Goal: Transaction & Acquisition: Obtain resource

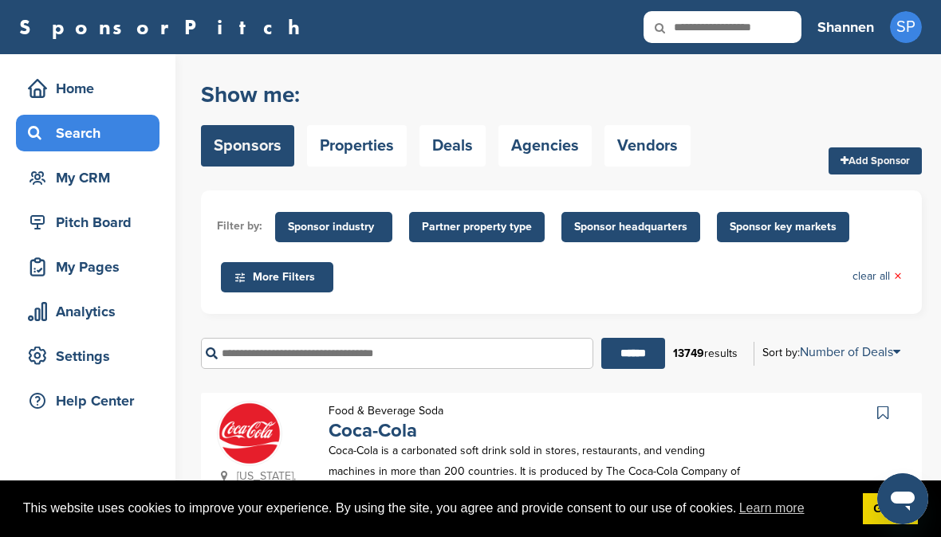
click at [356, 364] on input "text" at bounding box center [397, 353] width 392 height 31
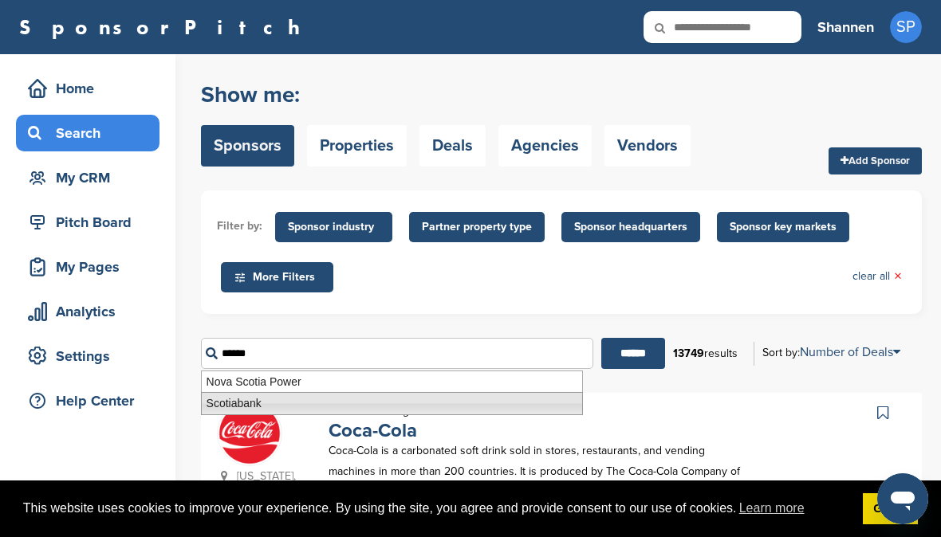
click at [332, 395] on li "Scotiabank" at bounding box center [392, 403] width 382 height 23
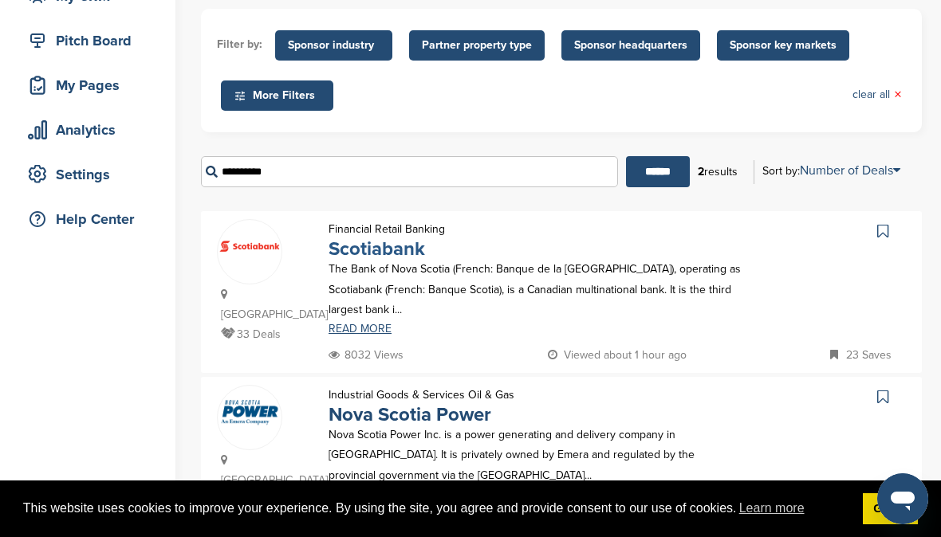
scroll to position [184, 0]
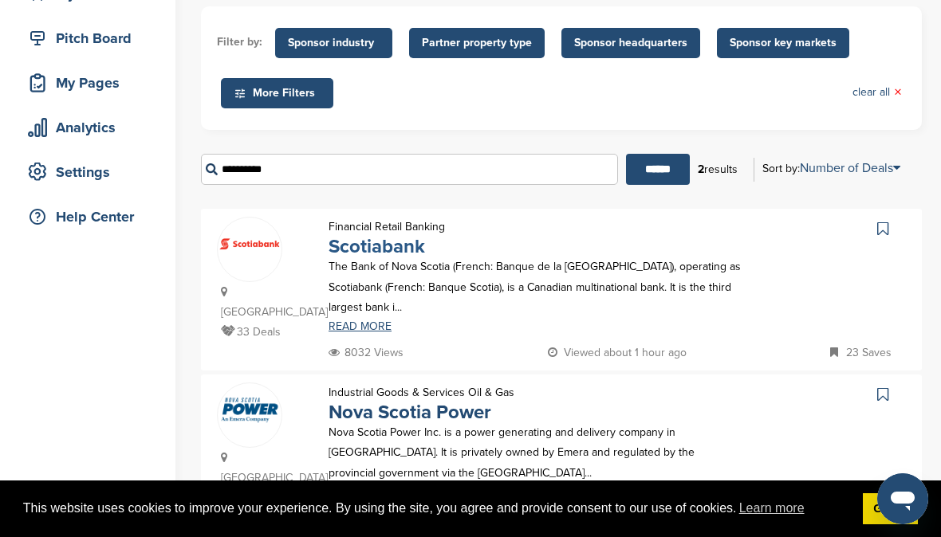
type input "**********"
click at [387, 239] on link "Scotiabank" at bounding box center [376, 246] width 96 height 23
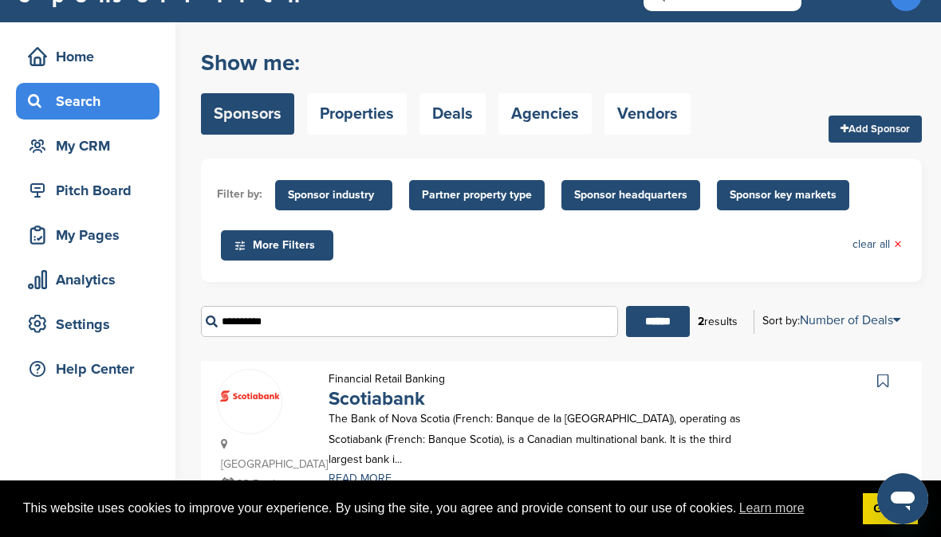
scroll to position [0, 0]
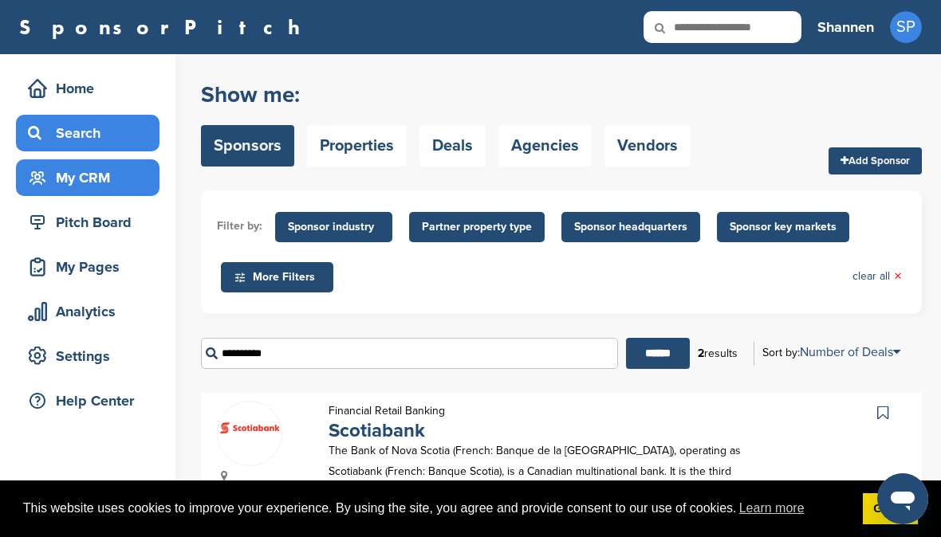
click at [111, 177] on div "My CRM" at bounding box center [92, 177] width 136 height 29
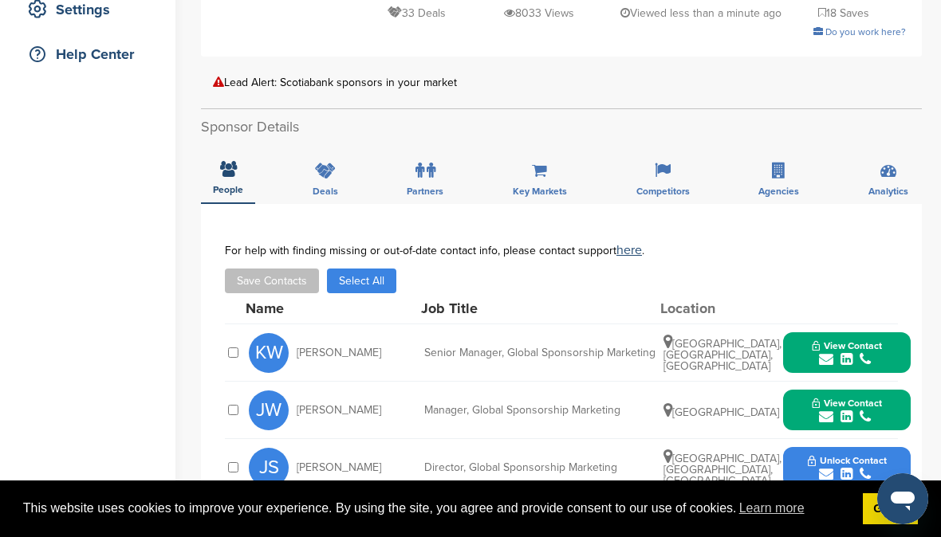
scroll to position [348, 0]
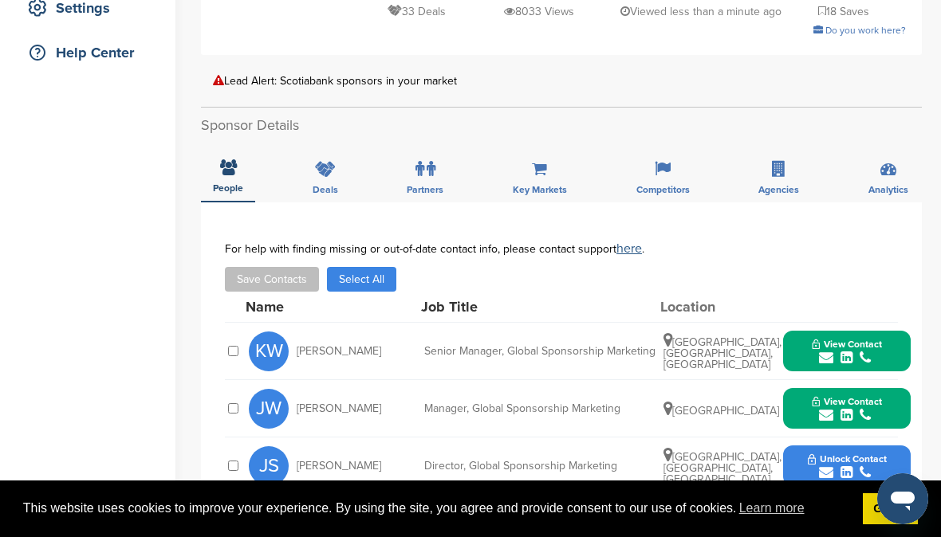
click at [623, 253] on link "here" at bounding box center [629, 249] width 26 height 16
click at [628, 249] on link "here" at bounding box center [629, 249] width 26 height 16
click at [636, 248] on link "here" at bounding box center [629, 249] width 26 height 16
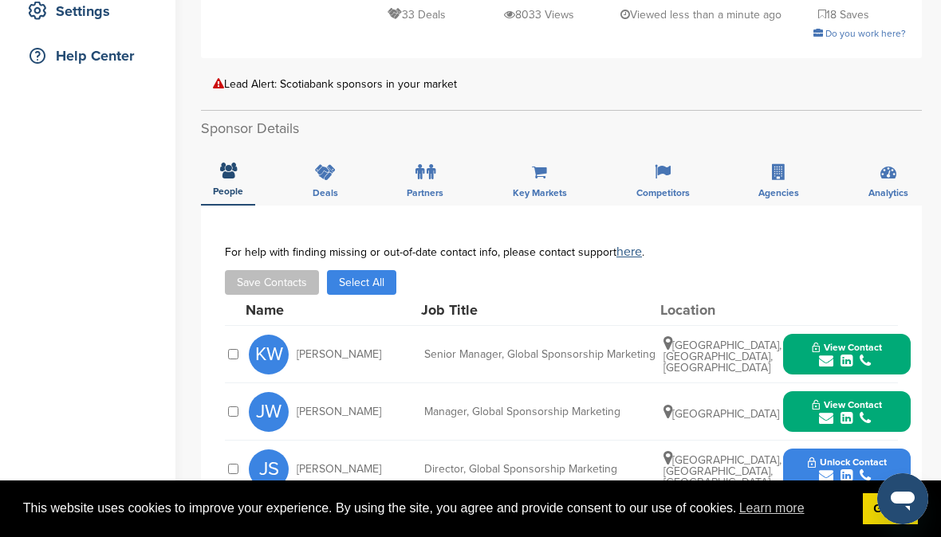
click at [629, 248] on link "here" at bounding box center [629, 252] width 26 height 16
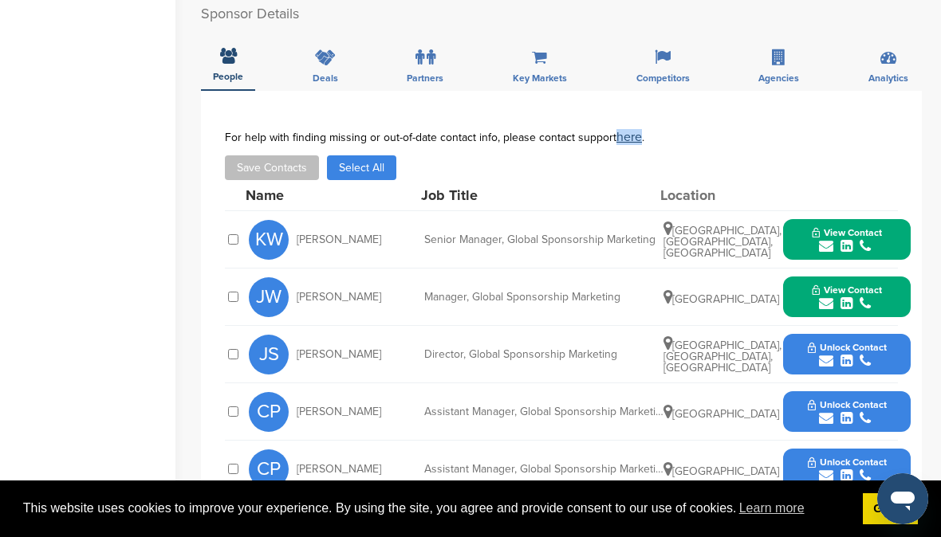
scroll to position [490, 0]
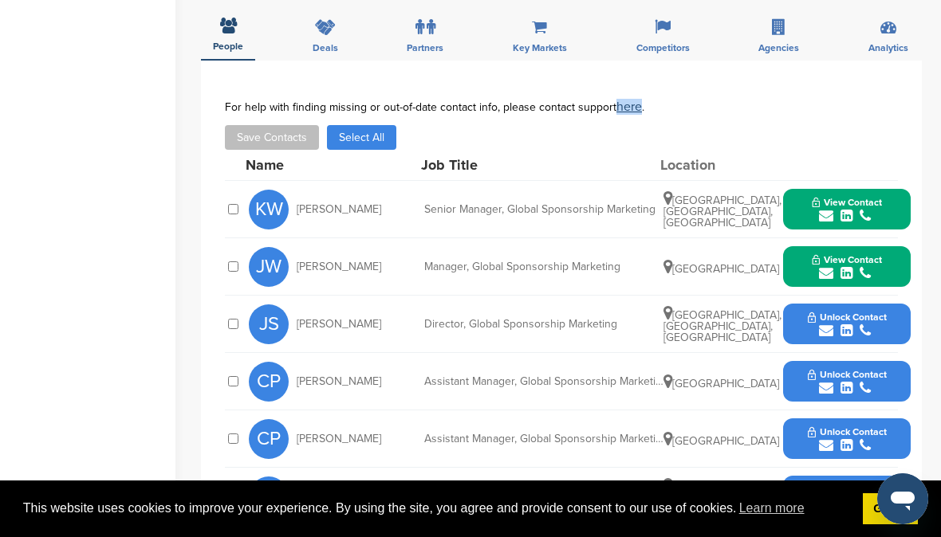
click at [828, 327] on icon "submit" at bounding box center [826, 331] width 14 height 14
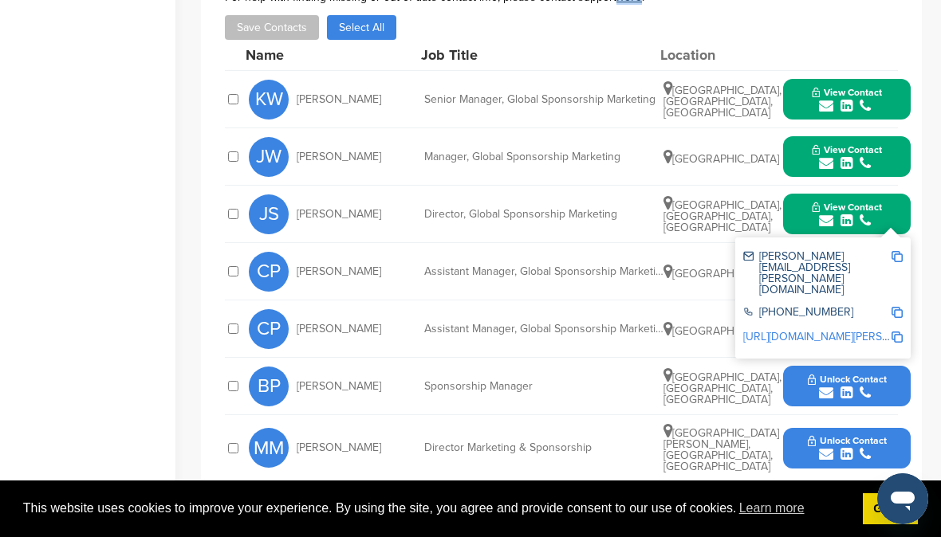
scroll to position [610, 0]
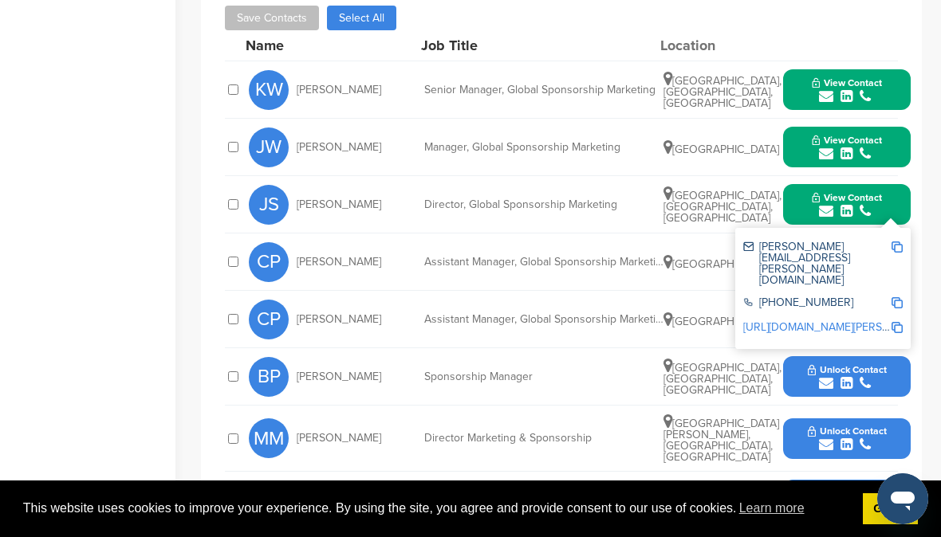
click at [549, 289] on div "CP Charlotte Priddle Assistant Manager, Global Sponsorship Marketing Canada Unl…" at bounding box center [580, 262] width 662 height 57
click at [928, 250] on div "You have reached your monthly limit. Please upgrade to access more. Upgrade on …" at bounding box center [571, 147] width 740 height 1406
click at [519, 276] on div "CP Charlotte Priddle Assistant Manager, Global Sponsorship Marketing Canada Unl…" at bounding box center [580, 262] width 662 height 57
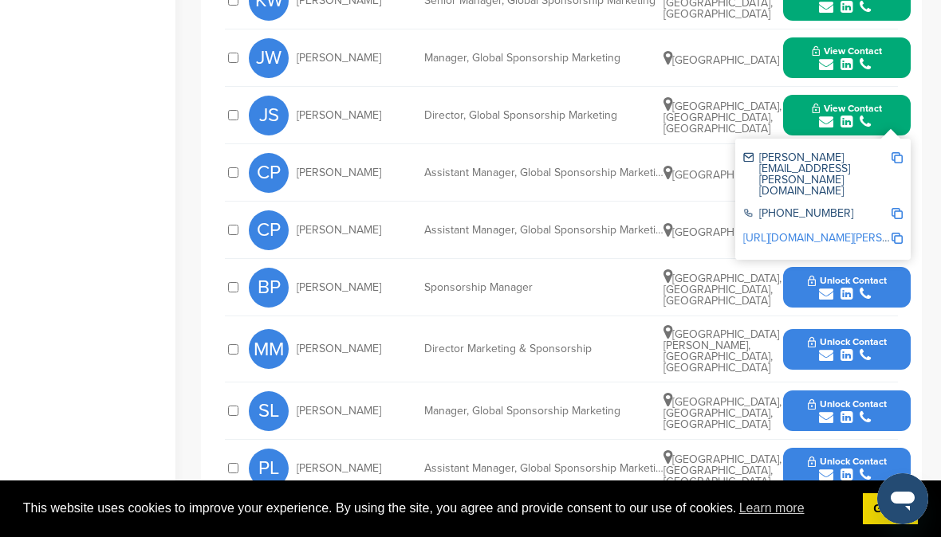
scroll to position [705, 0]
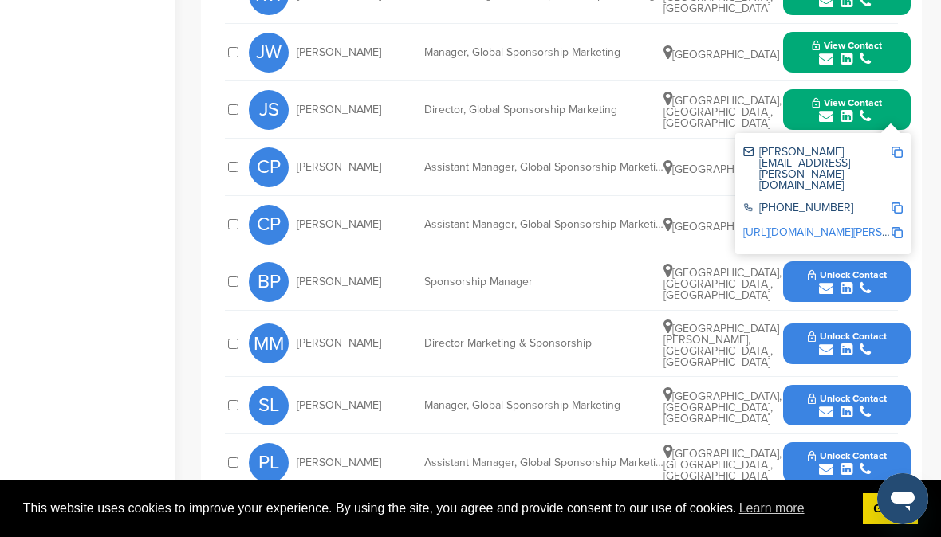
click at [136, 225] on div "Home Search My CRM Pitch Board My Pages Analytics Settings Help Center" at bounding box center [87, 52] width 175 height 1406
click at [894, 124] on button "View Contact" at bounding box center [846, 110] width 108 height 48
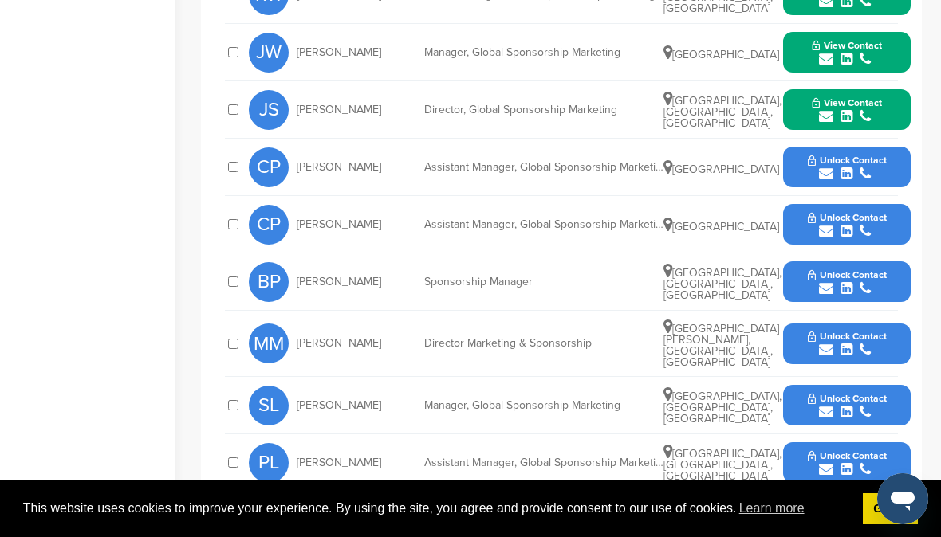
click at [830, 171] on icon "submit" at bounding box center [826, 174] width 14 height 14
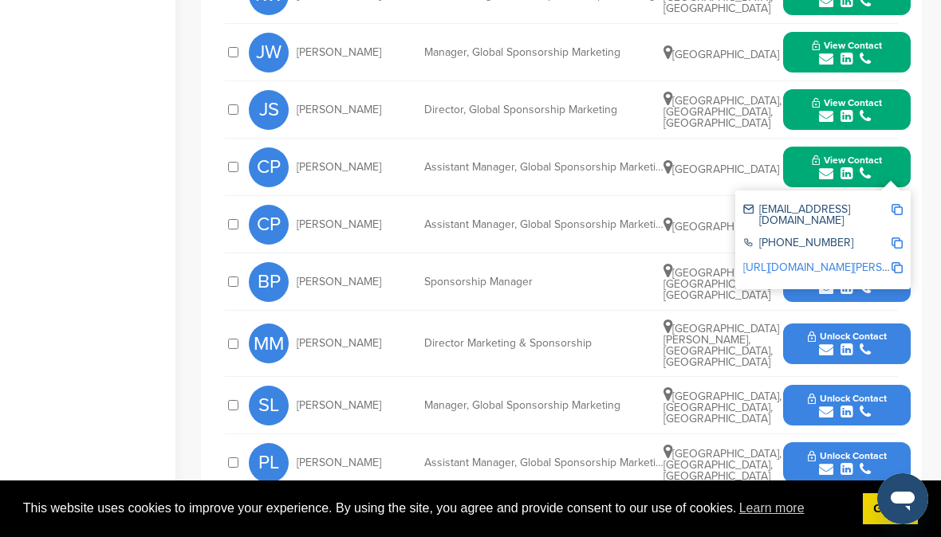
click at [935, 159] on div "You have reached your monthly limit. Please upgrade to access more. Upgrade on …" at bounding box center [571, 52] width 740 height 1406
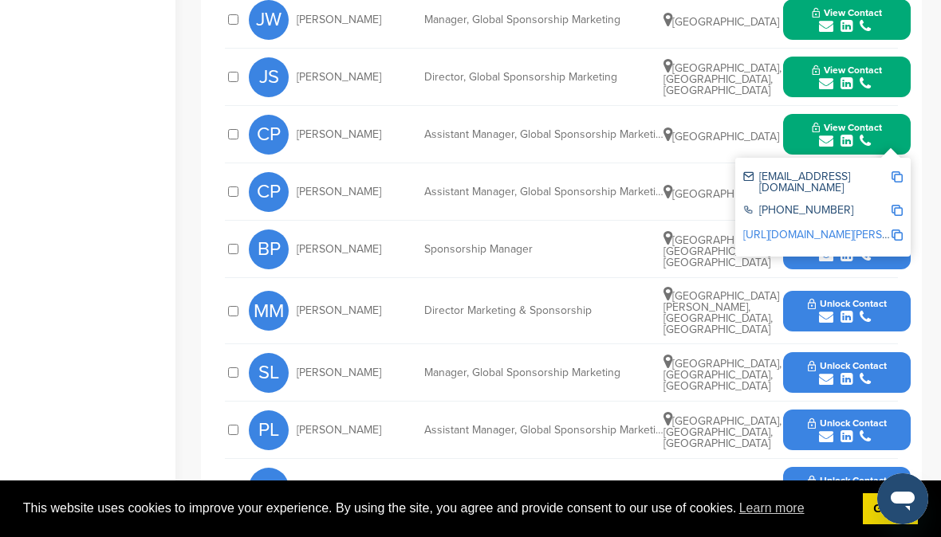
scroll to position [742, 0]
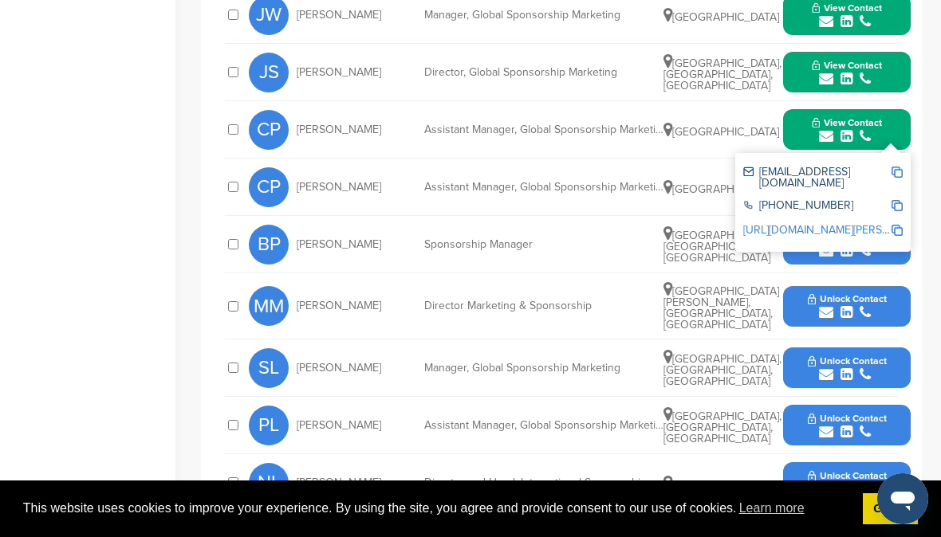
click at [87, 231] on div "Home Search My CRM Pitch Board My Pages Analytics Settings Help Center" at bounding box center [87, 15] width 175 height 1406
click at [824, 250] on icon "submit" at bounding box center [826, 251] width 14 height 14
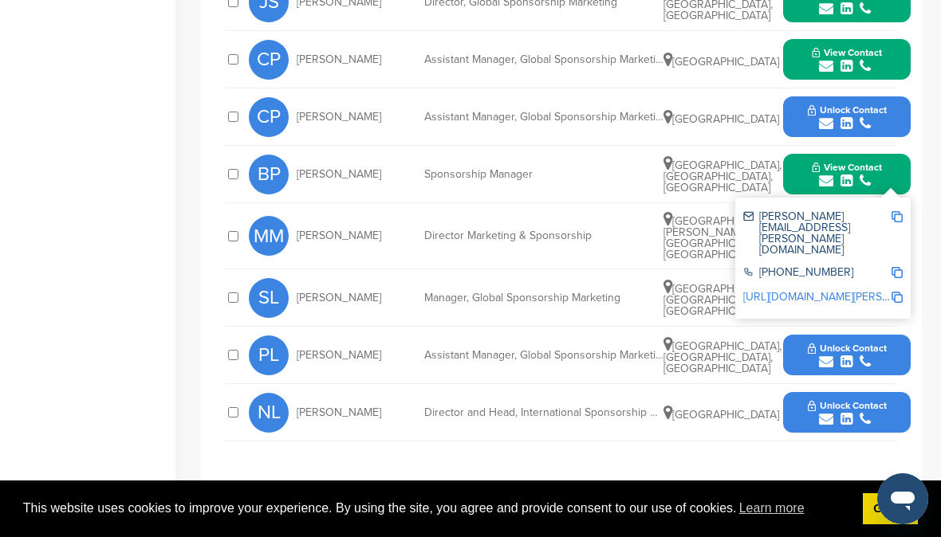
scroll to position [816, 0]
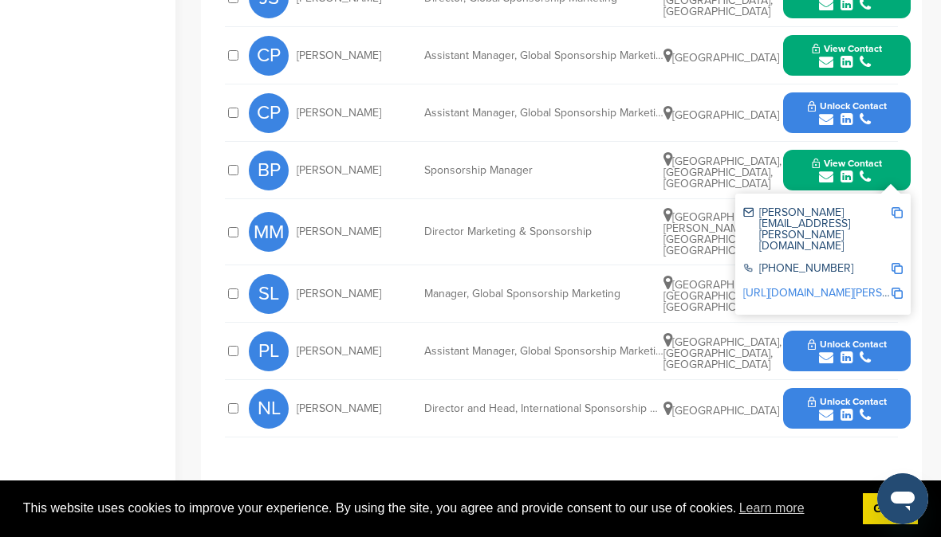
drag, startPoint x: 80, startPoint y: 242, endPoint x: 125, endPoint y: 246, distance: 45.7
drag, startPoint x: 749, startPoint y: 463, endPoint x: 773, endPoint y: 399, distance: 68.1
click at [749, 463] on div "**********" at bounding box center [561, 112] width 721 height 755
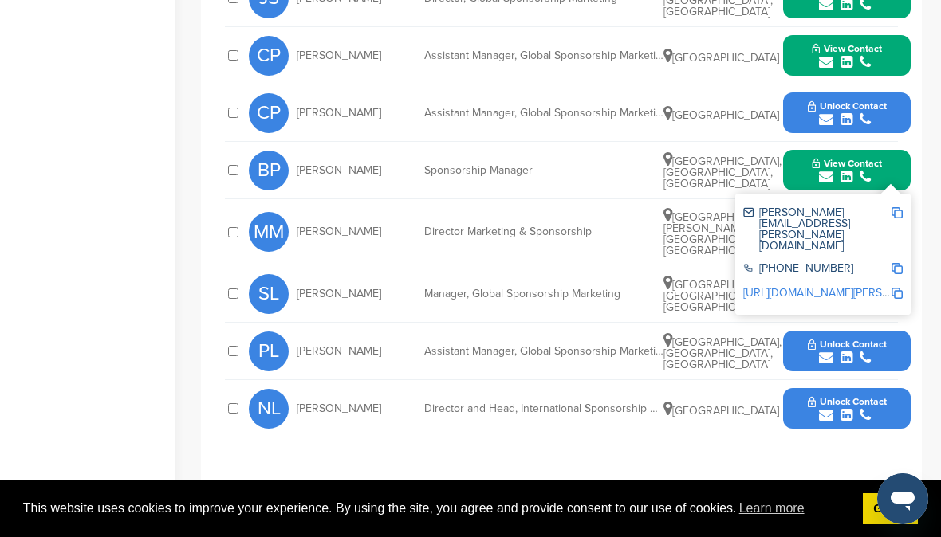
click at [899, 175] on button "View Contact" at bounding box center [846, 171] width 108 height 48
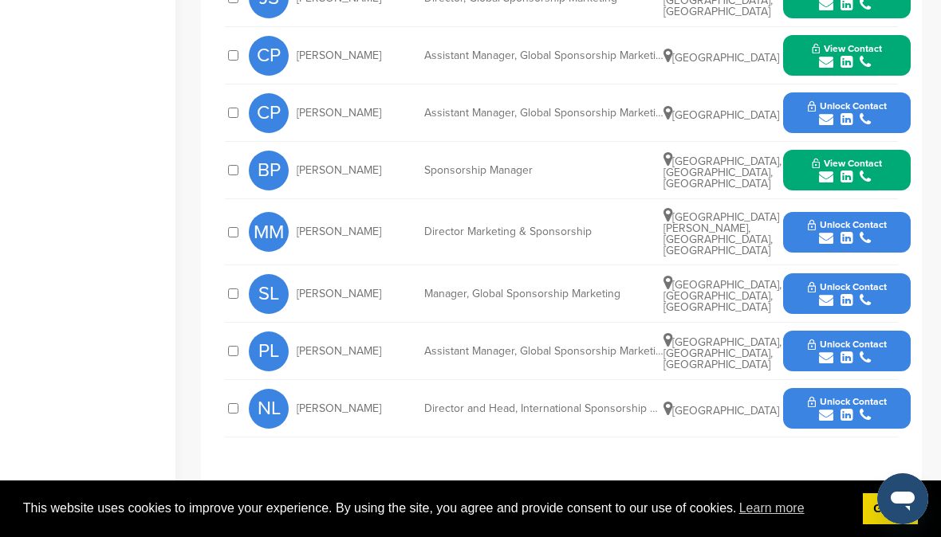
click at [828, 293] on icon "submit" at bounding box center [826, 300] width 14 height 14
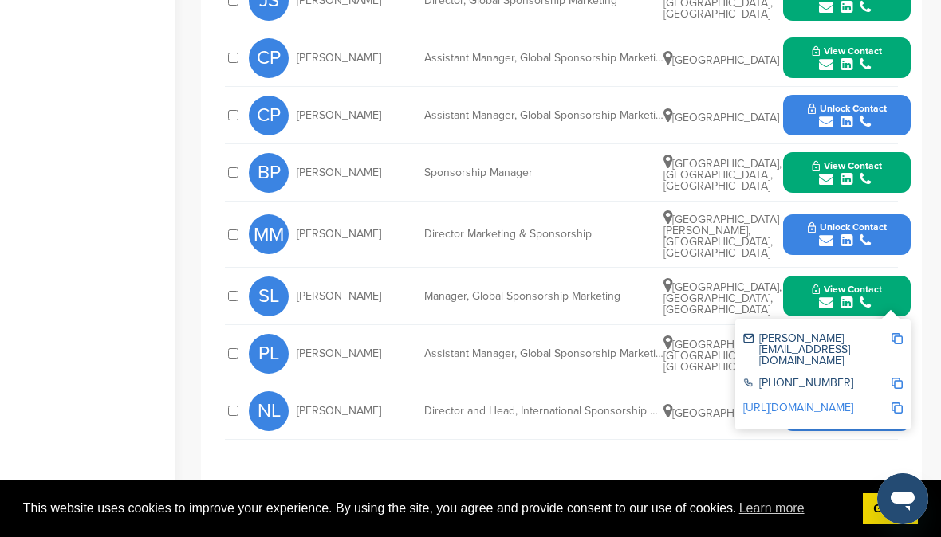
click at [645, 449] on div "**********" at bounding box center [561, 114] width 721 height 755
click at [893, 295] on button "View Contact" at bounding box center [846, 297] width 108 height 48
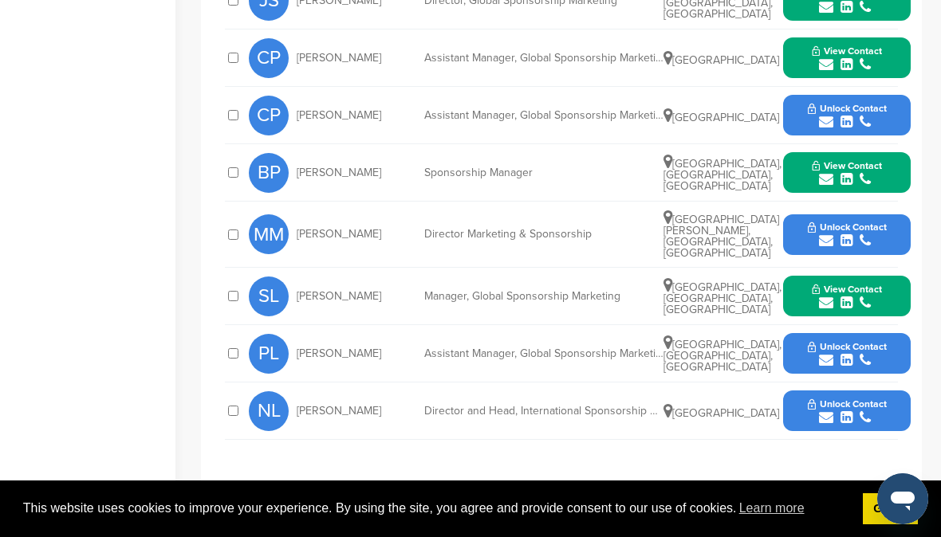
click at [822, 355] on icon "submit" at bounding box center [826, 360] width 14 height 14
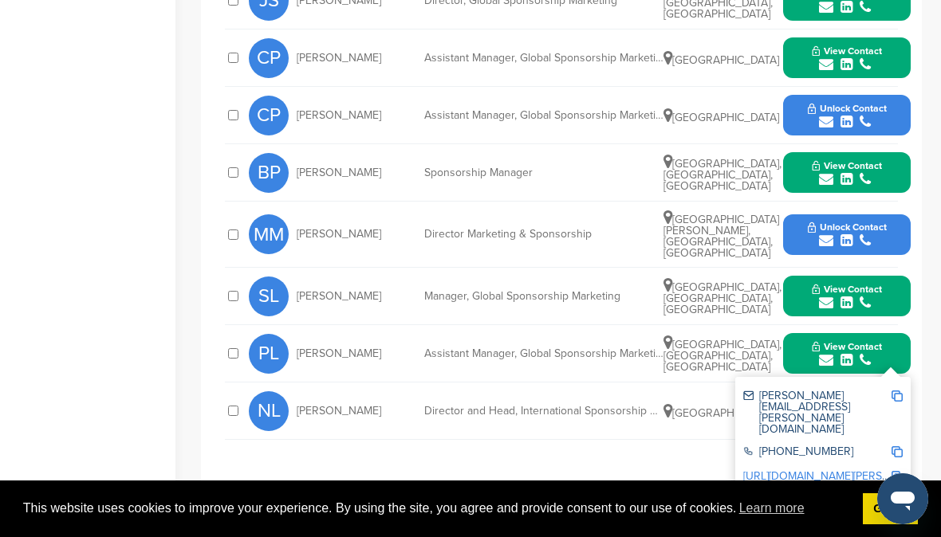
click at [631, 436] on div "**********" at bounding box center [561, 114] width 673 height 675
click at [896, 350] on button "View Contact" at bounding box center [846, 354] width 108 height 48
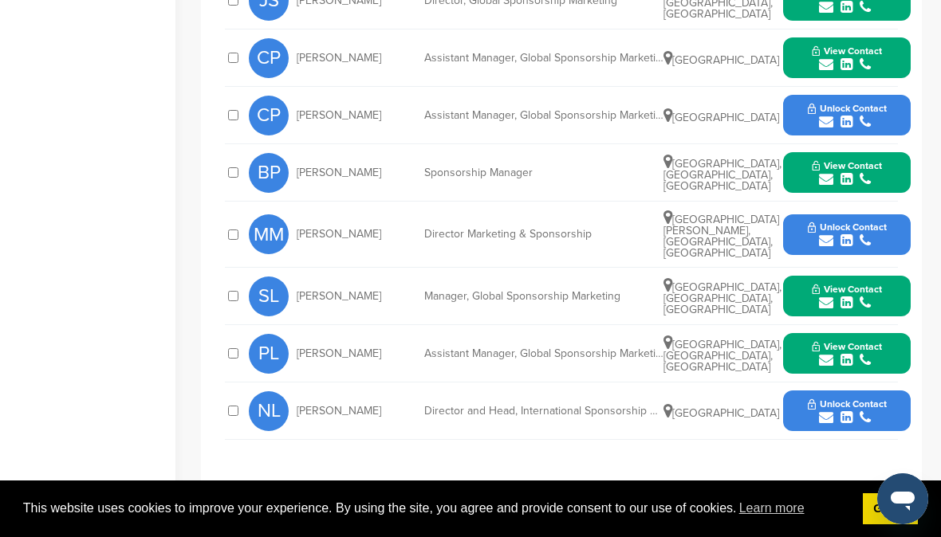
click at [822, 411] on icon "submit" at bounding box center [826, 418] width 14 height 14
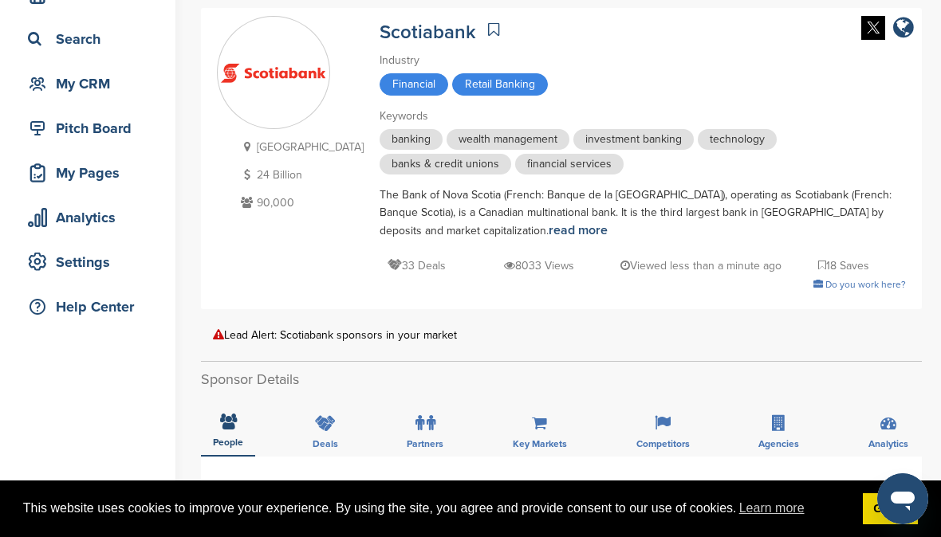
scroll to position [0, 0]
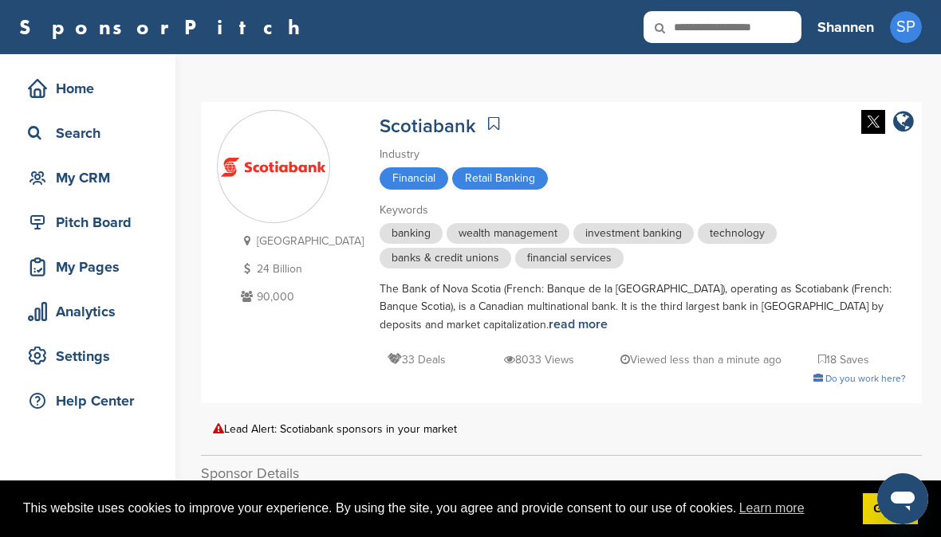
click at [690, 28] on icon at bounding box center [670, 27] width 54 height 33
click at [700, 30] on input "text" at bounding box center [722, 27] width 158 height 32
type input "****"
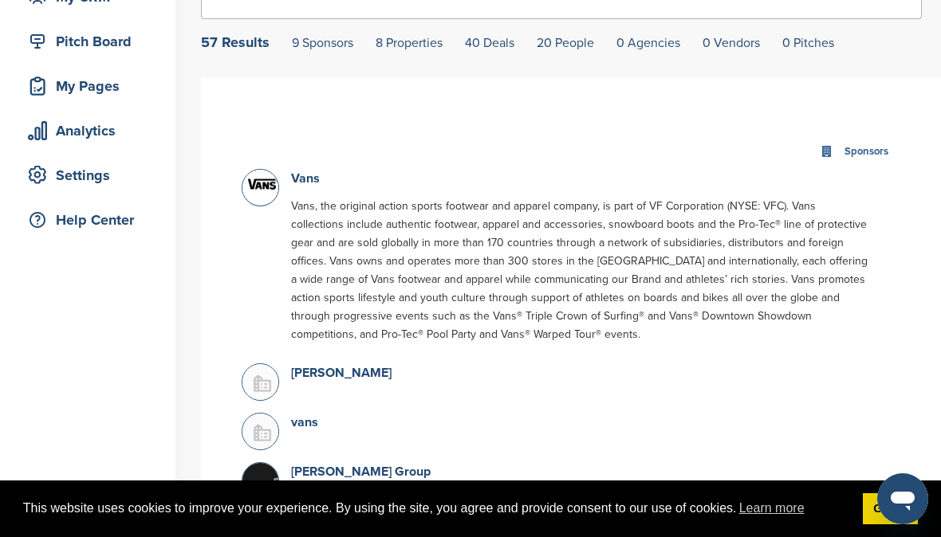
scroll to position [195, 0]
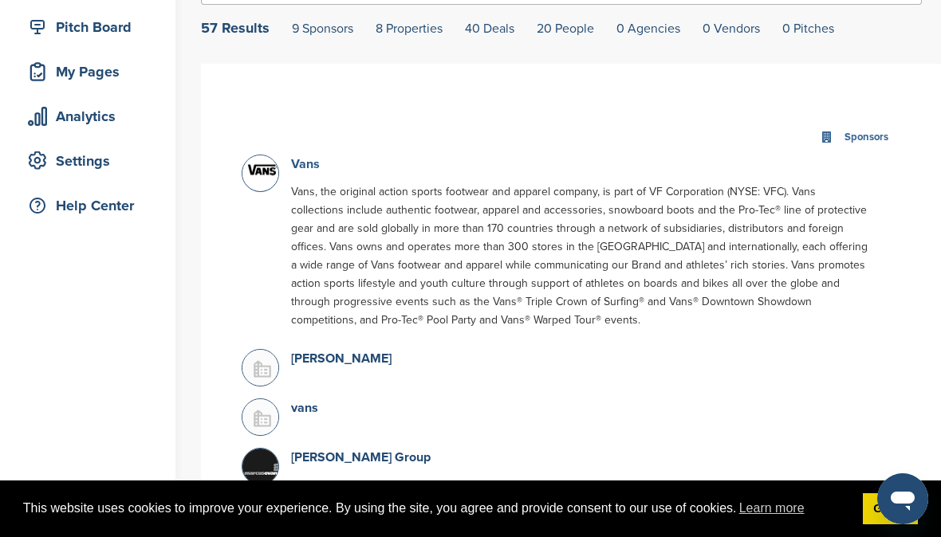
click at [298, 164] on link "Vans" at bounding box center [305, 164] width 29 height 16
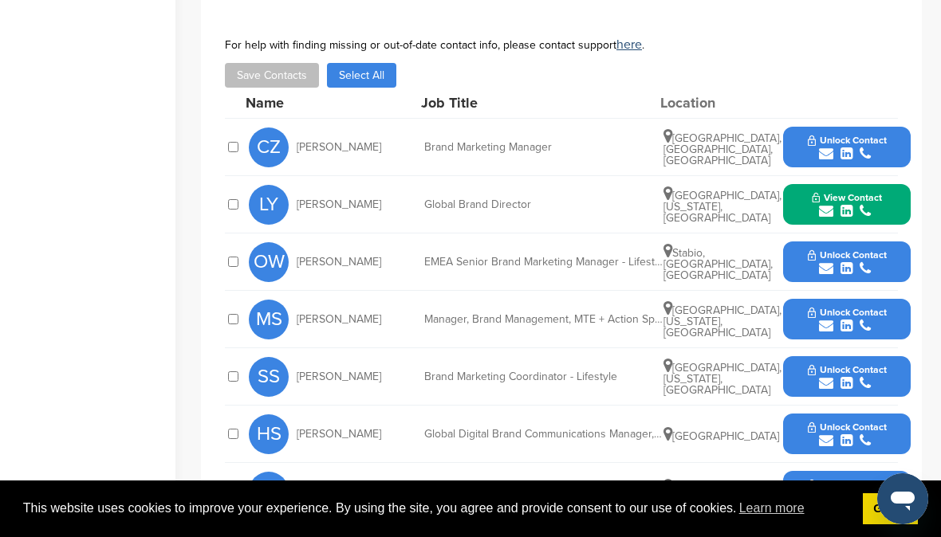
scroll to position [649, 0]
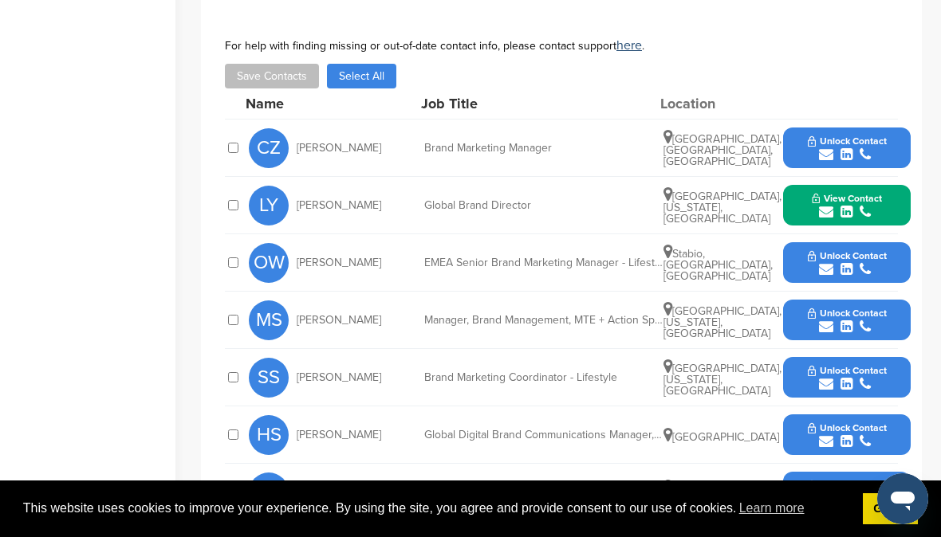
click at [826, 147] on icon "submit" at bounding box center [826, 154] width 14 height 14
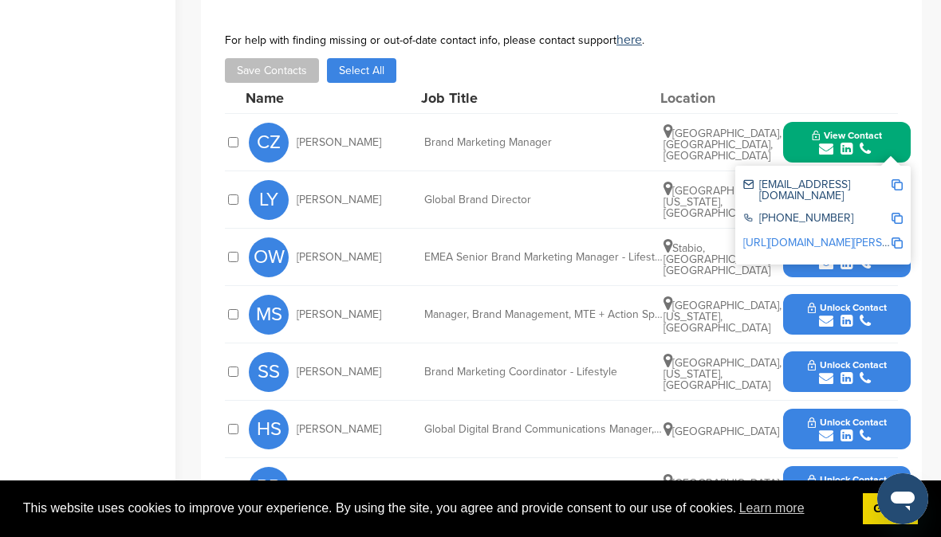
scroll to position [665, 0]
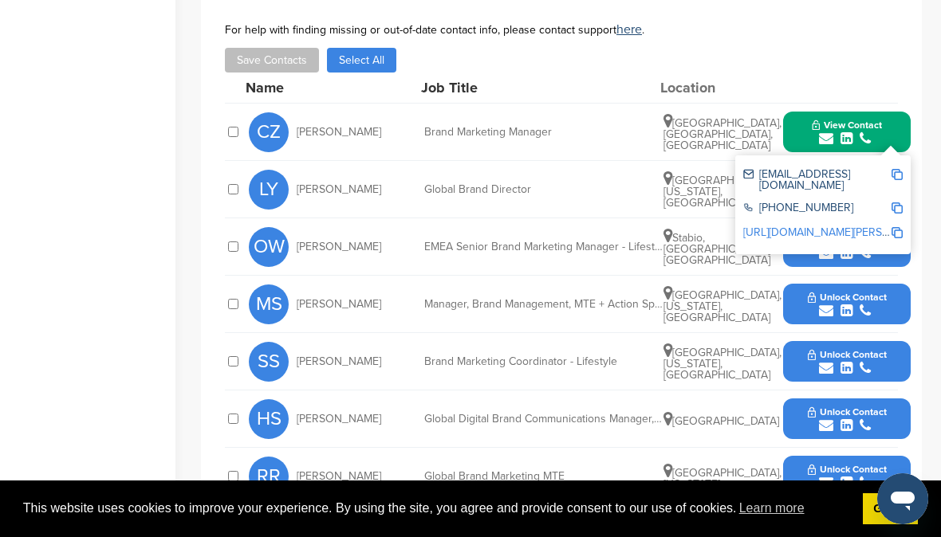
click at [826, 304] on icon "submit" at bounding box center [826, 311] width 14 height 14
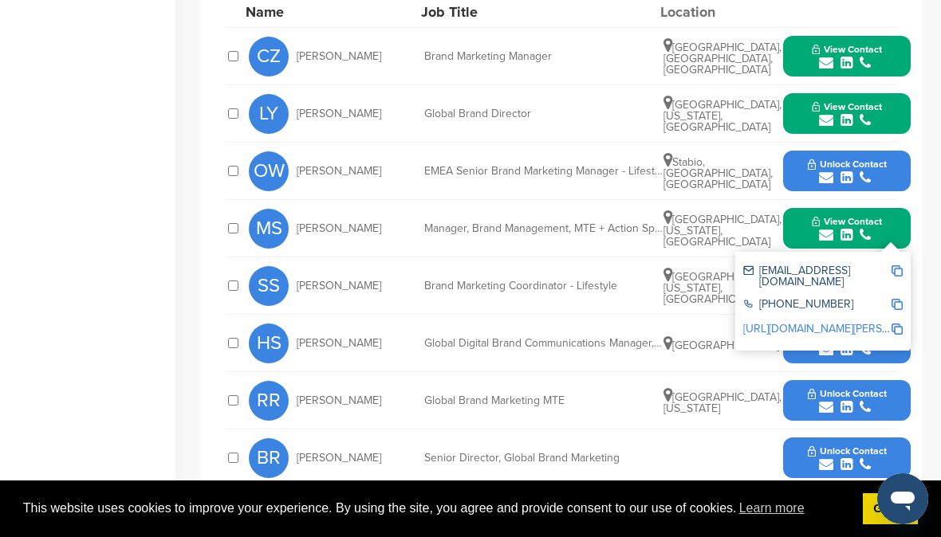
scroll to position [748, 0]
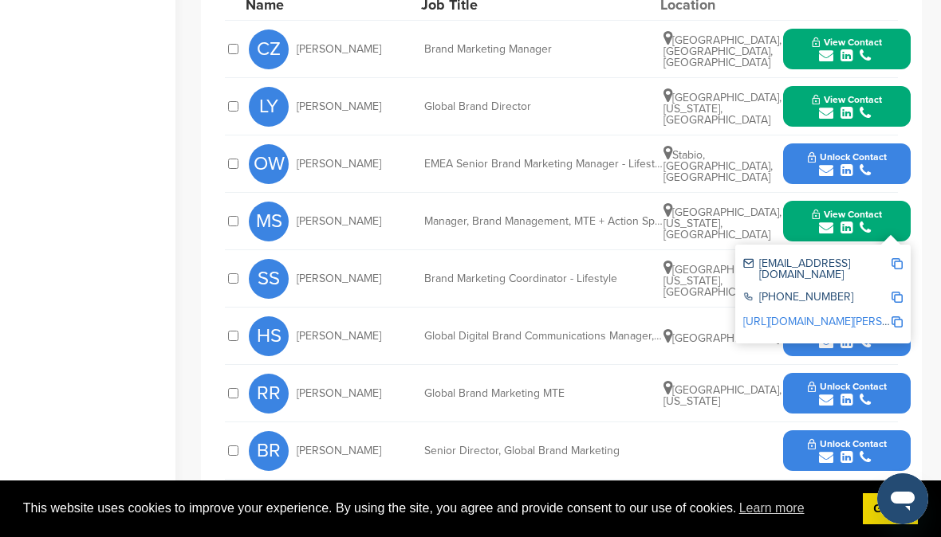
click at [918, 333] on div "**********" at bounding box center [561, 273] width 721 height 746
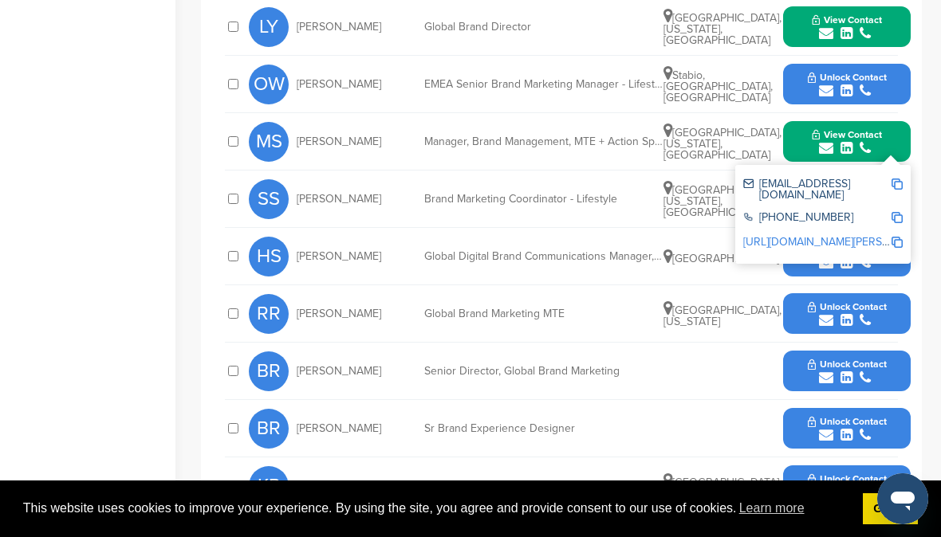
scroll to position [835, 0]
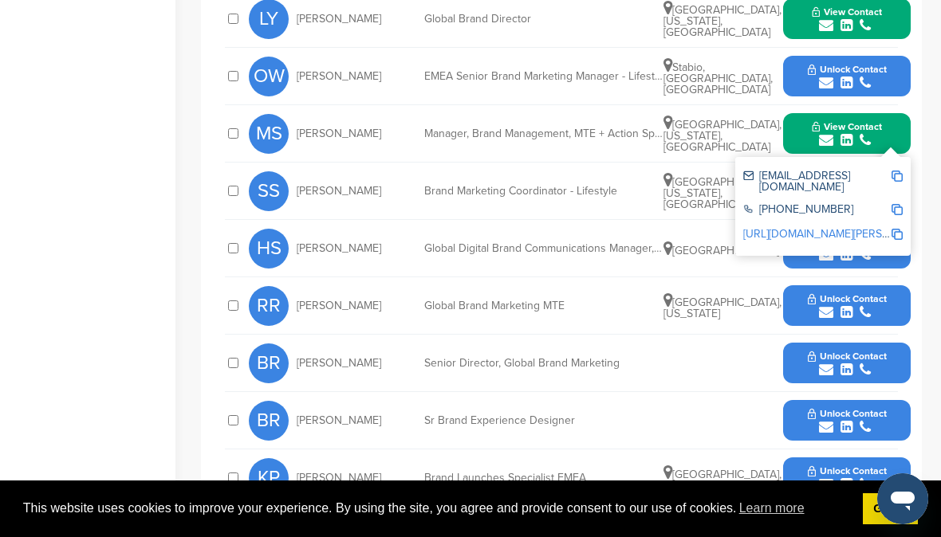
click at [827, 363] on icon "submit" at bounding box center [826, 370] width 14 height 14
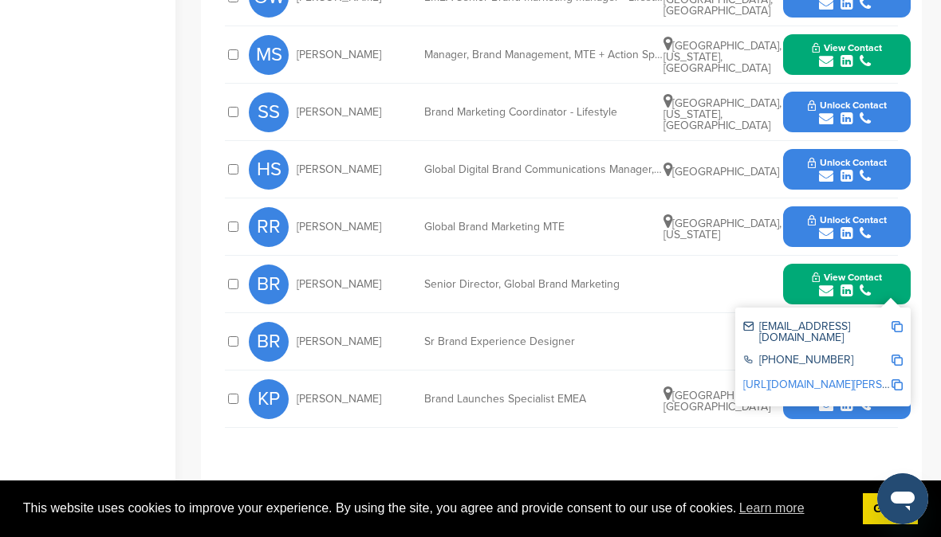
scroll to position [922, 0]
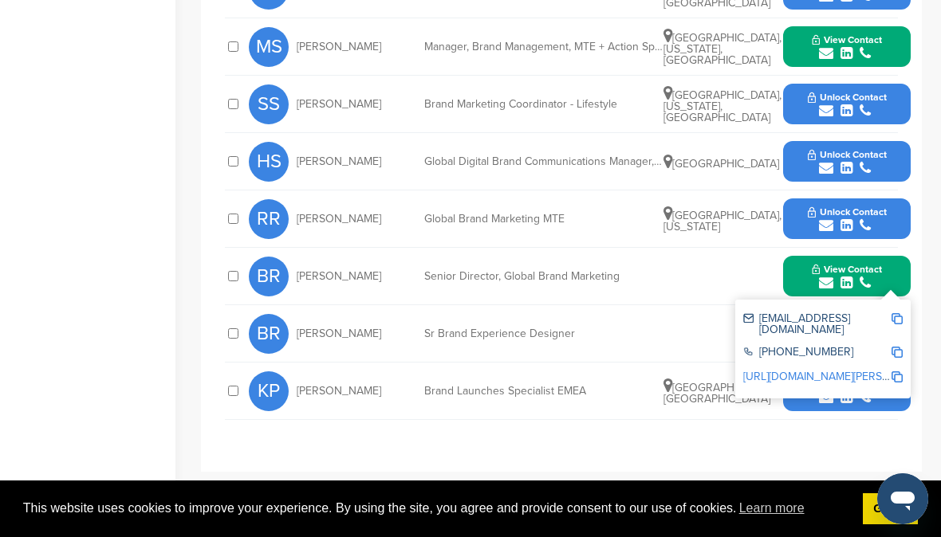
click at [620, 396] on div "**********" at bounding box center [561, 99] width 673 height 666
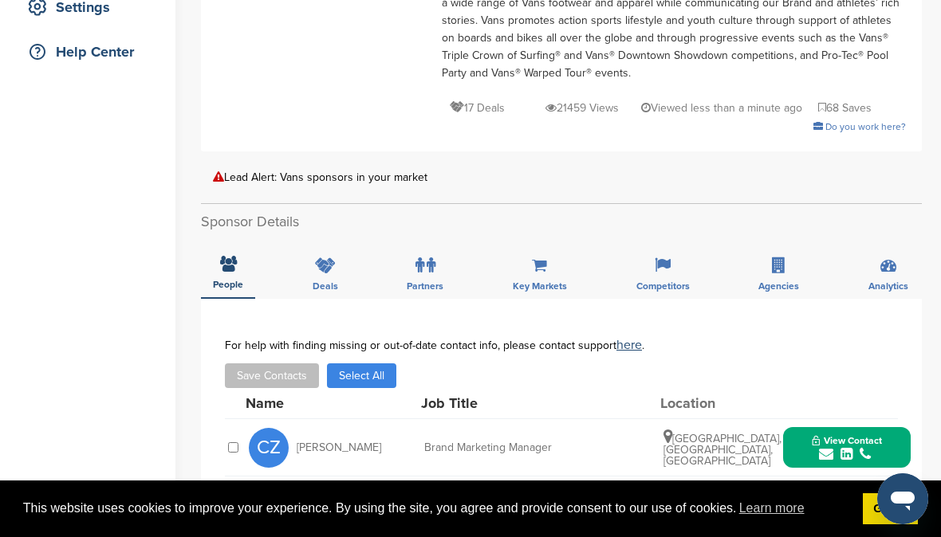
scroll to position [0, 0]
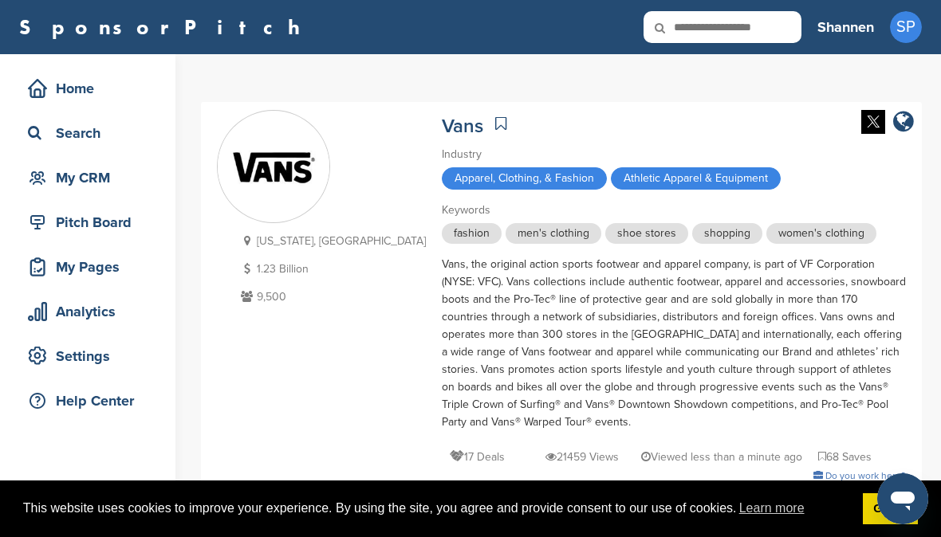
click at [701, 29] on input "text" at bounding box center [722, 27] width 158 height 32
type input "*******"
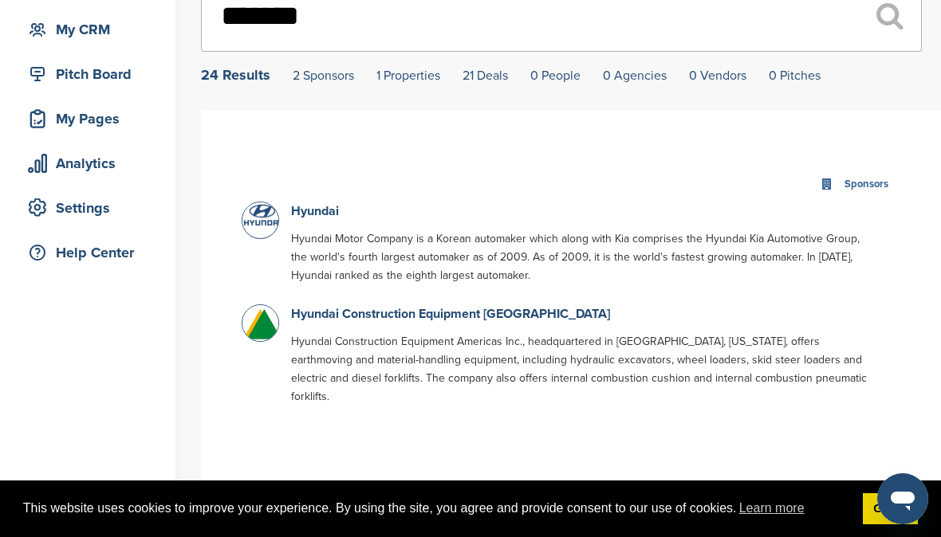
scroll to position [149, 0]
click at [316, 207] on link "Hyundai" at bounding box center [315, 210] width 48 height 16
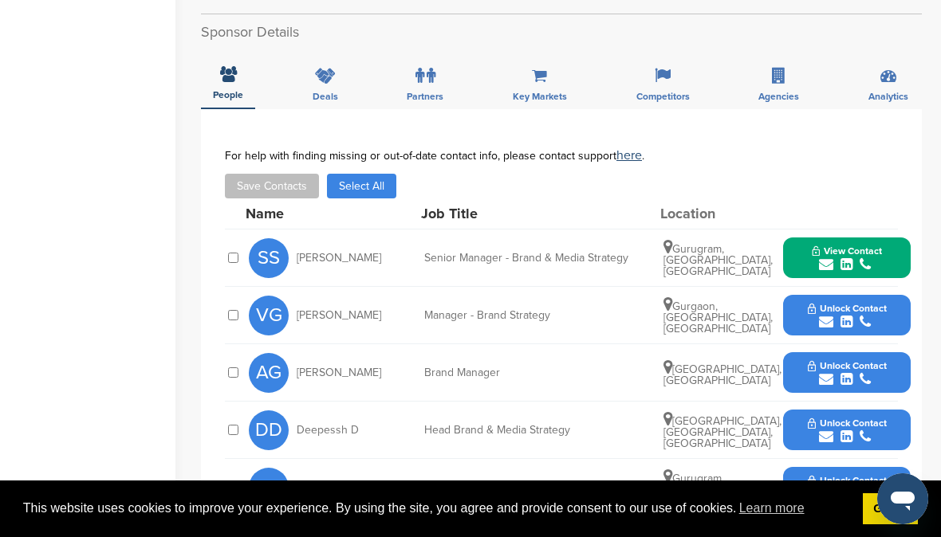
scroll to position [452, 0]
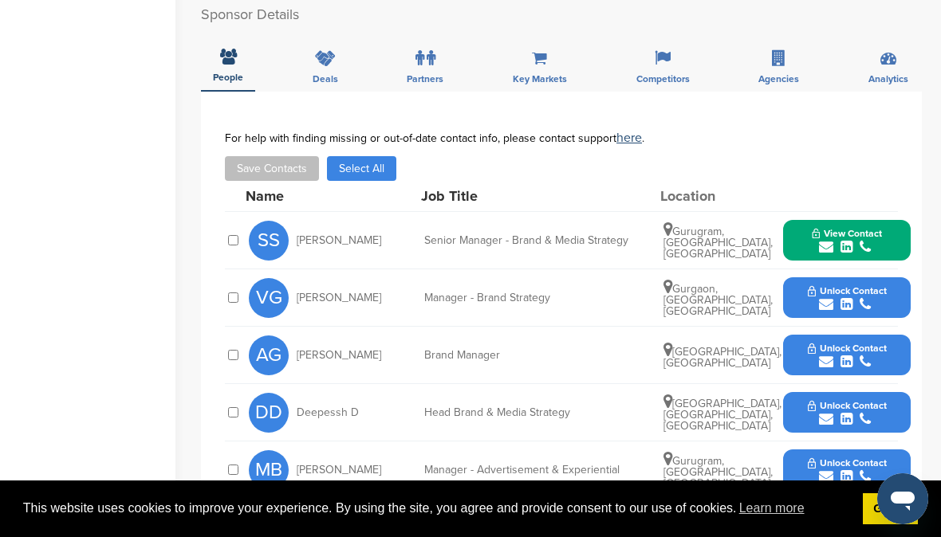
click at [824, 297] on icon "submit" at bounding box center [826, 304] width 14 height 14
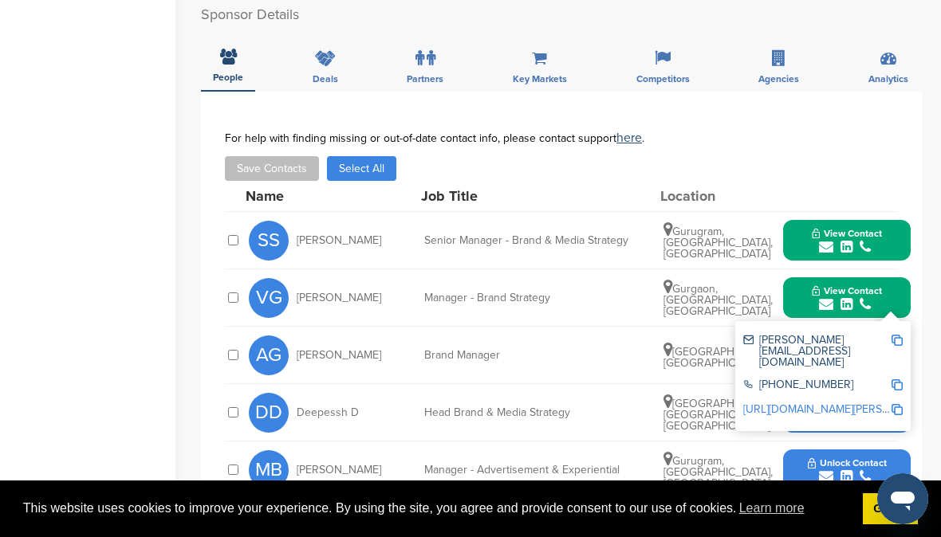
click at [934, 367] on div "You have reached your monthly limit. Please upgrade to access more. Upgrade on …" at bounding box center [571, 243] width 740 height 1282
click at [509, 386] on div "DD Deepessh D Head Brand & Media Strategy New Delhi, Delhi, India Unlock Contact" at bounding box center [580, 412] width 662 height 57
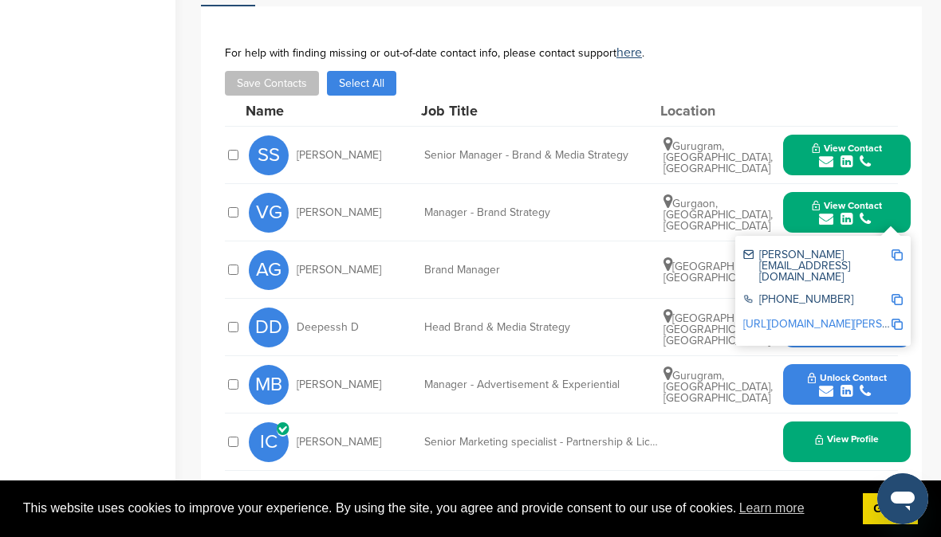
scroll to position [532, 0]
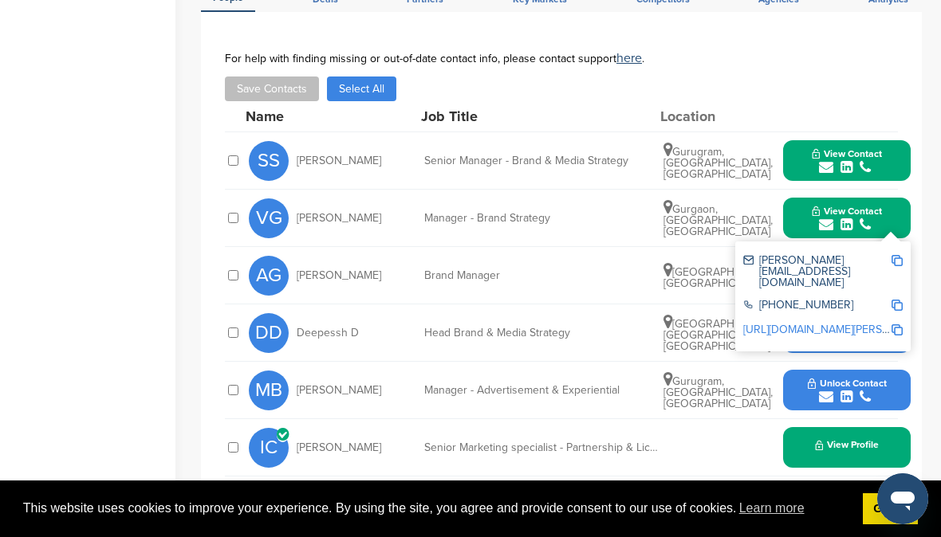
click at [64, 328] on div "Home Search My CRM Pitch Board My Pages Analytics Settings Help Center" at bounding box center [87, 163] width 175 height 1282
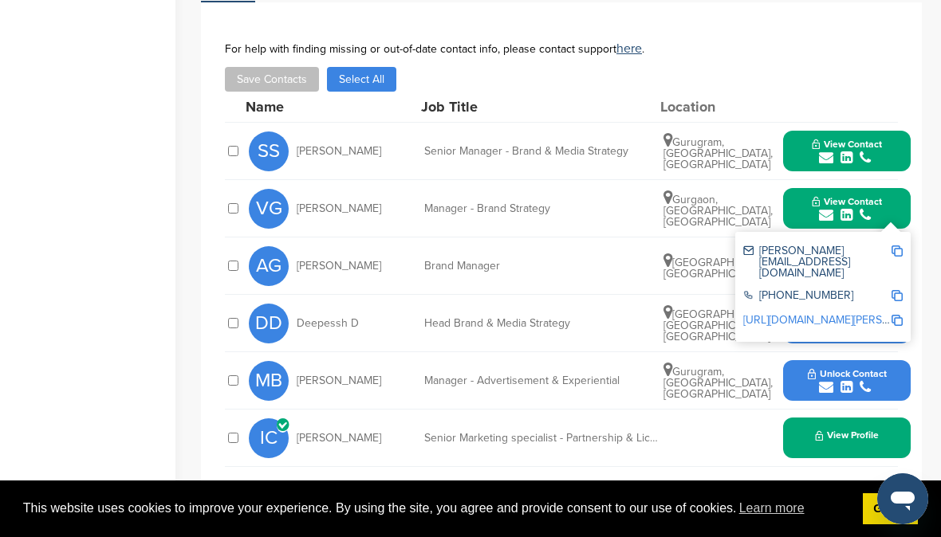
scroll to position [545, 0]
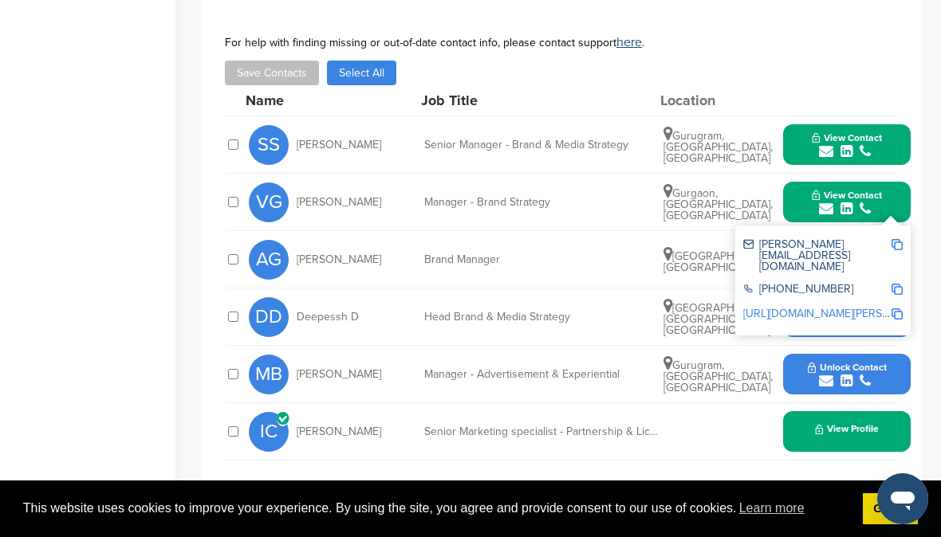
click at [922, 254] on div "You have reached your monthly limit. Please upgrade to access more. Upgrade on …" at bounding box center [571, 148] width 740 height 1282
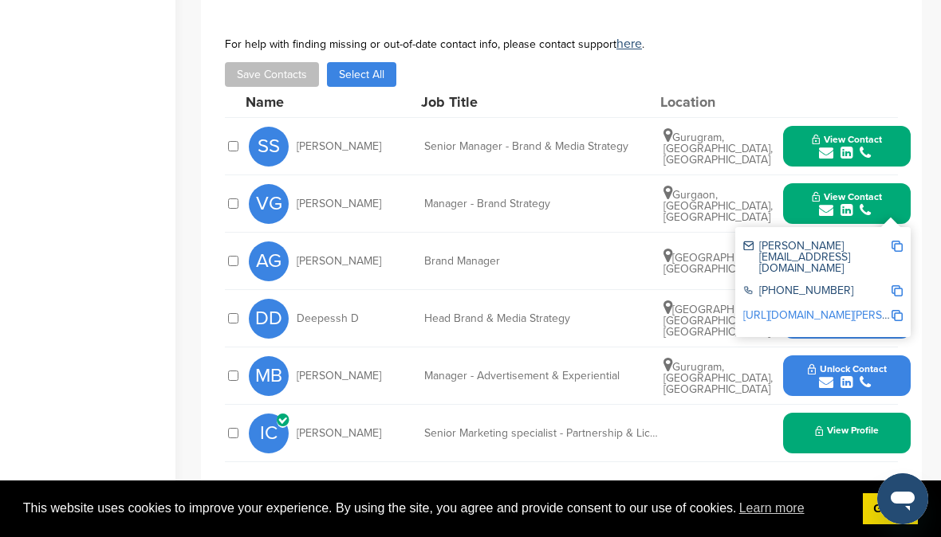
scroll to position [547, 0]
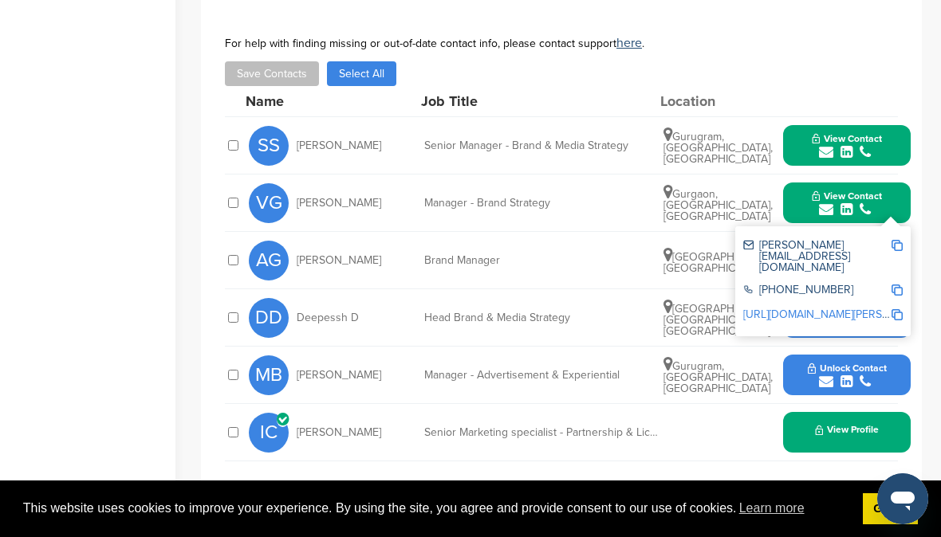
click at [896, 189] on button "View Contact" at bounding box center [846, 203] width 108 height 48
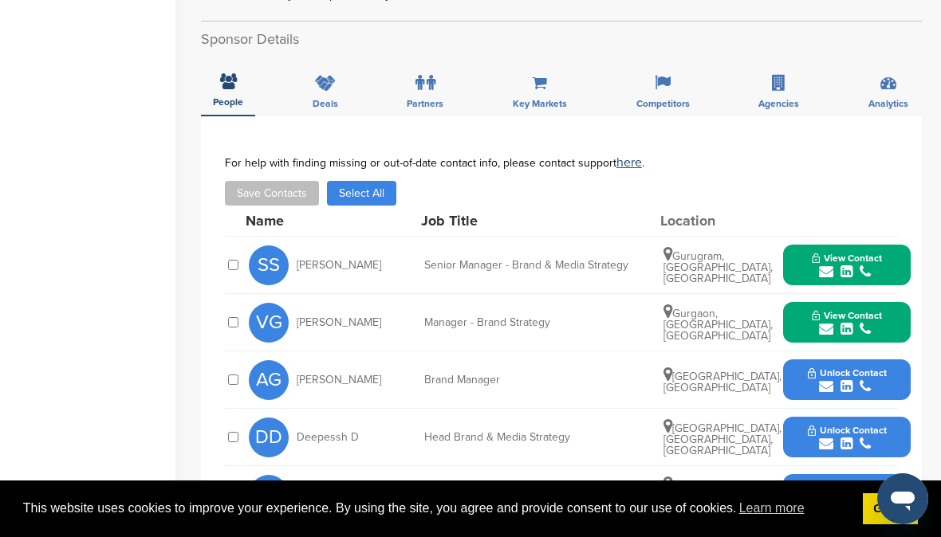
scroll to position [582, 0]
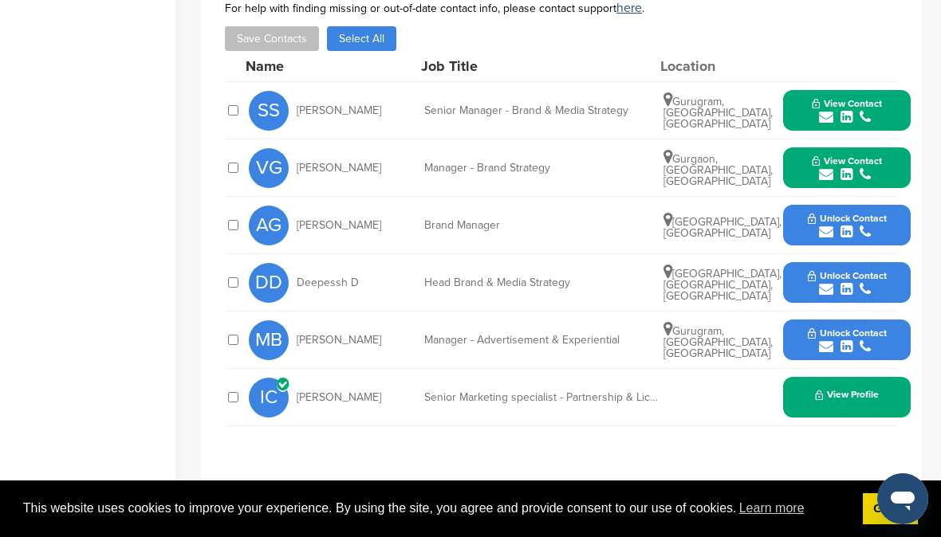
click at [826, 225] on icon "submit" at bounding box center [826, 232] width 14 height 14
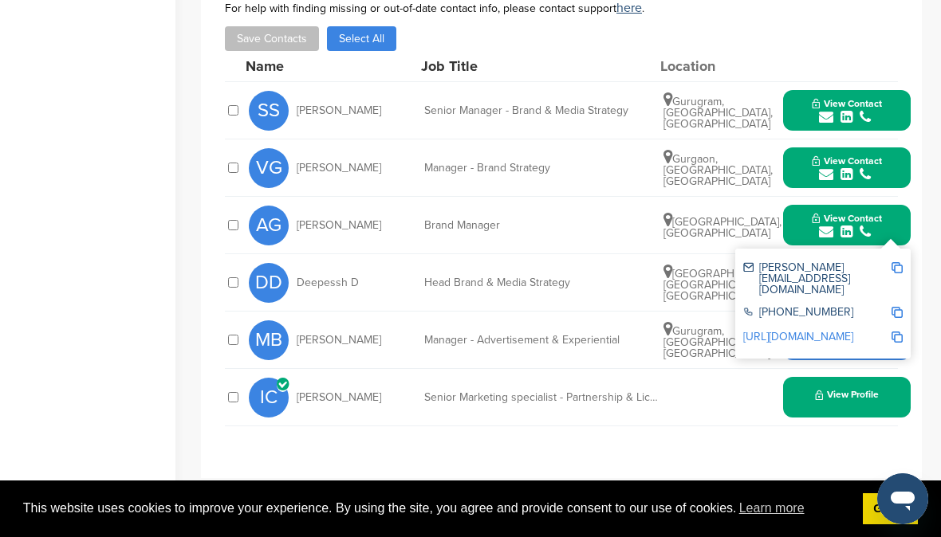
click at [924, 163] on div "You have reached your monthly limit. Please upgrade to access more. Upgrade on …" at bounding box center [571, 113] width 740 height 1282
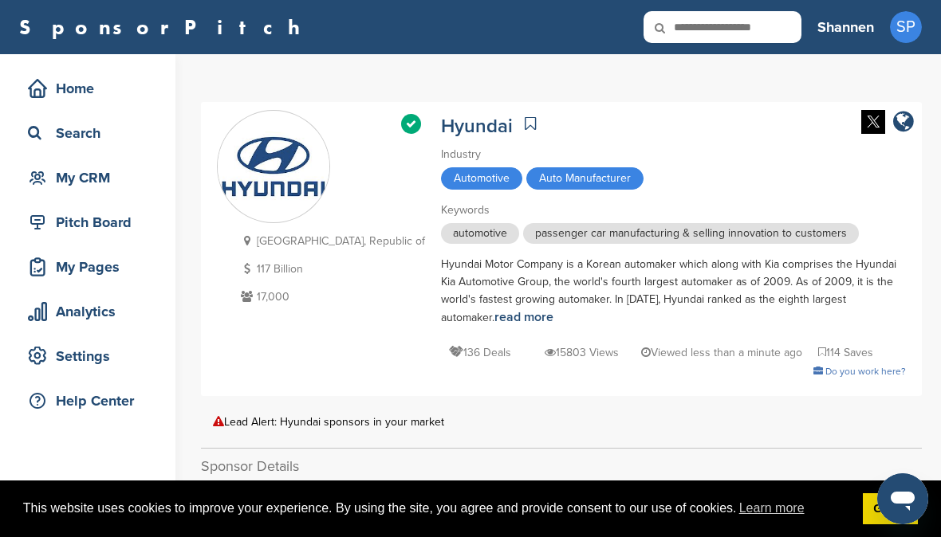
scroll to position [2, 0]
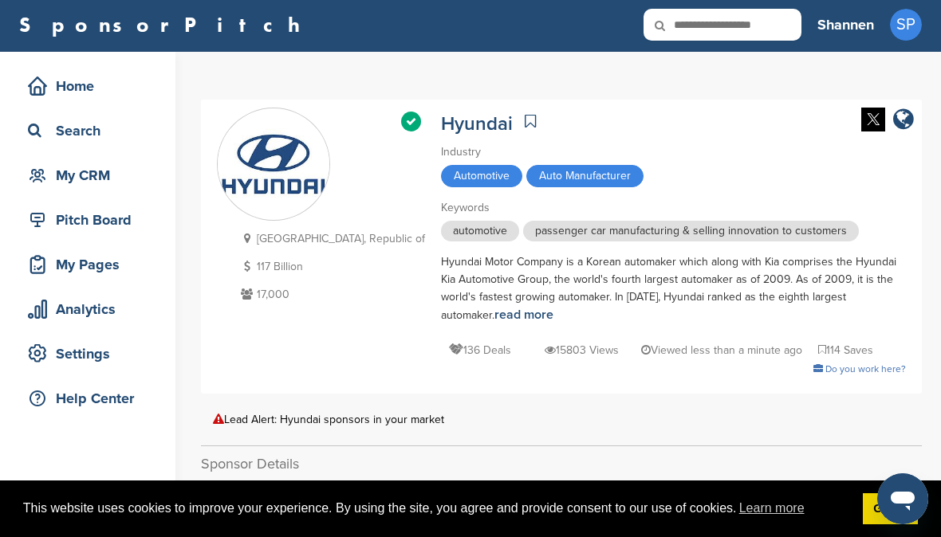
click at [709, 23] on input "text" at bounding box center [722, 25] width 158 height 32
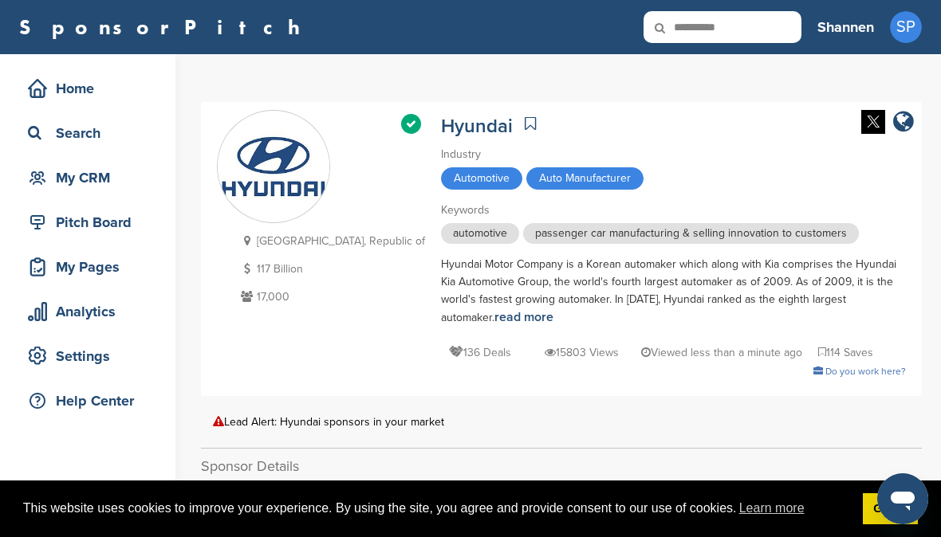
type input "**********"
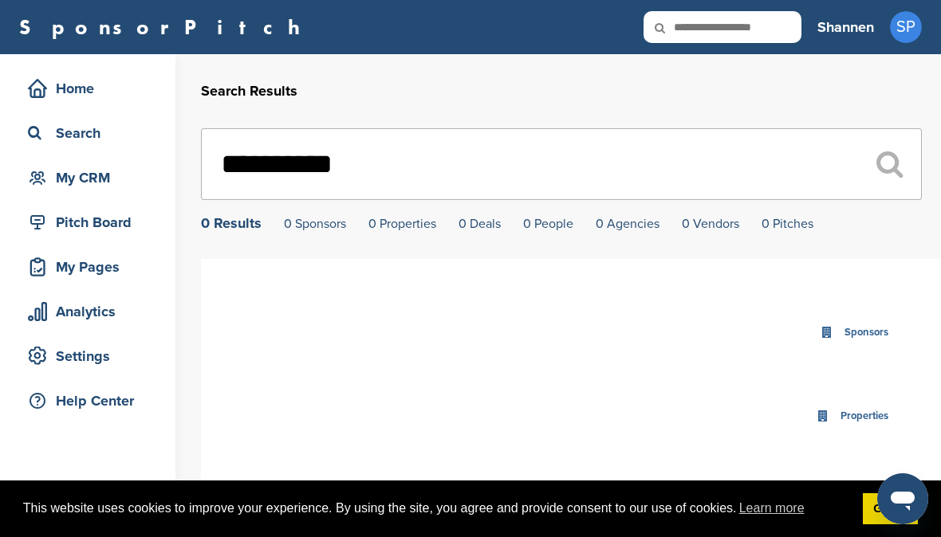
click at [769, 28] on input "text" at bounding box center [722, 27] width 158 height 32
type input "****"
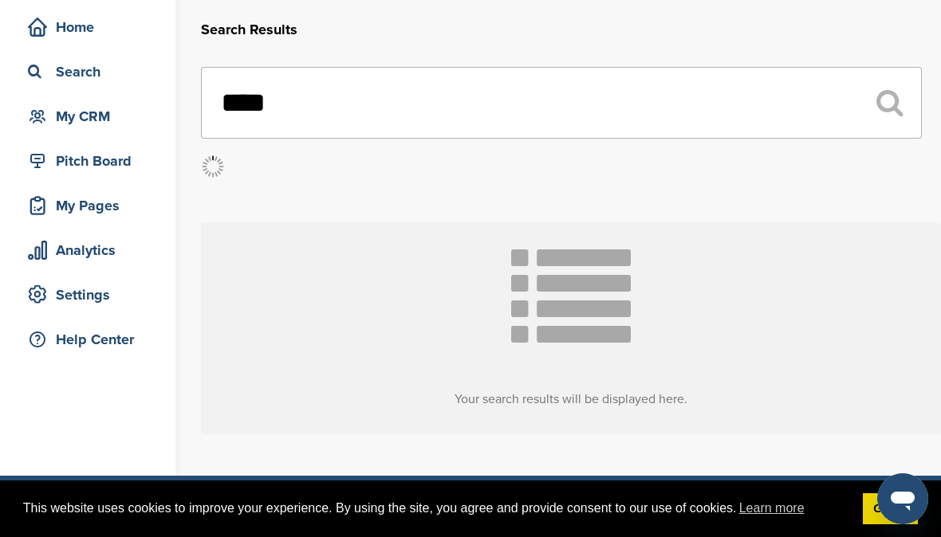
scroll to position [44, 0]
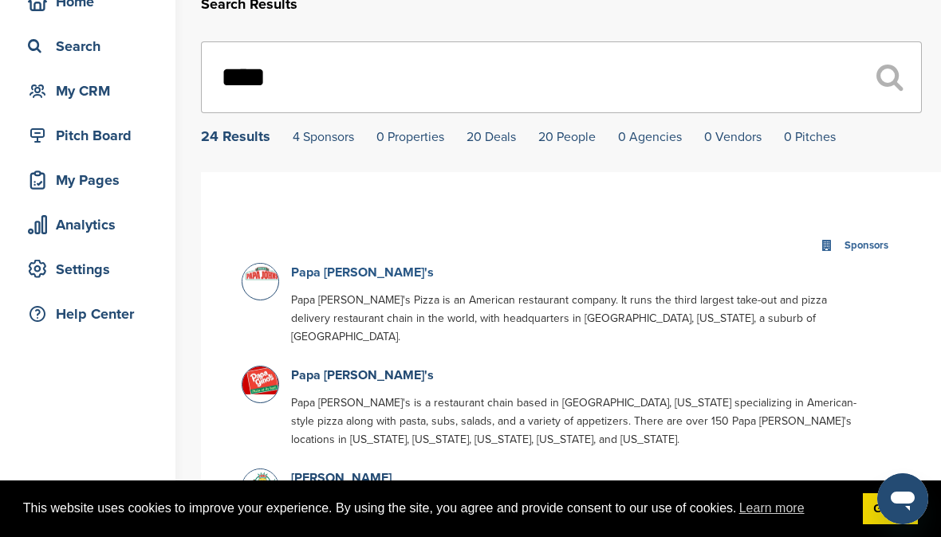
click at [313, 281] on link "Papa [PERSON_NAME]'s" at bounding box center [362, 273] width 143 height 16
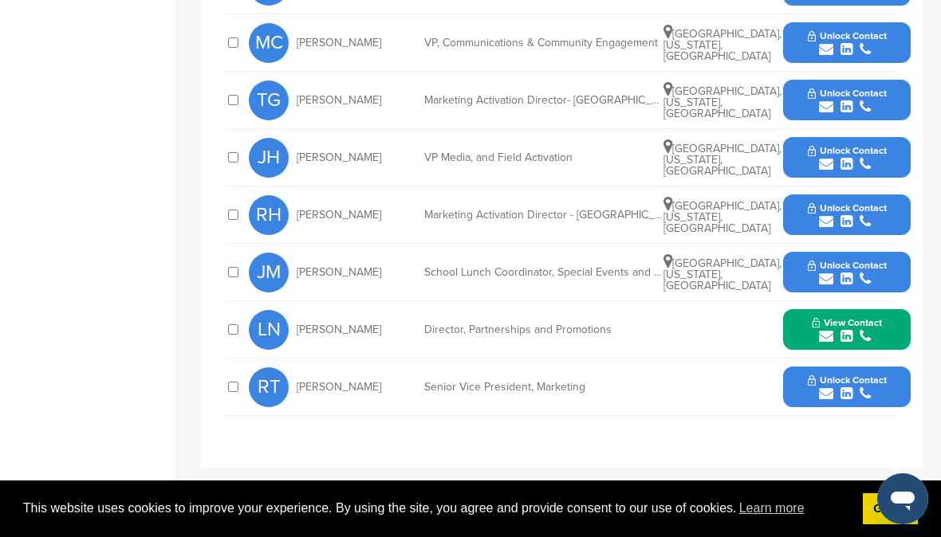
scroll to position [804, 0]
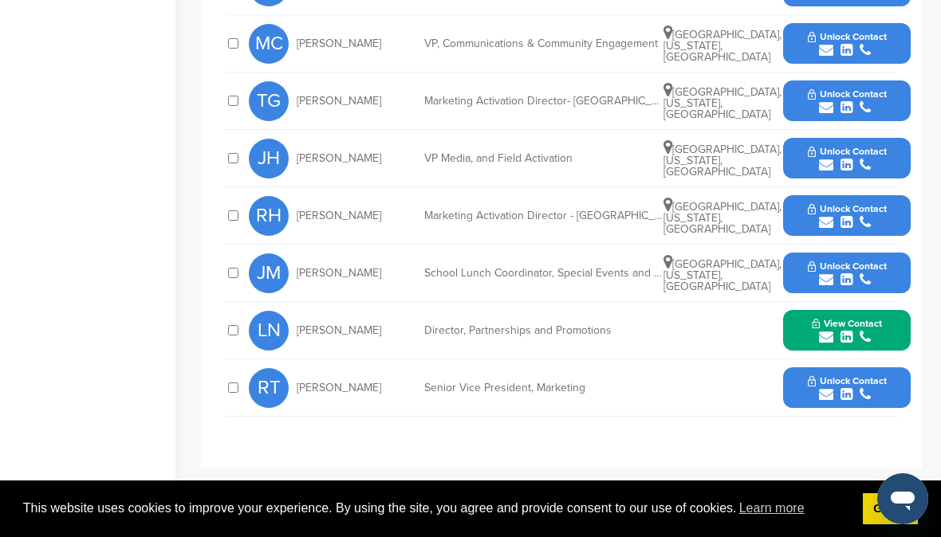
click at [822, 387] on icon "submit" at bounding box center [826, 394] width 14 height 14
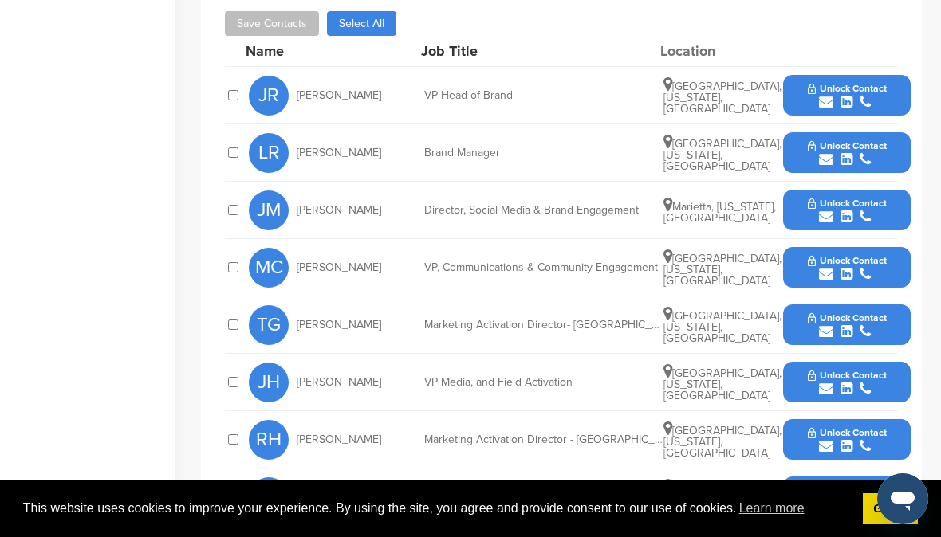
scroll to position [584, 0]
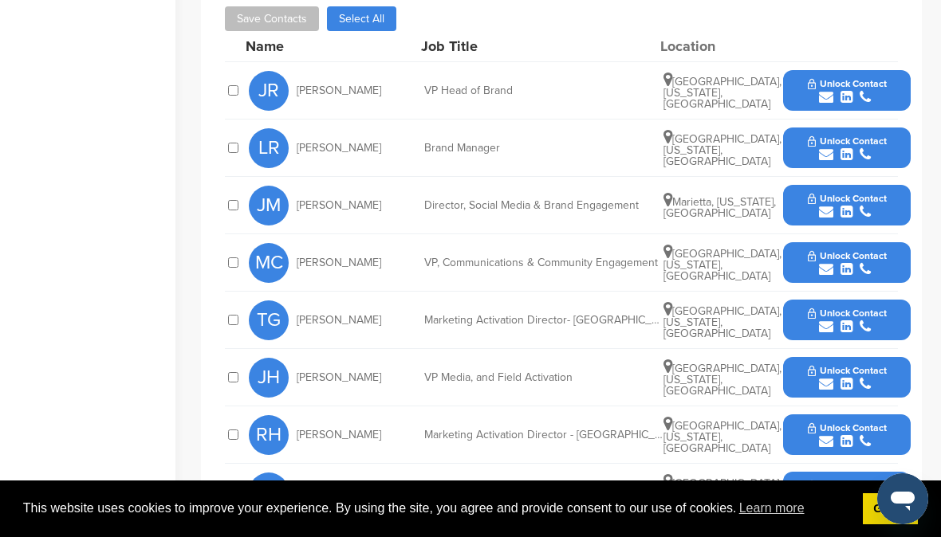
click at [823, 262] on icon "submit" at bounding box center [826, 269] width 14 height 14
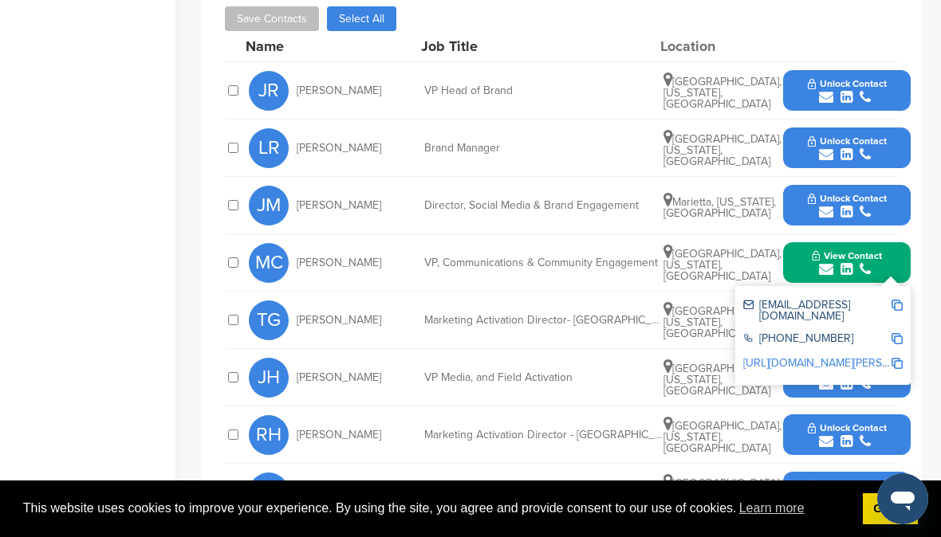
click at [826, 205] on icon "submit" at bounding box center [826, 212] width 14 height 14
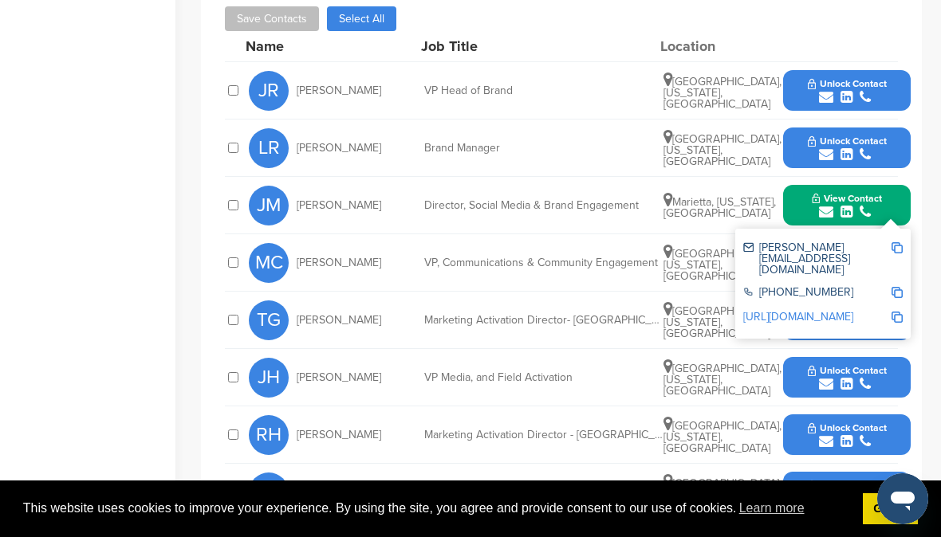
click at [826, 147] on icon "submit" at bounding box center [826, 154] width 14 height 14
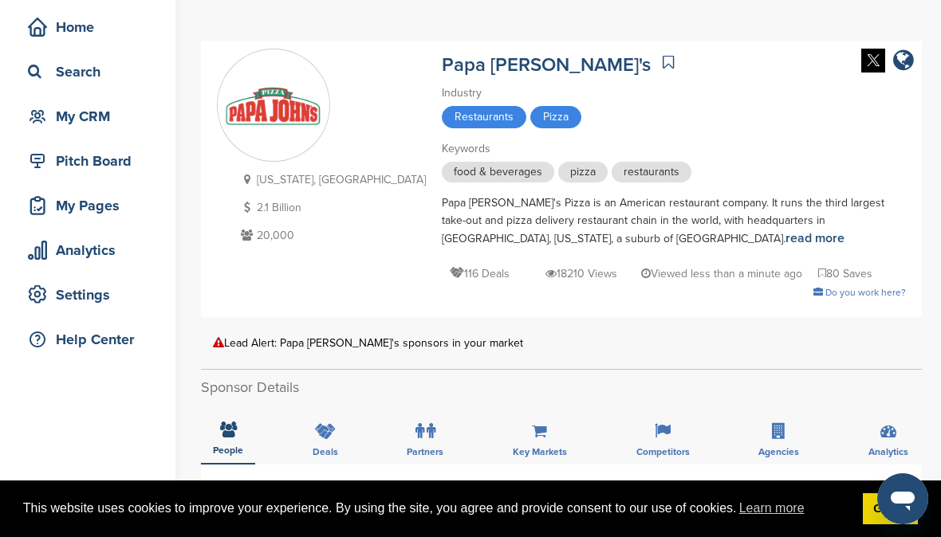
scroll to position [0, 0]
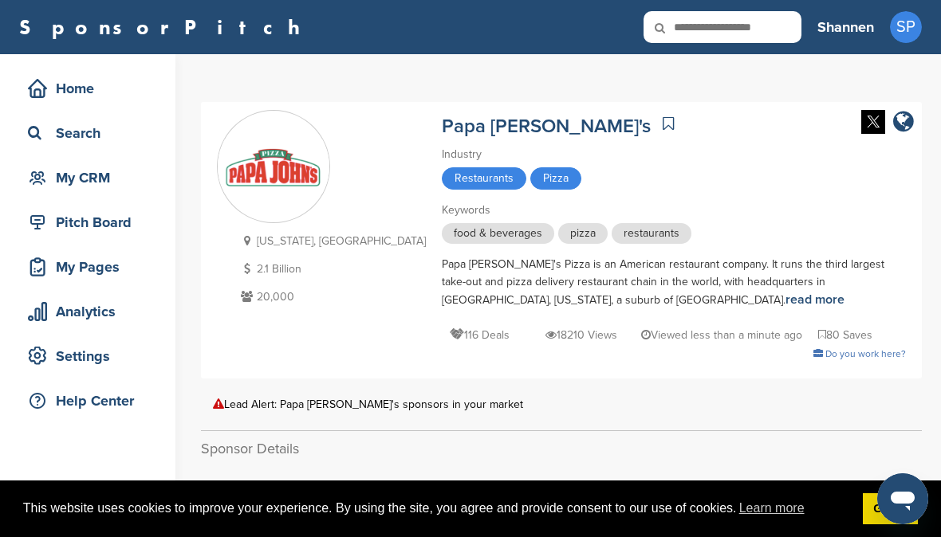
click at [723, 25] on input "text" at bounding box center [722, 27] width 158 height 32
type input "***"
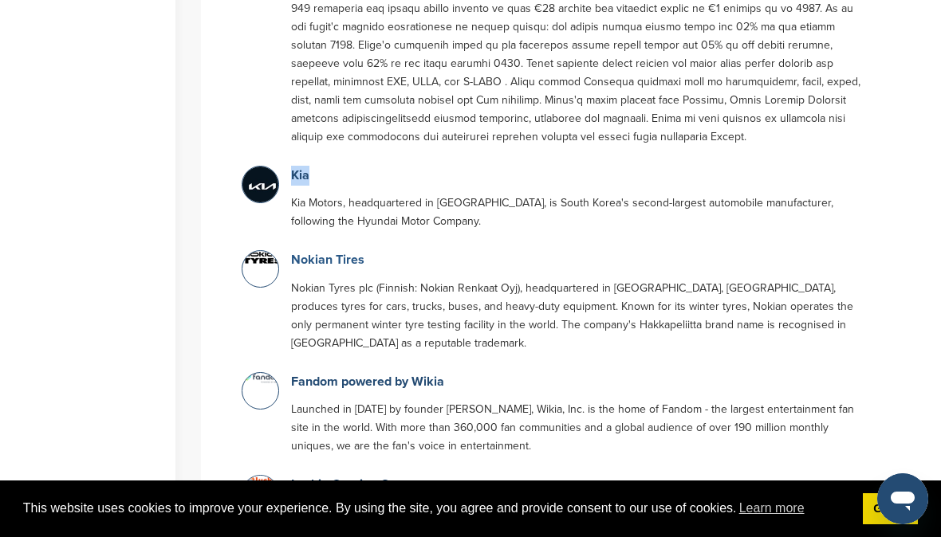
scroll to position [432, 0]
click at [306, 176] on link "Kia" at bounding box center [300, 177] width 18 height 16
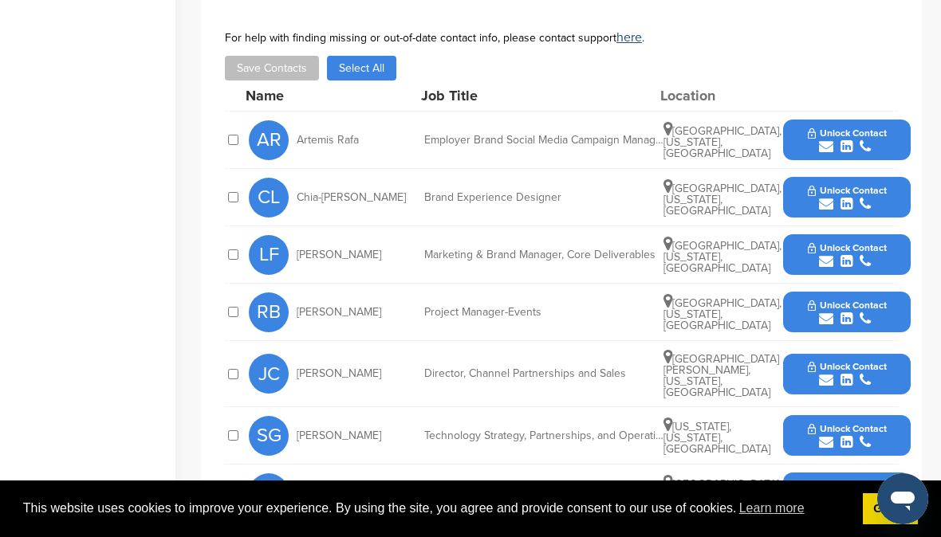
scroll to position [702, 0]
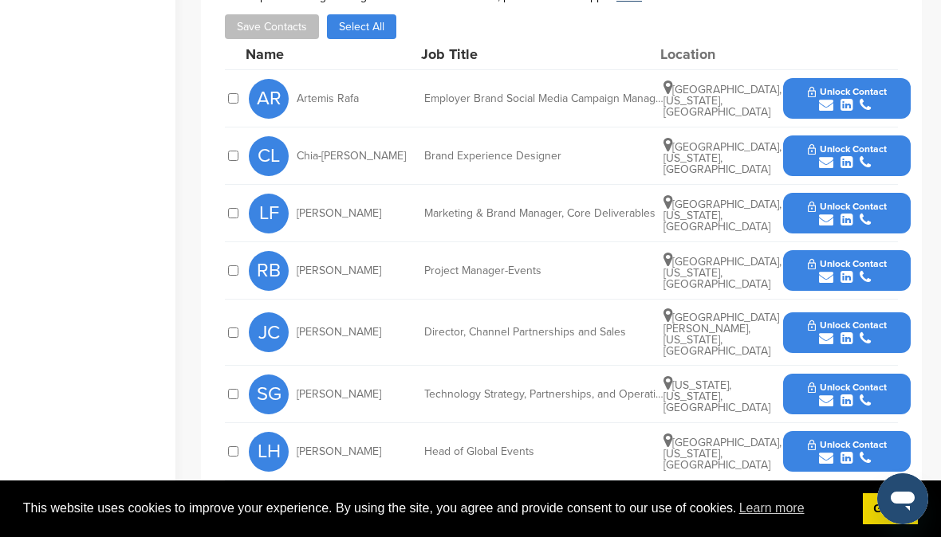
click at [829, 105] on icon "submit" at bounding box center [826, 105] width 14 height 14
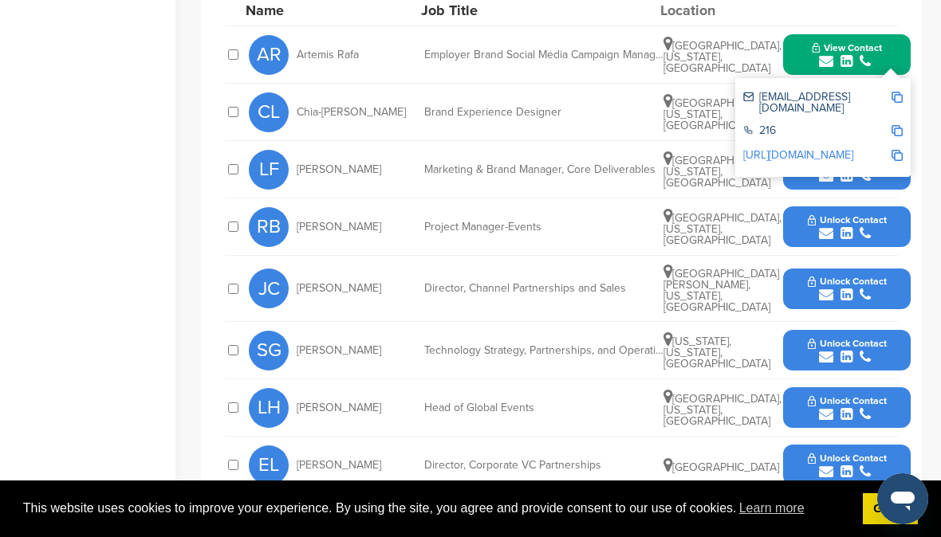
scroll to position [757, 0]
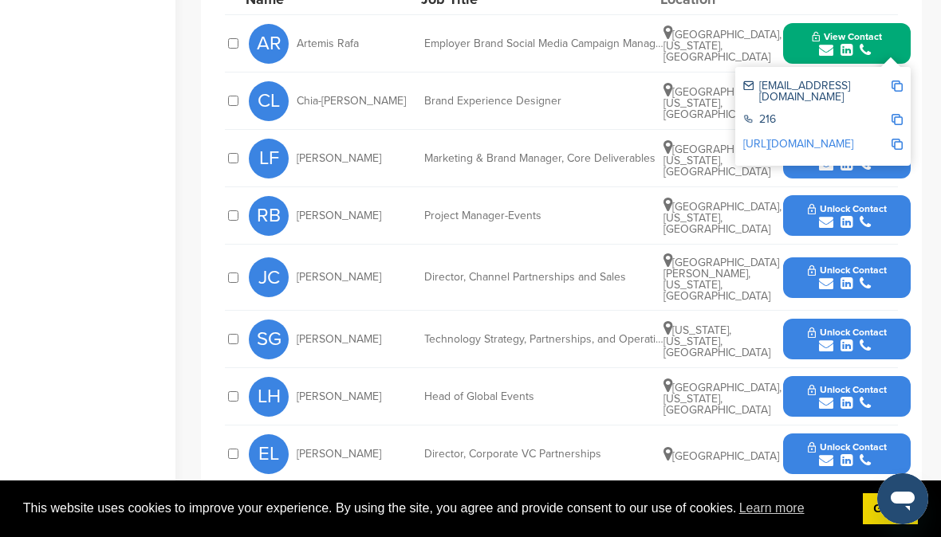
click at [623, 180] on div "LF [PERSON_NAME] Marketing & Brand Manager, Core Deliverables [GEOGRAPHIC_DATA]…" at bounding box center [580, 158] width 662 height 57
click at [825, 218] on icon "submit" at bounding box center [826, 222] width 14 height 14
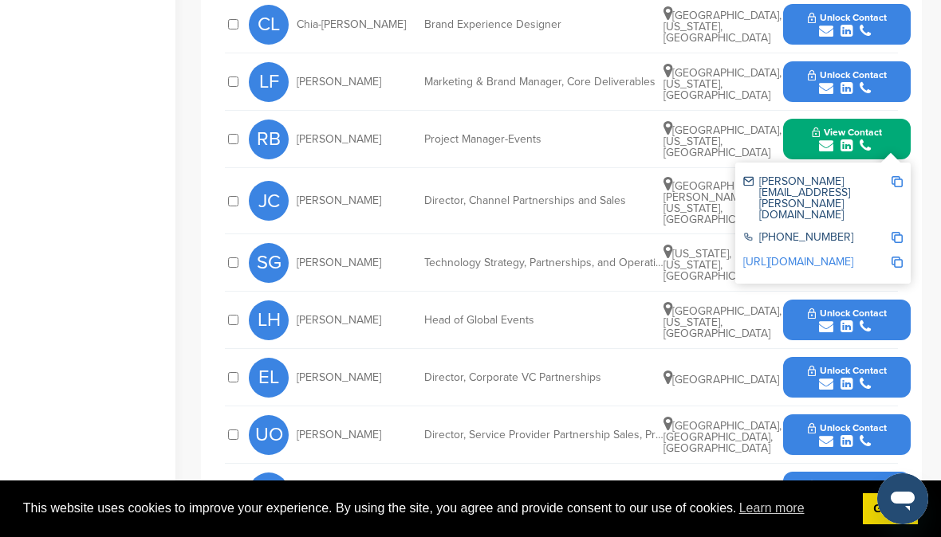
scroll to position [835, 0]
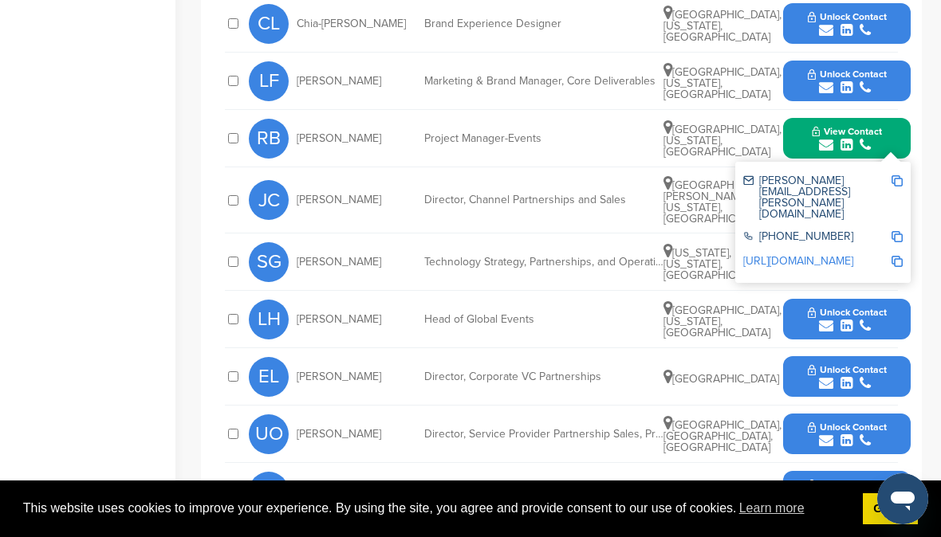
click at [474, 222] on div "JC Jim Connor Director, Channel Partnerships and Sales St. Charles, Illinois, U…" at bounding box center [580, 199] width 662 height 65
click at [898, 144] on button "View Contact" at bounding box center [846, 139] width 108 height 48
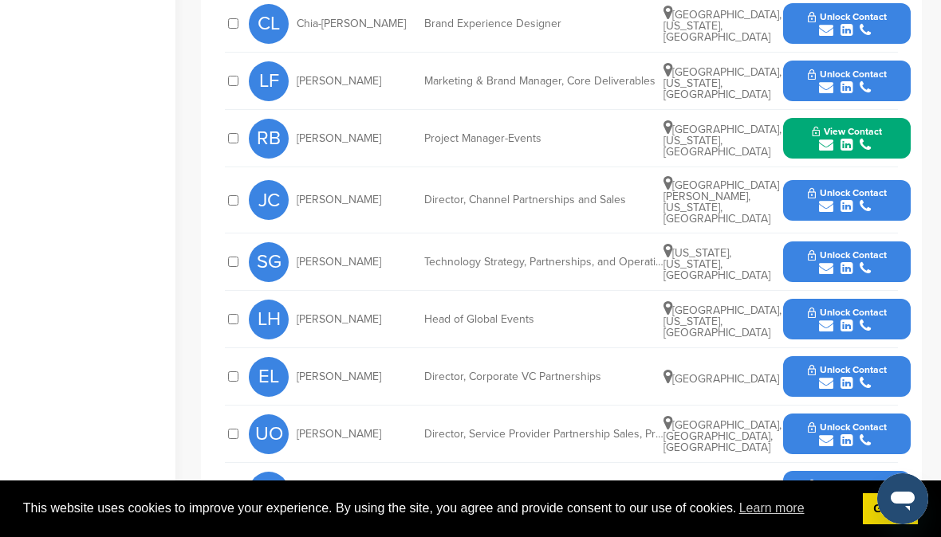
click at [822, 199] on icon "submit" at bounding box center [826, 206] width 14 height 14
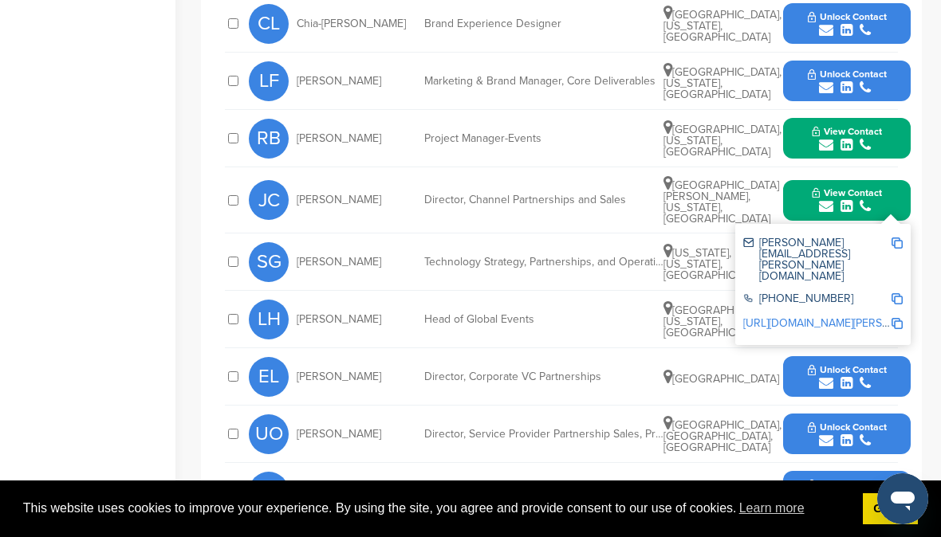
drag, startPoint x: 596, startPoint y: 246, endPoint x: 669, endPoint y: 243, distance: 72.6
click at [596, 246] on div "SG Suresh Goyal Technology Strategy, Partnerships, and Operations, CTO Office, …" at bounding box center [580, 262] width 662 height 57
click at [891, 202] on button "View Contact" at bounding box center [846, 200] width 108 height 48
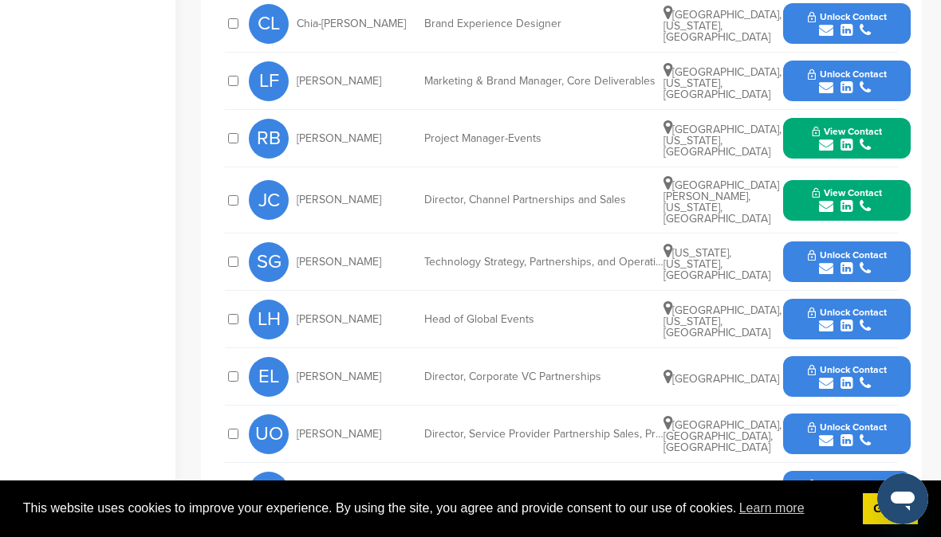
click at [828, 261] on icon "submit" at bounding box center [826, 268] width 14 height 14
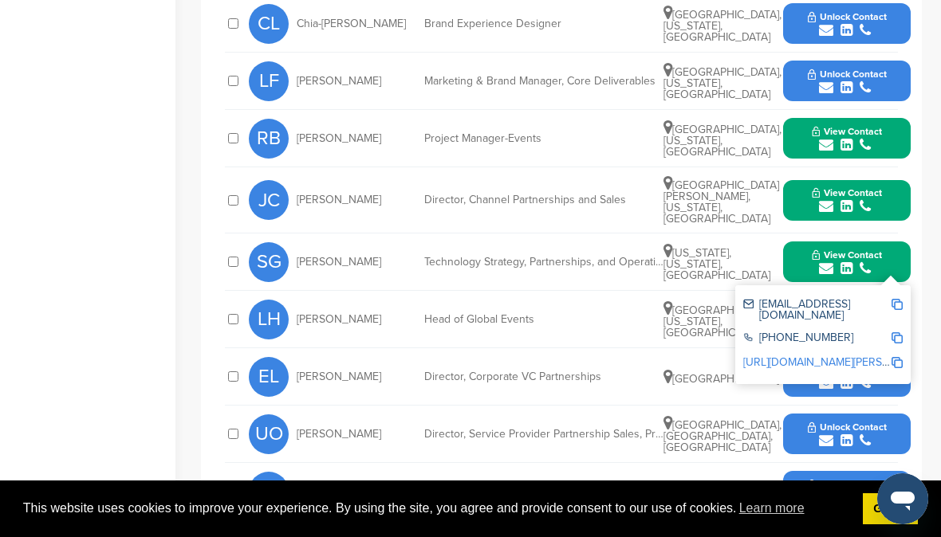
click at [916, 250] on div "**********" at bounding box center [561, 194] width 721 height 755
click at [615, 257] on div "Technology Strategy, Partnerships, and Operations, CTO Office, Cloud & Network …" at bounding box center [543, 262] width 239 height 11
click at [616, 314] on div "Head of Global Events" at bounding box center [543, 319] width 239 height 11
click at [917, 234] on div "**********" at bounding box center [561, 194] width 721 height 755
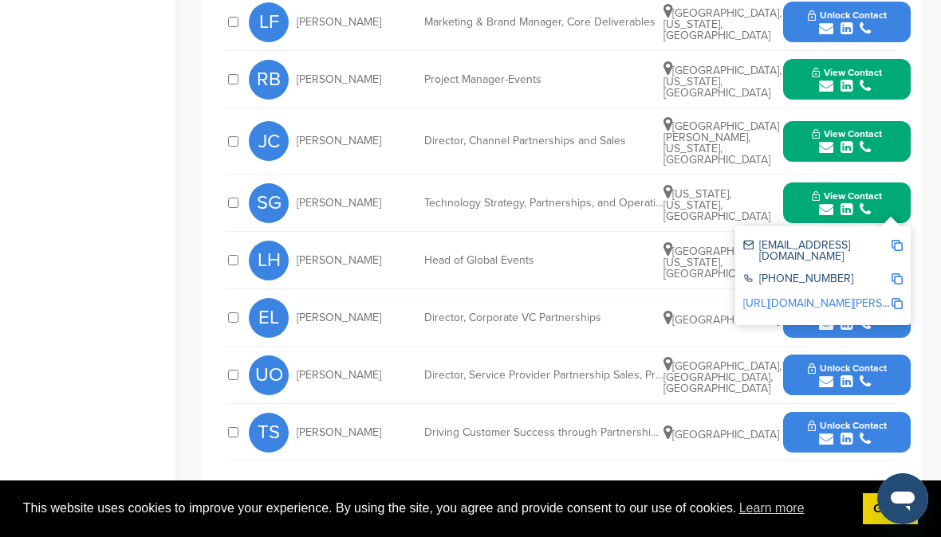
scroll to position [916, 0]
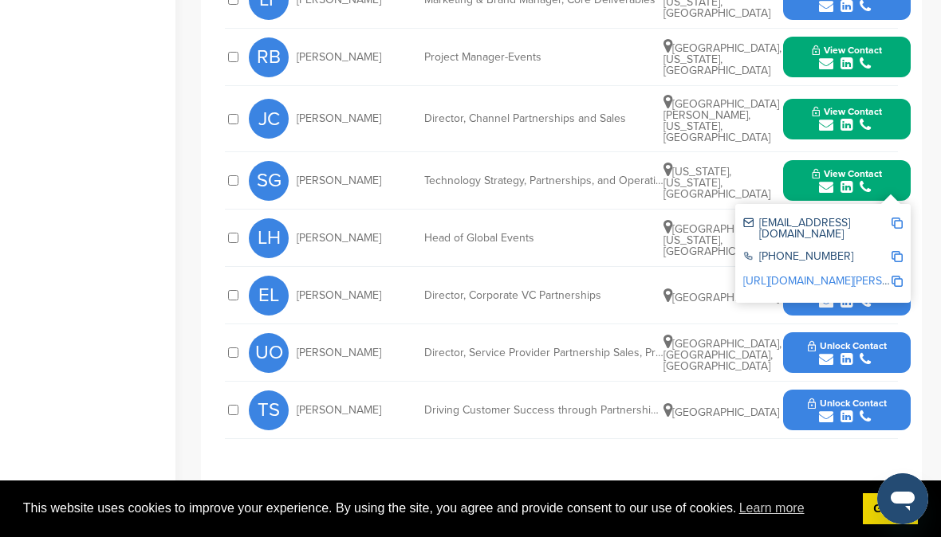
click at [547, 253] on div "LH Lisa Horianopoulos Head of Global Events Buford, Georgia, United States Unlo…" at bounding box center [580, 238] width 662 height 57
click at [828, 295] on icon "submit" at bounding box center [826, 302] width 14 height 14
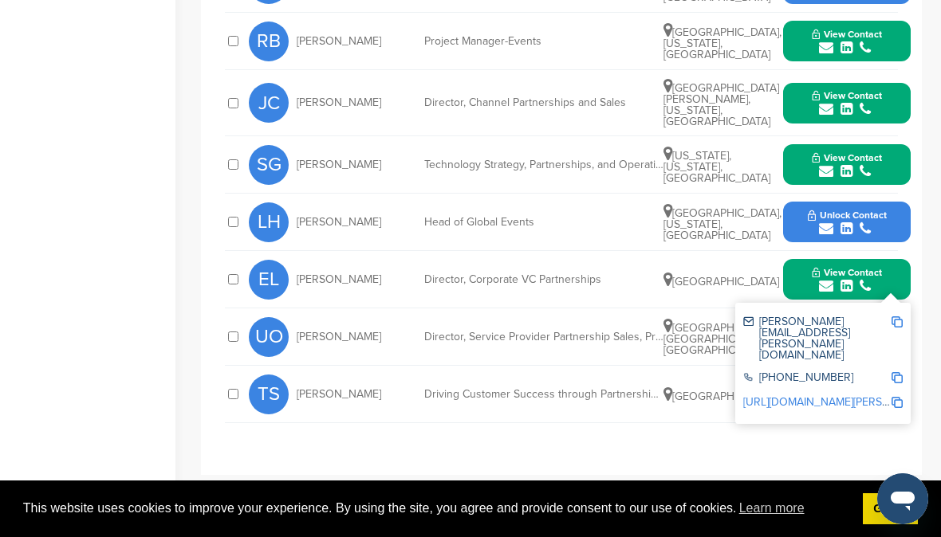
click at [610, 323] on div "UO Uzo Odimuko Director, Service Provider Partnership Sales, Private Wireless N…" at bounding box center [580, 337] width 662 height 57
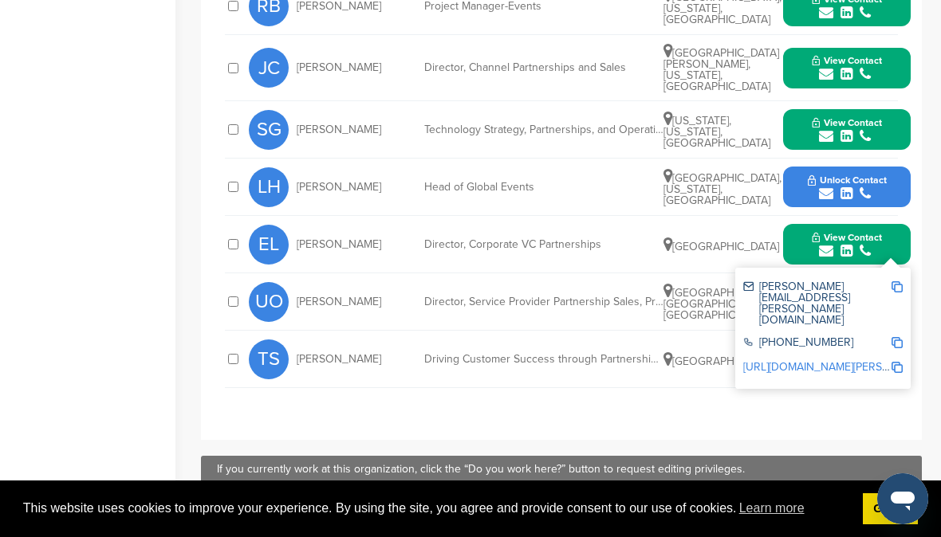
scroll to position [960, 0]
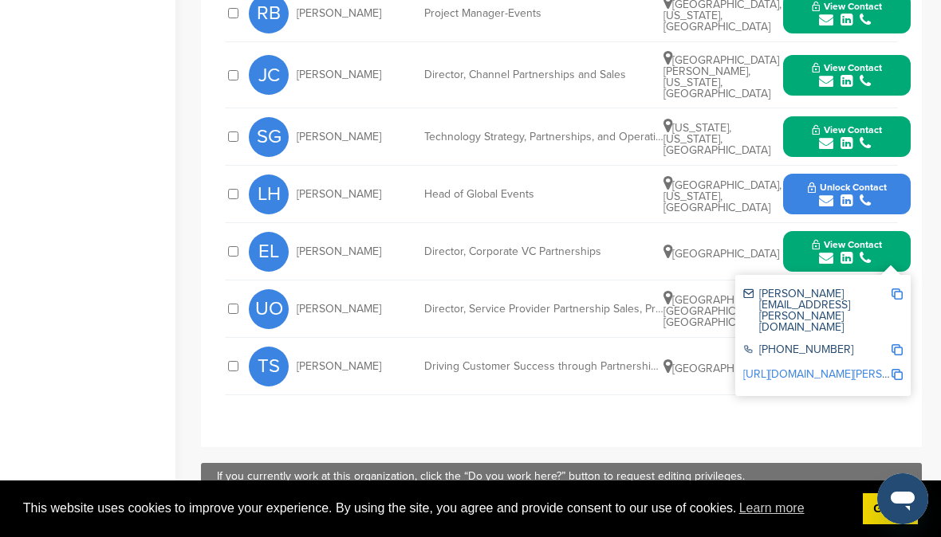
click at [828, 194] on icon "submit" at bounding box center [826, 201] width 14 height 14
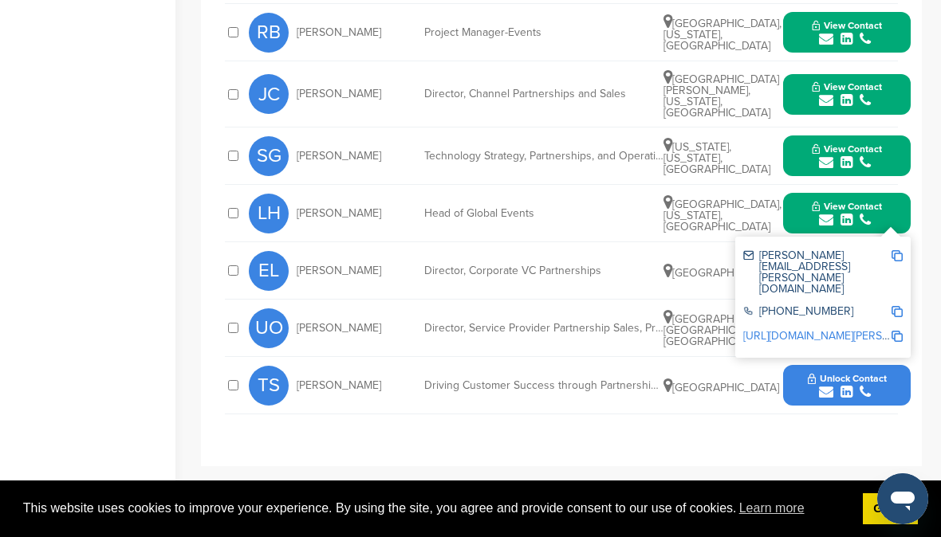
scroll to position [938, 0]
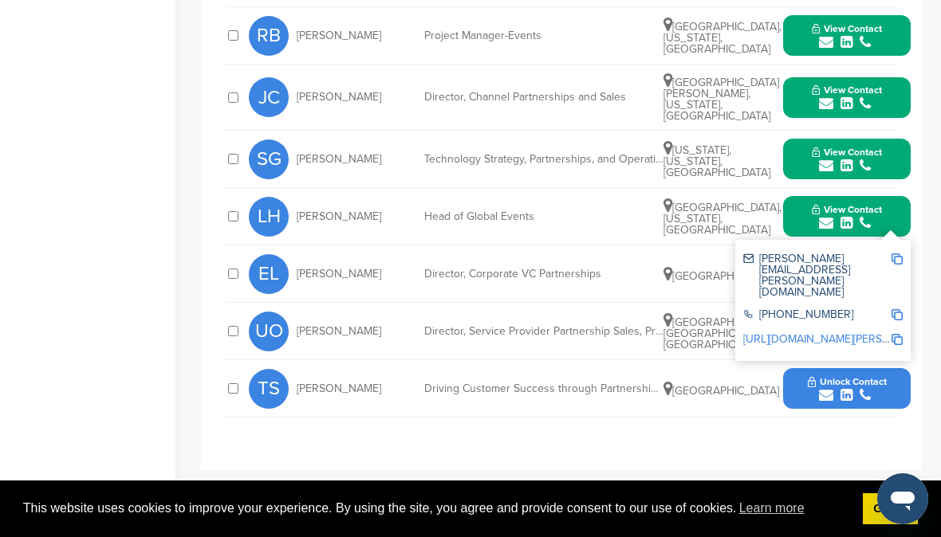
click at [894, 214] on button "View Contact" at bounding box center [846, 217] width 108 height 48
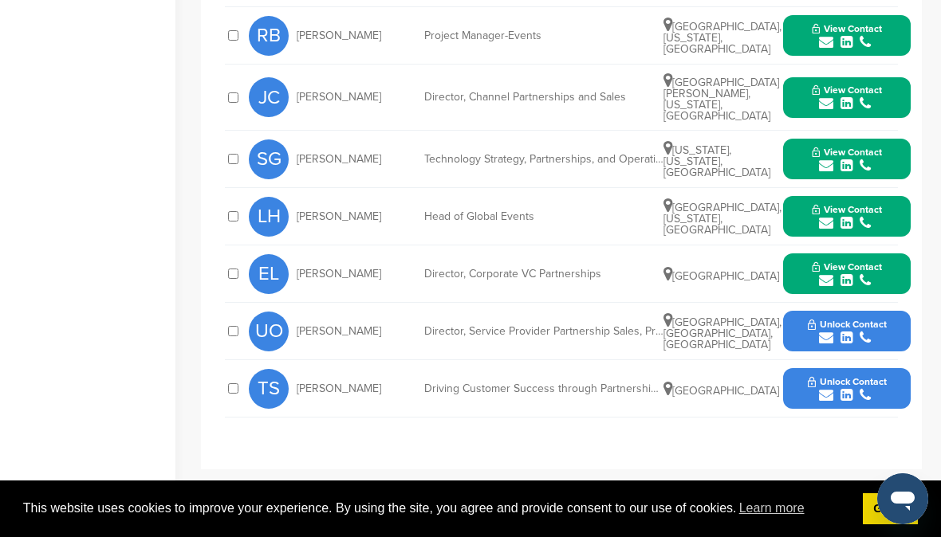
drag, startPoint x: 824, startPoint y: 327, endPoint x: 800, endPoint y: 322, distance: 25.2
click at [824, 331] on icon "submit" at bounding box center [826, 338] width 14 height 14
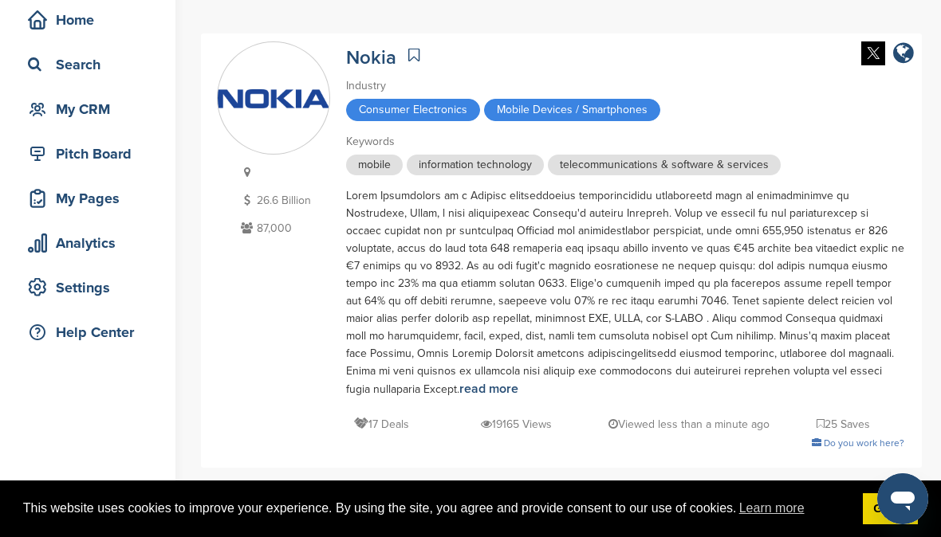
scroll to position [0, 0]
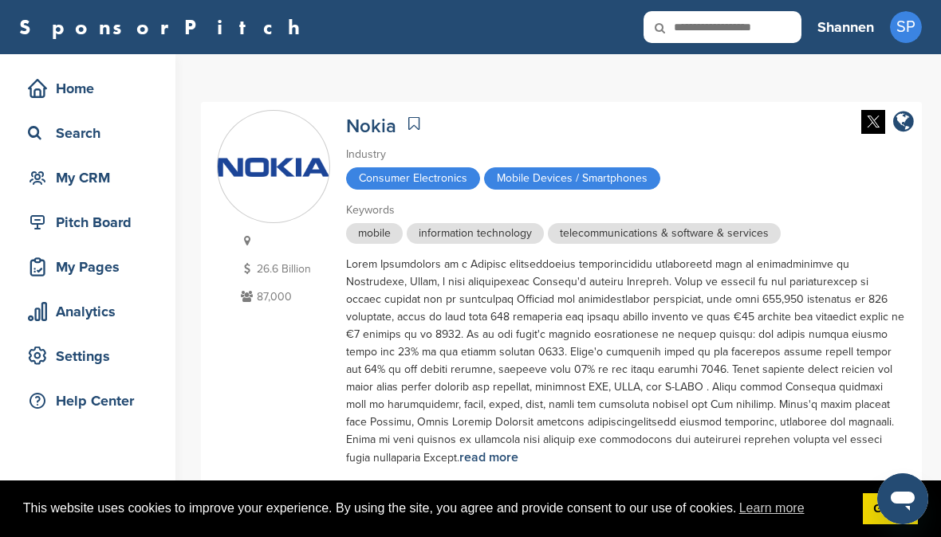
click at [733, 11] on input "text" at bounding box center [722, 27] width 158 height 32
type input "******"
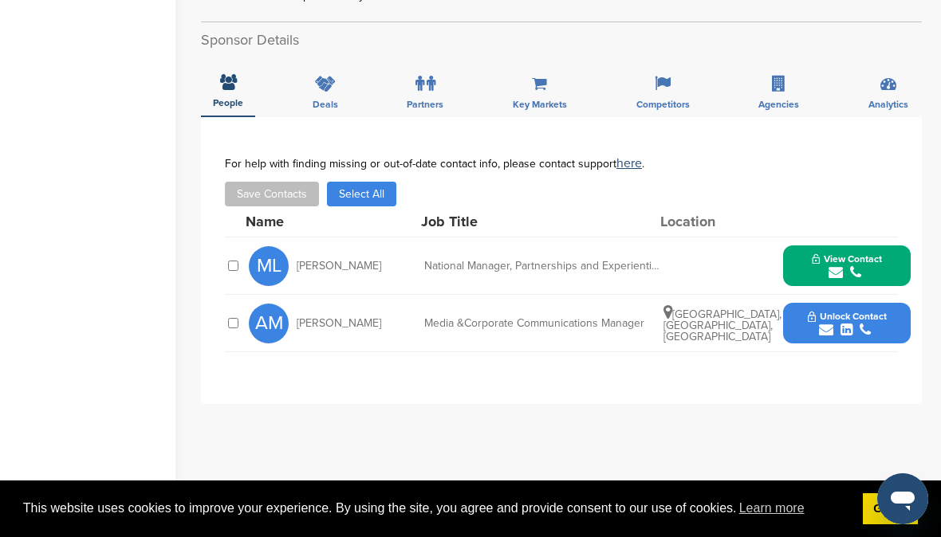
scroll to position [407, 0]
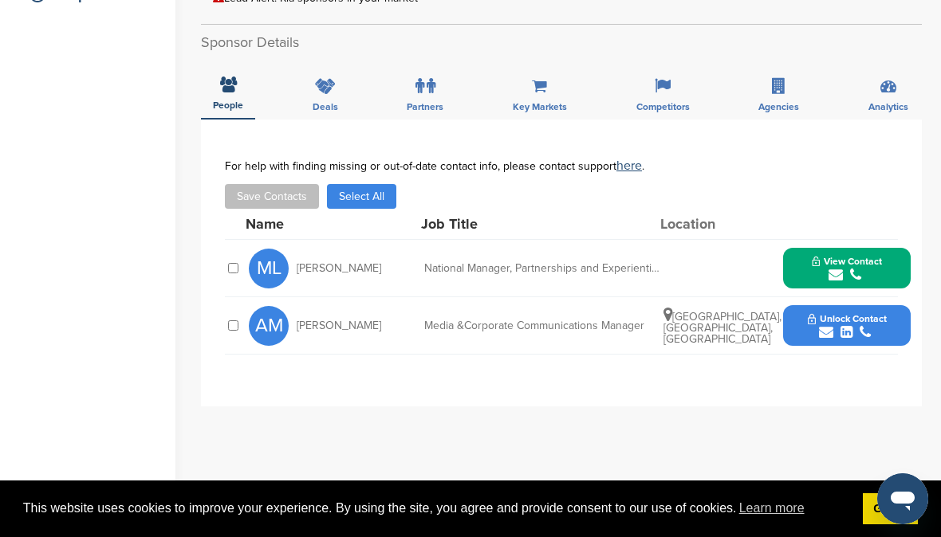
click at [824, 328] on icon "submit" at bounding box center [826, 332] width 14 height 14
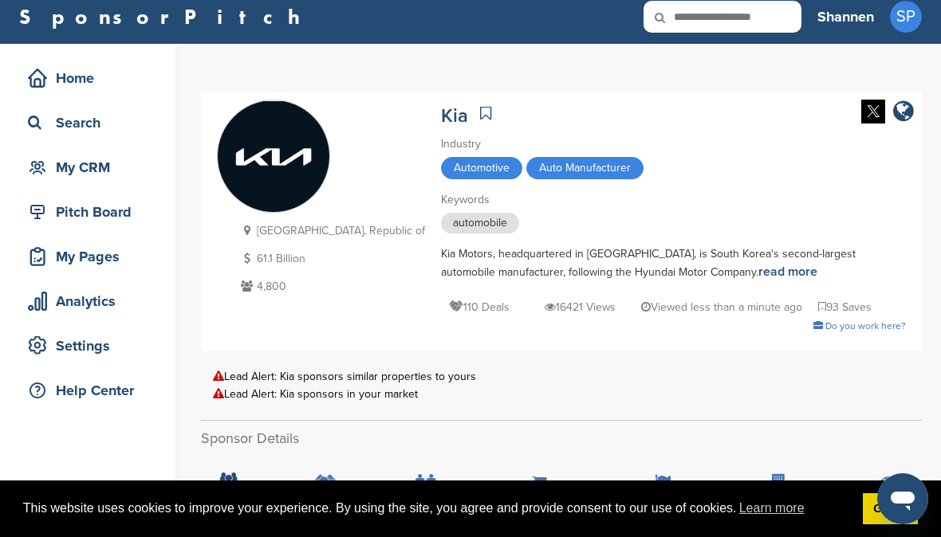
scroll to position [0, 0]
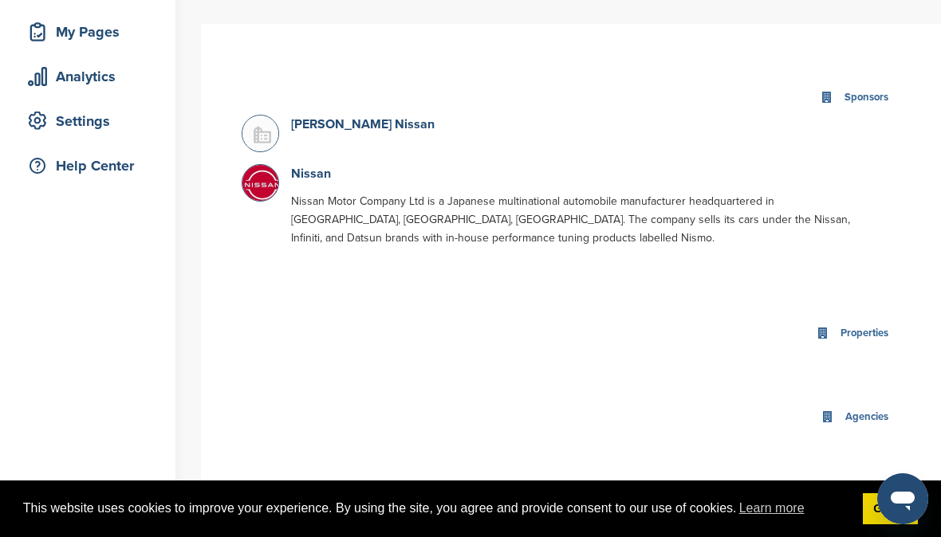
scroll to position [257, 0]
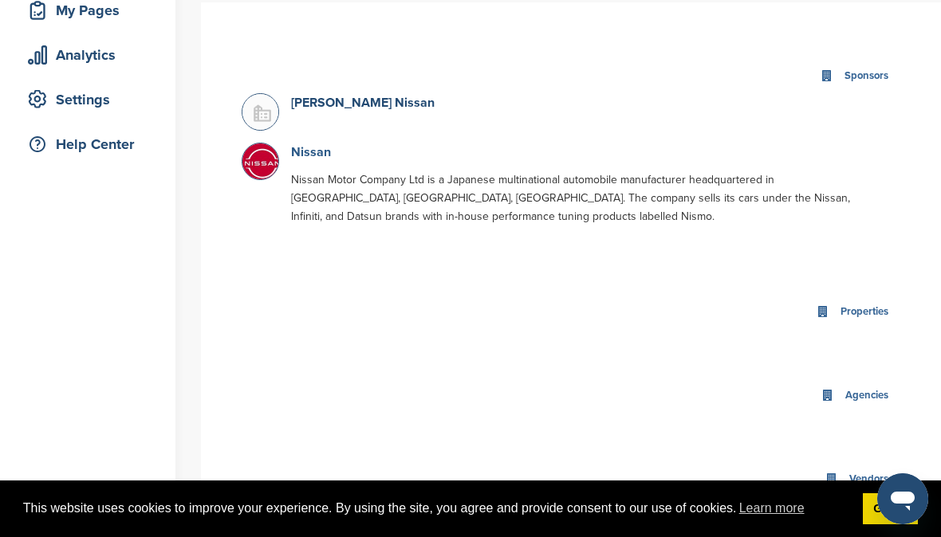
click at [299, 152] on link "Nissan" at bounding box center [311, 152] width 40 height 16
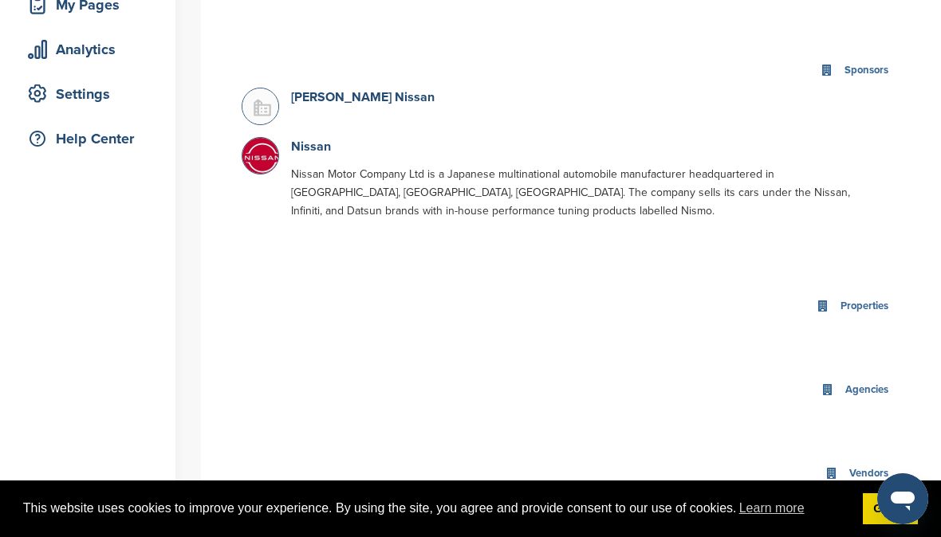
scroll to position [264, 0]
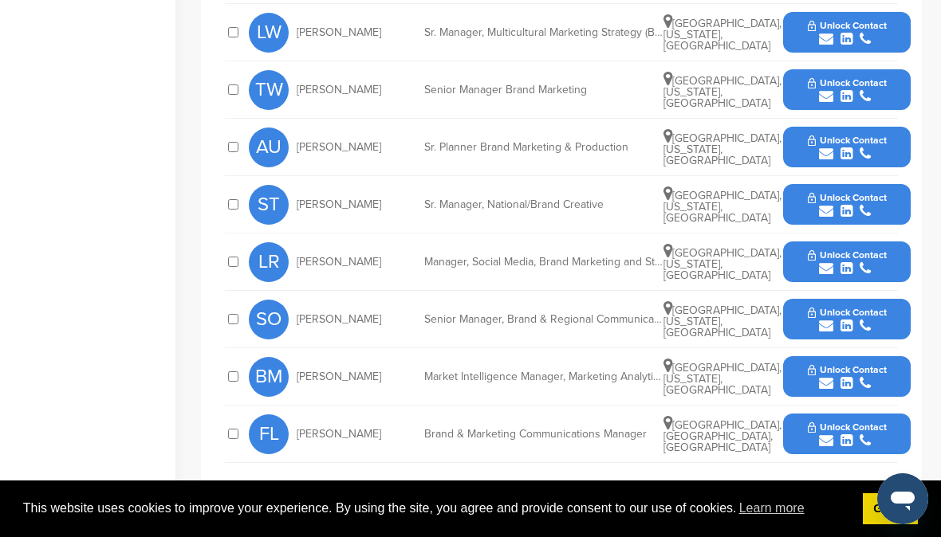
scroll to position [702, 0]
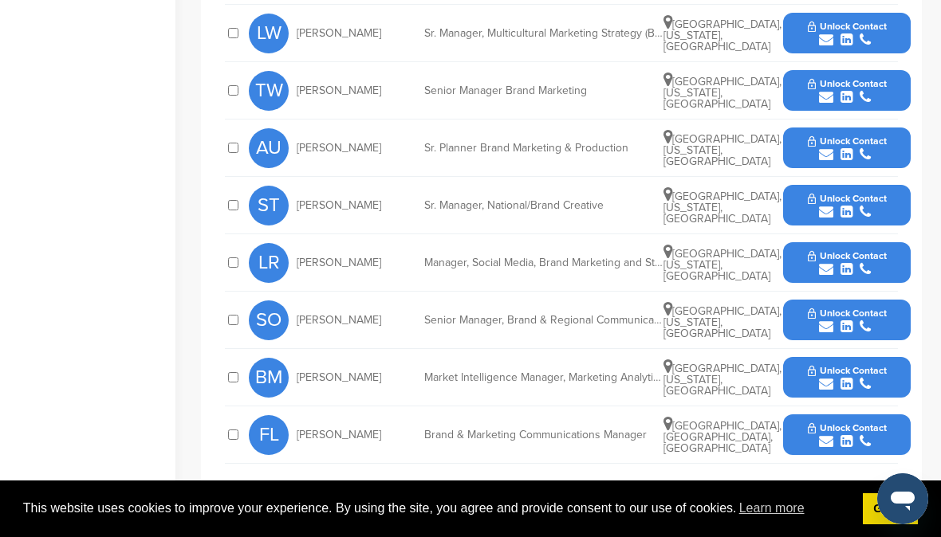
click at [831, 438] on icon "submit" at bounding box center [826, 441] width 14 height 14
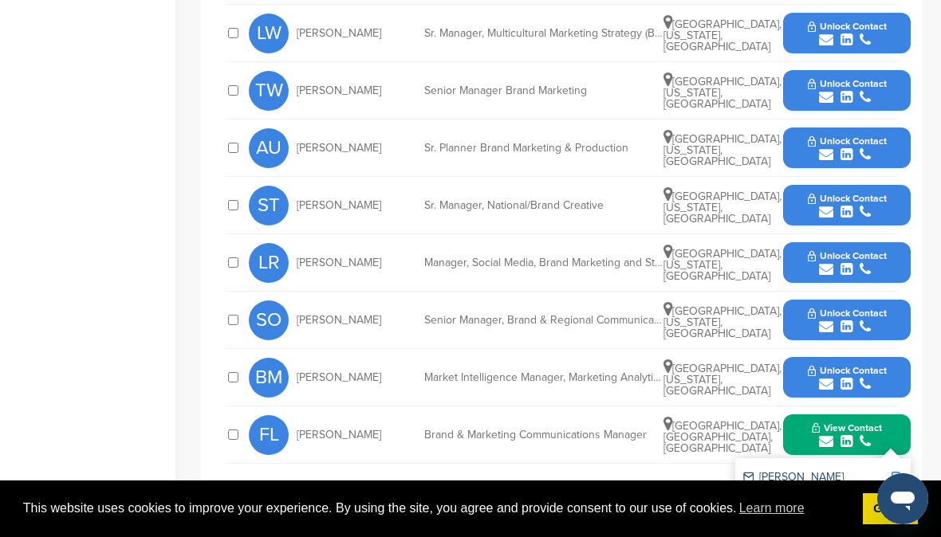
click at [824, 153] on icon "submit" at bounding box center [826, 154] width 14 height 14
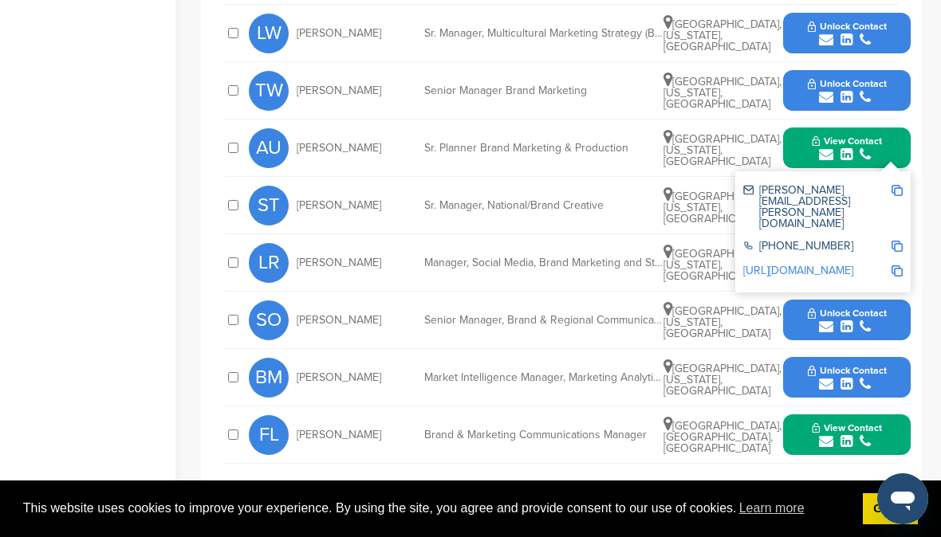
click at [820, 92] on icon "submit" at bounding box center [826, 97] width 14 height 14
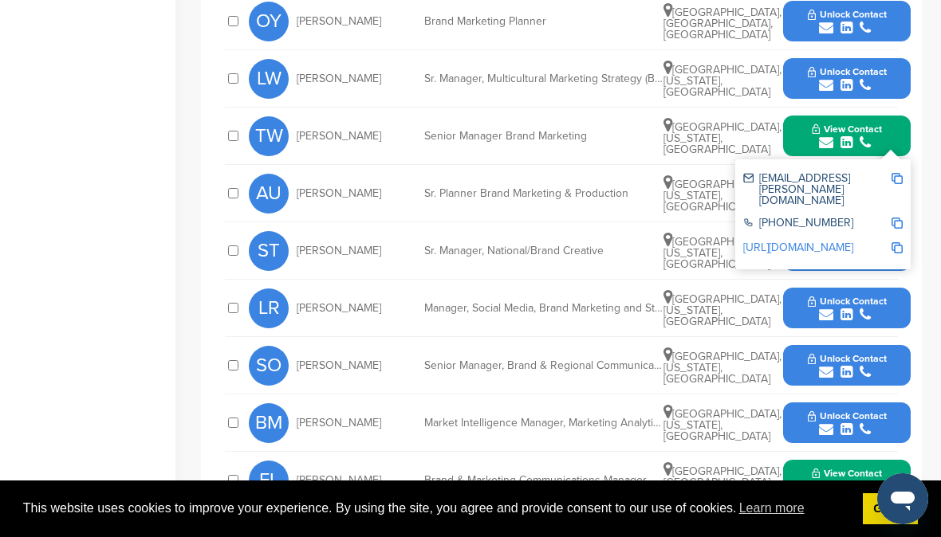
scroll to position [649, 0]
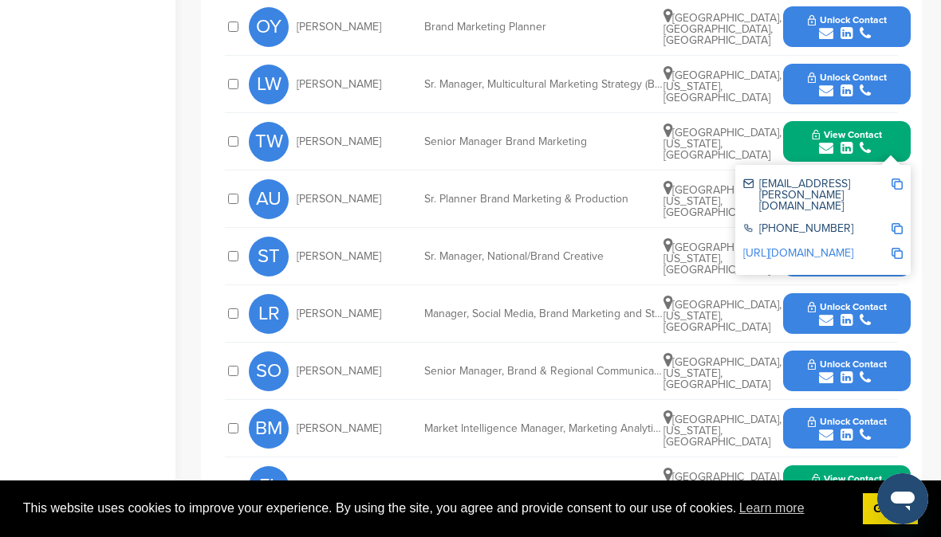
click at [823, 320] on icon "submit" at bounding box center [826, 320] width 14 height 14
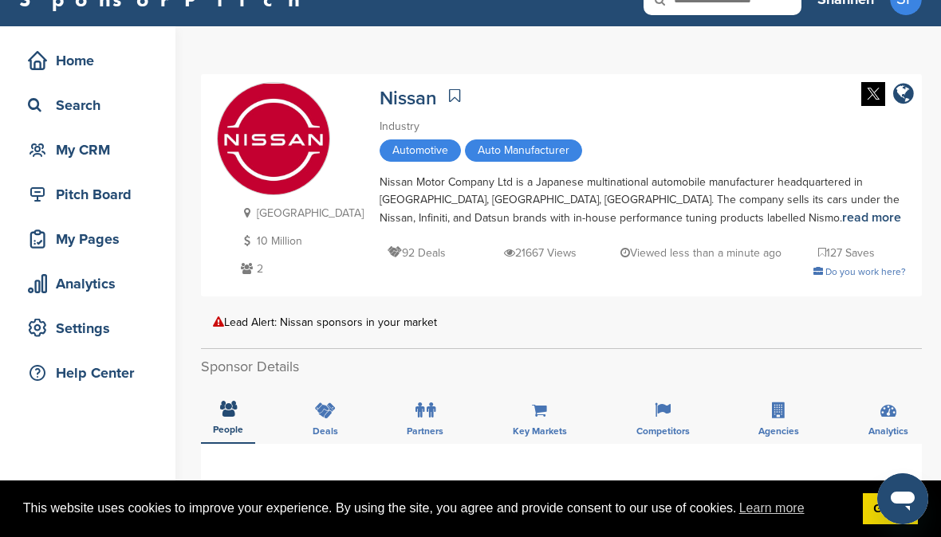
scroll to position [0, 0]
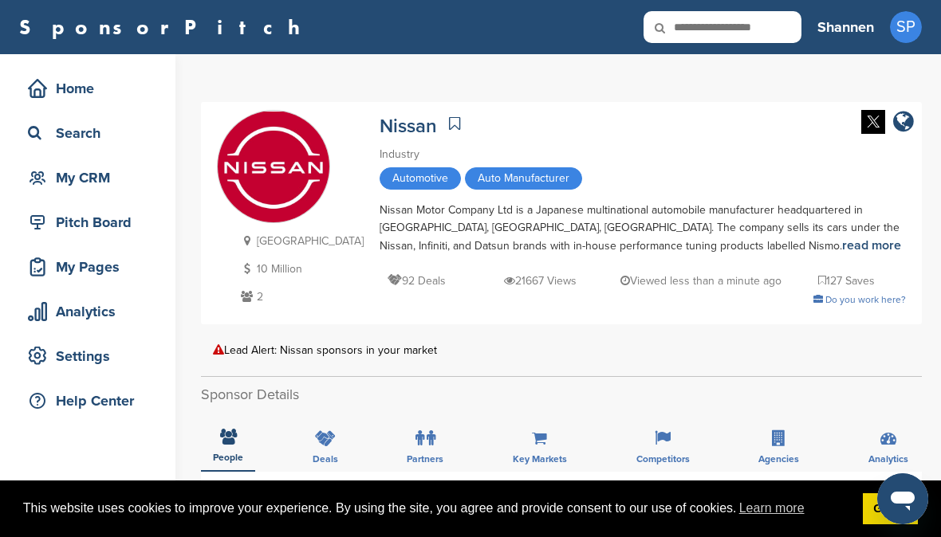
click at [717, 27] on input "text" at bounding box center [722, 27] width 158 height 32
type input "********"
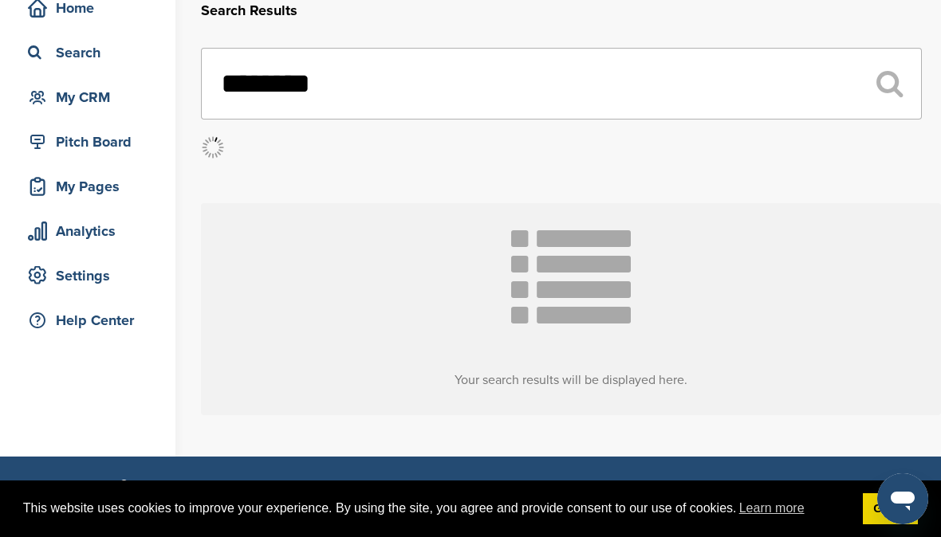
scroll to position [85, 0]
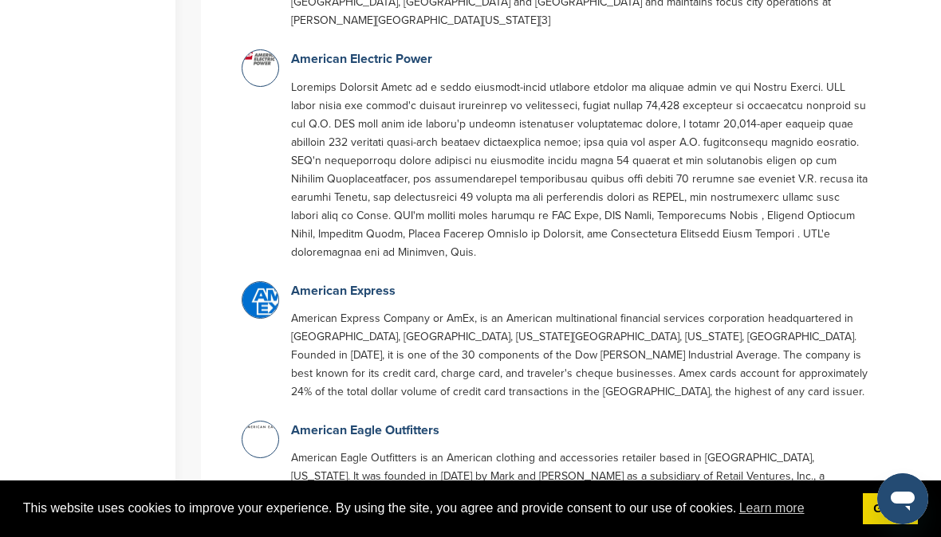
click at [374, 286] on div "American Express American Express Company or AmEx, is an American multinational…" at bounding box center [579, 345] width 592 height 128
click at [375, 284] on link "American Express" at bounding box center [343, 292] width 104 height 16
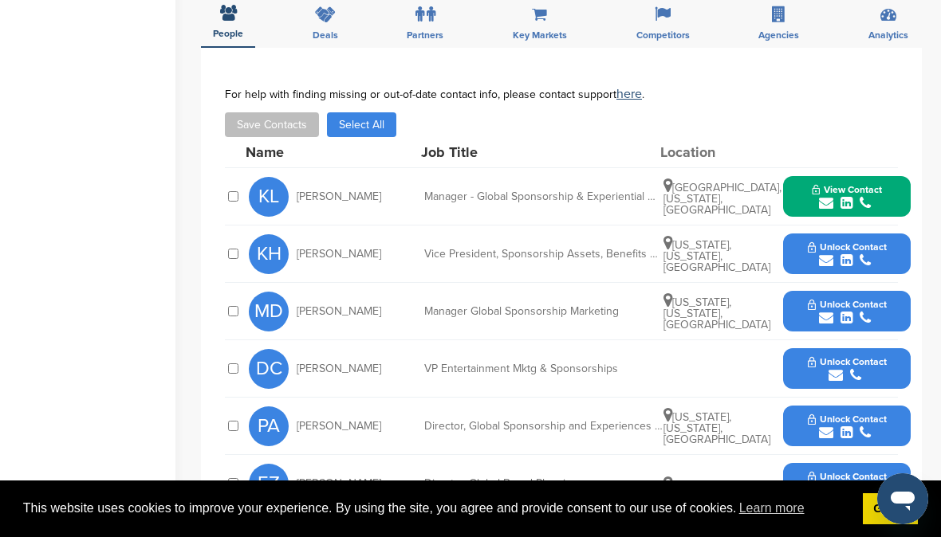
scroll to position [501, 0]
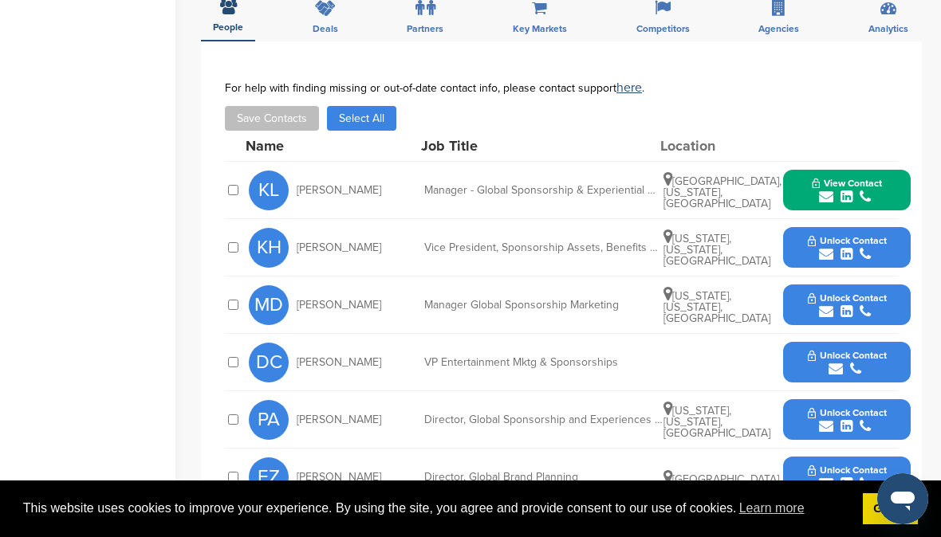
click at [822, 247] on icon "submit" at bounding box center [826, 254] width 14 height 14
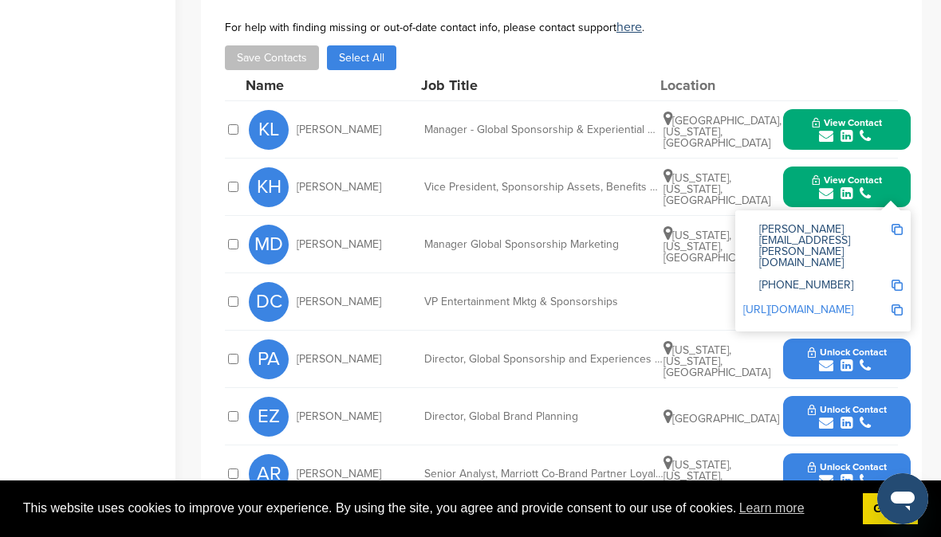
scroll to position [563, 0]
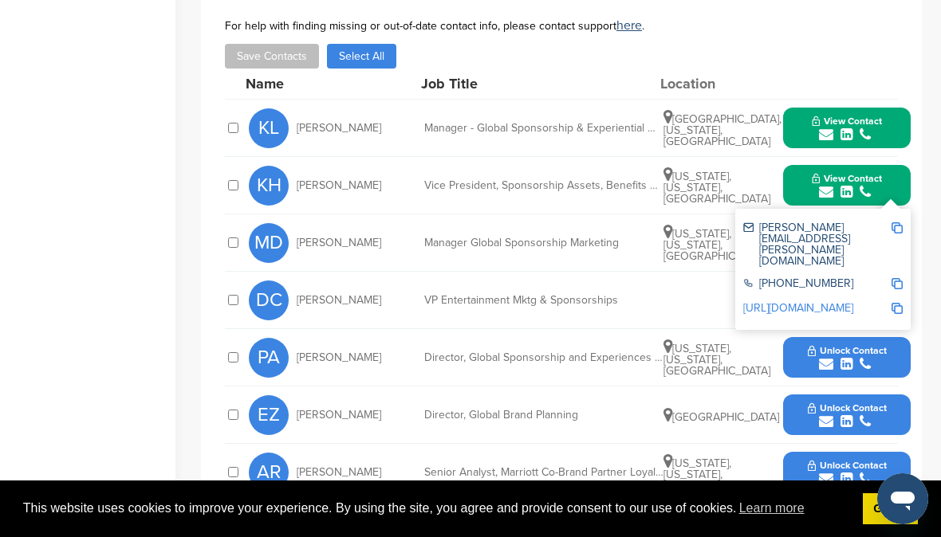
click at [584, 272] on div "DC Deborah Curtis VP Entertainment Mktg & Sponsorships Unlock Contact" at bounding box center [580, 300] width 662 height 57
drag, startPoint x: 928, startPoint y: 288, endPoint x: 915, endPoint y: 252, distance: 38.1
click at [928, 288] on div "You have reached your monthly limit. Please upgrade to access more. Upgrade on …" at bounding box center [571, 185] width 740 height 1389
click at [894, 162] on button "View Contact" at bounding box center [846, 186] width 108 height 48
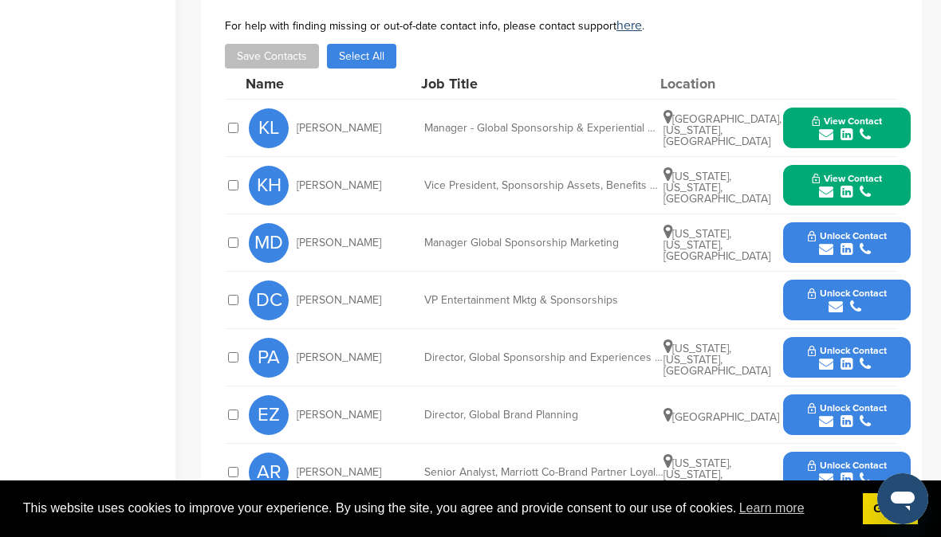
click at [827, 242] on icon "submit" at bounding box center [826, 249] width 14 height 14
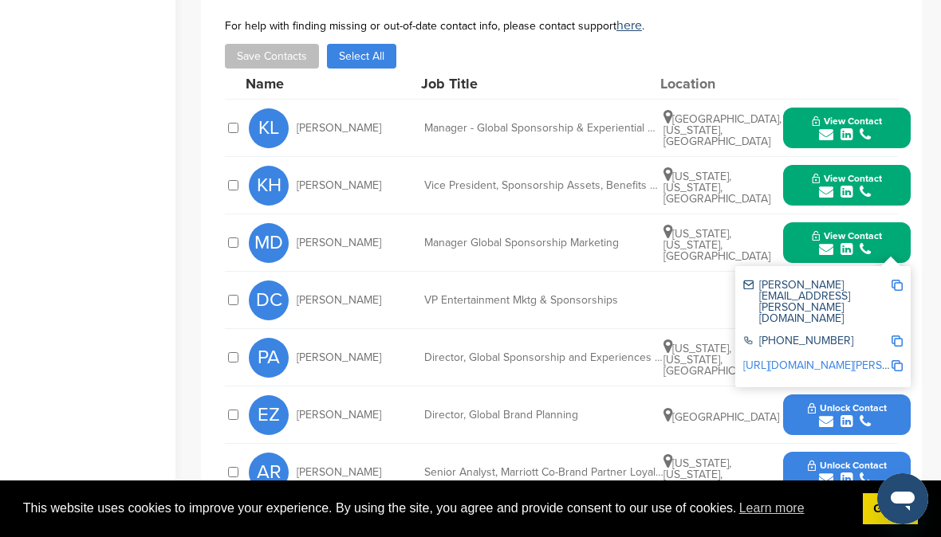
click at [594, 295] on div "VP Entertainment Mktg & Sponsorships" at bounding box center [543, 300] width 239 height 11
click at [927, 319] on div "You have reached your monthly limit. Please upgrade to access more. Upgrade on …" at bounding box center [571, 185] width 740 height 1389
click at [821, 357] on icon "submit" at bounding box center [826, 364] width 14 height 14
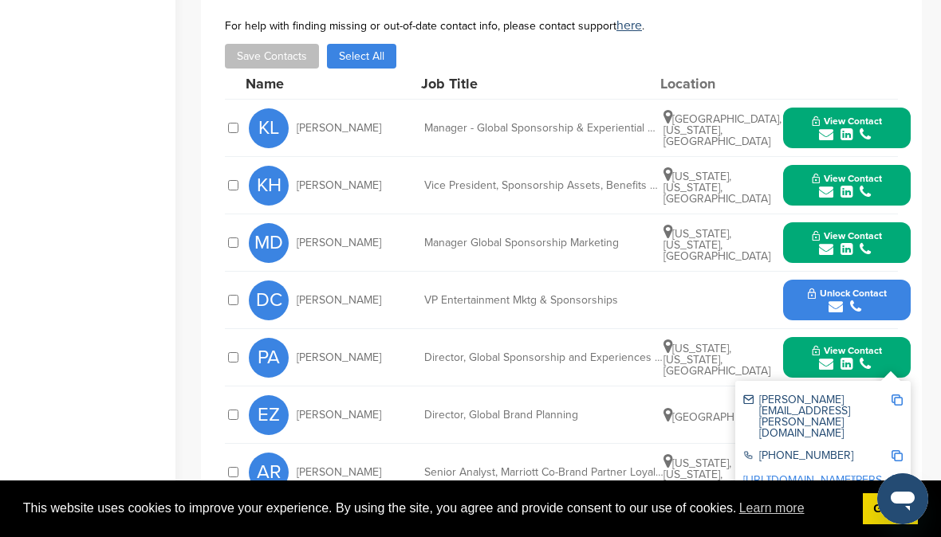
click at [555, 329] on div "PA Paige Auerbach Director, Global Sponsorship and Experiences Strategy, Measur…" at bounding box center [580, 357] width 662 height 57
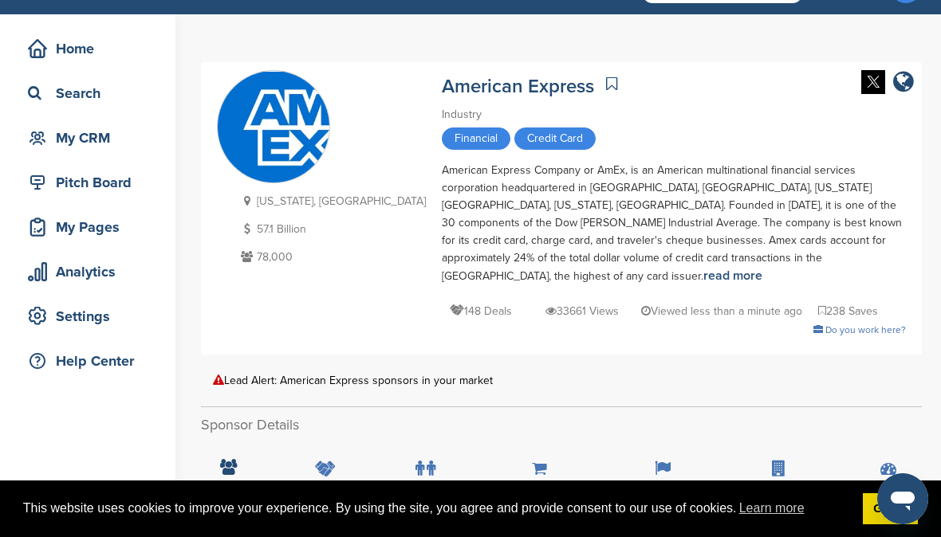
scroll to position [0, 0]
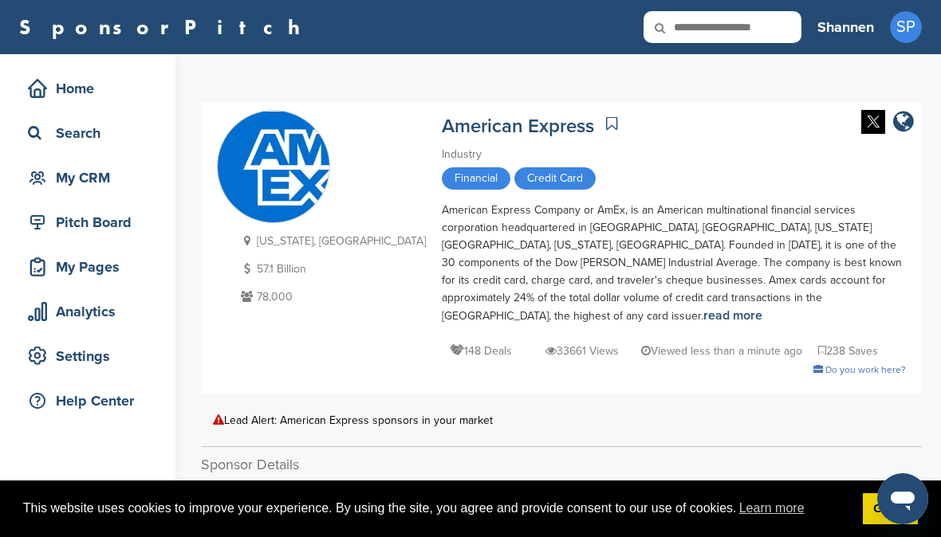
click at [689, 27] on icon at bounding box center [670, 27] width 54 height 33
click at [711, 23] on input "text" at bounding box center [722, 27] width 158 height 32
type input "******"
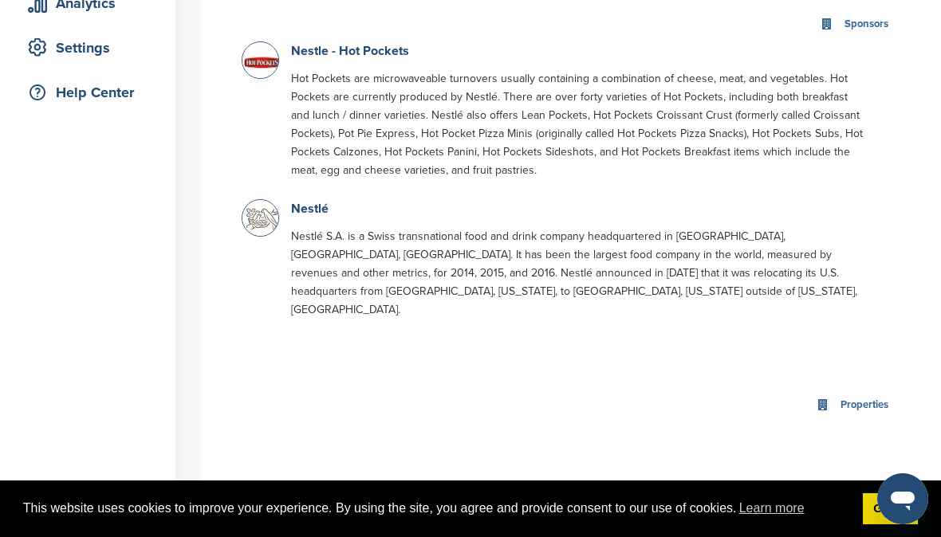
scroll to position [313, 0]
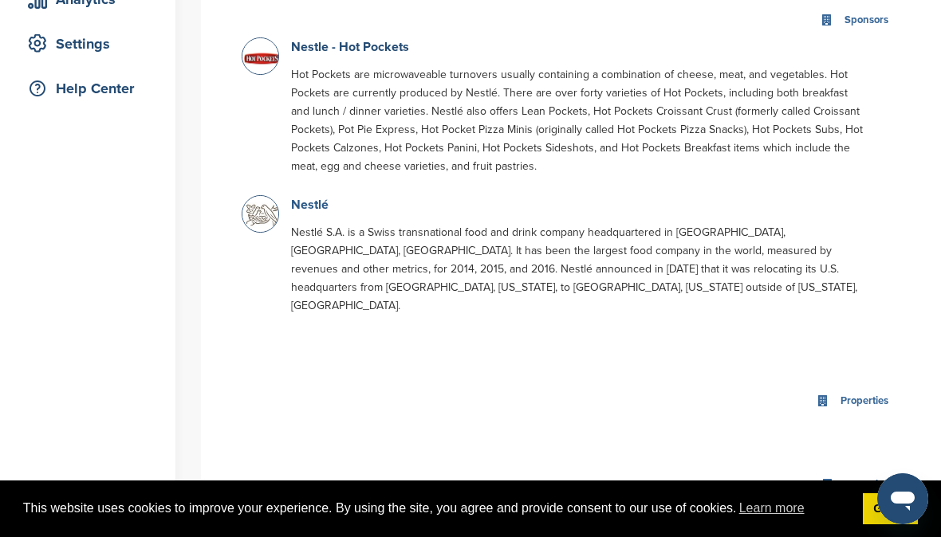
click at [312, 195] on div "Sponsors 2 Results Nestle - Hot Pockets Hot Pockets are microwaveable turnovers…" at bounding box center [571, 168] width 692 height 365
click at [312, 202] on link "Nestlé" at bounding box center [309, 205] width 37 height 16
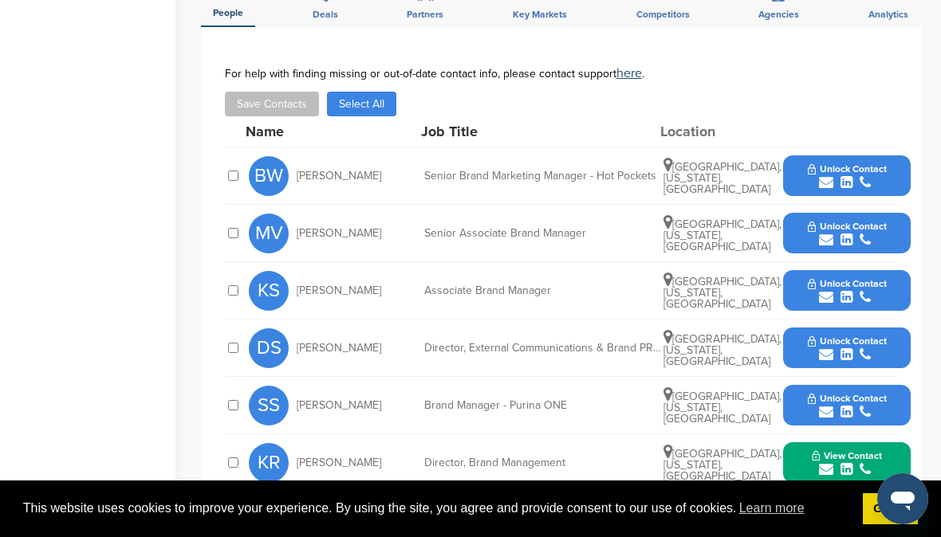
scroll to position [718, 0]
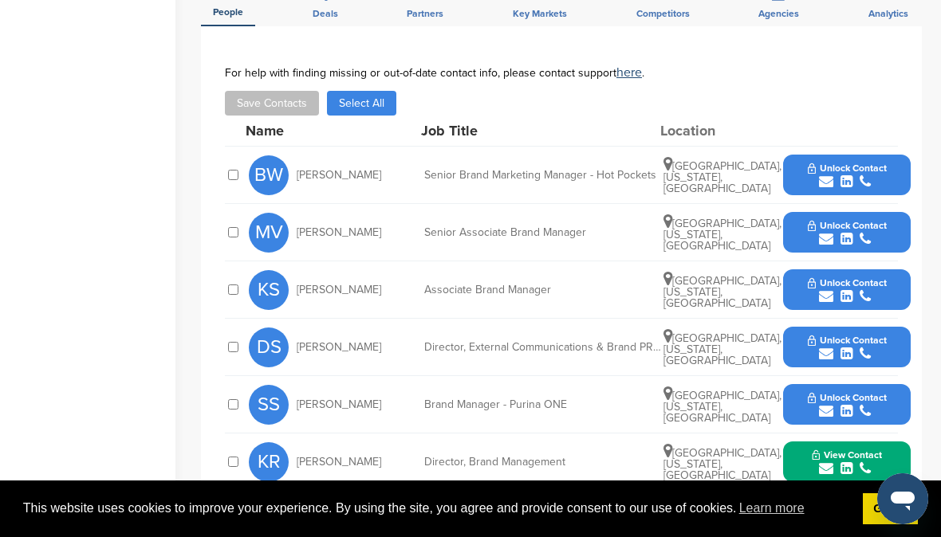
click at [820, 347] on icon "submit" at bounding box center [826, 354] width 14 height 14
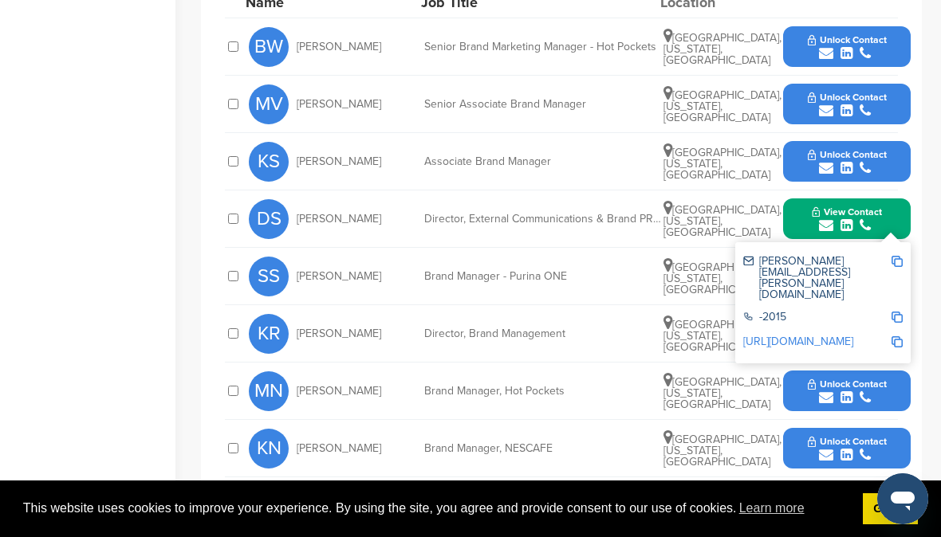
scroll to position [847, 0]
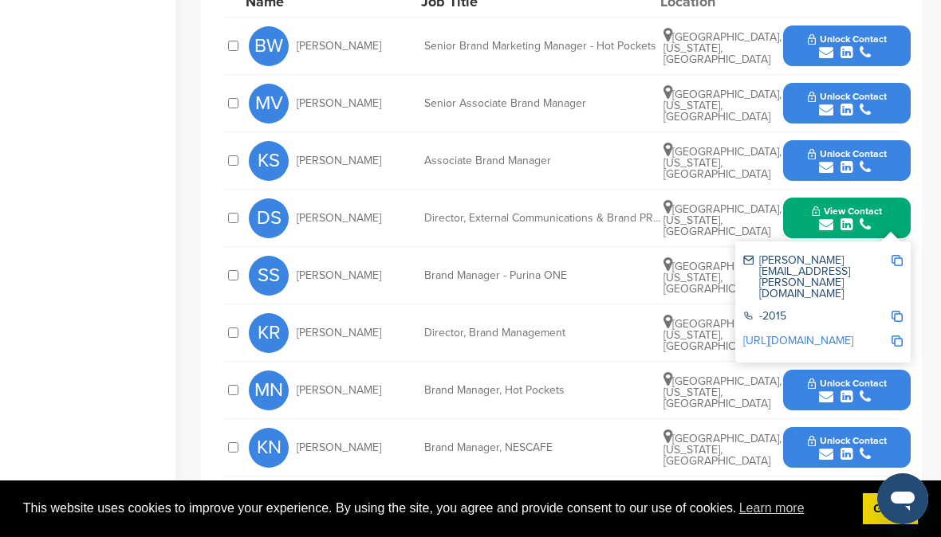
click at [828, 447] on icon "submit" at bounding box center [826, 454] width 14 height 14
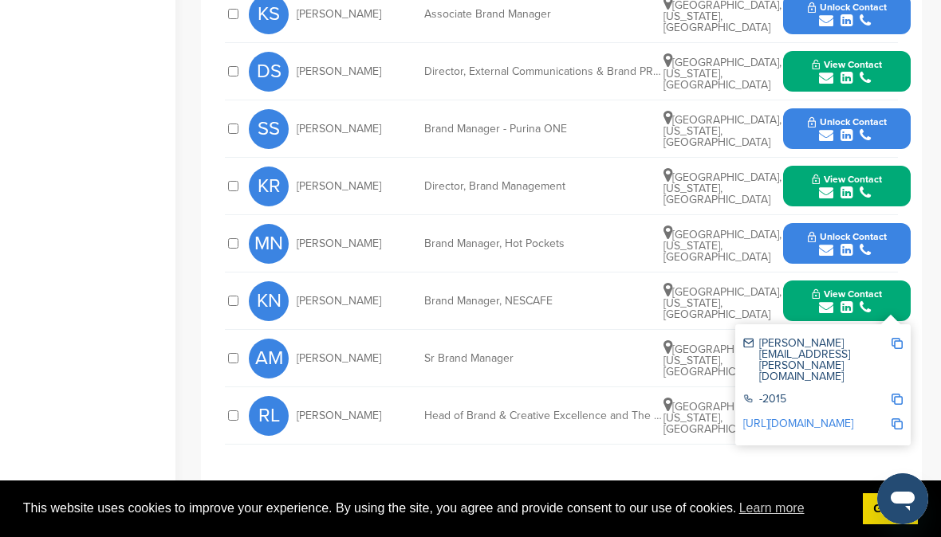
scroll to position [997, 0]
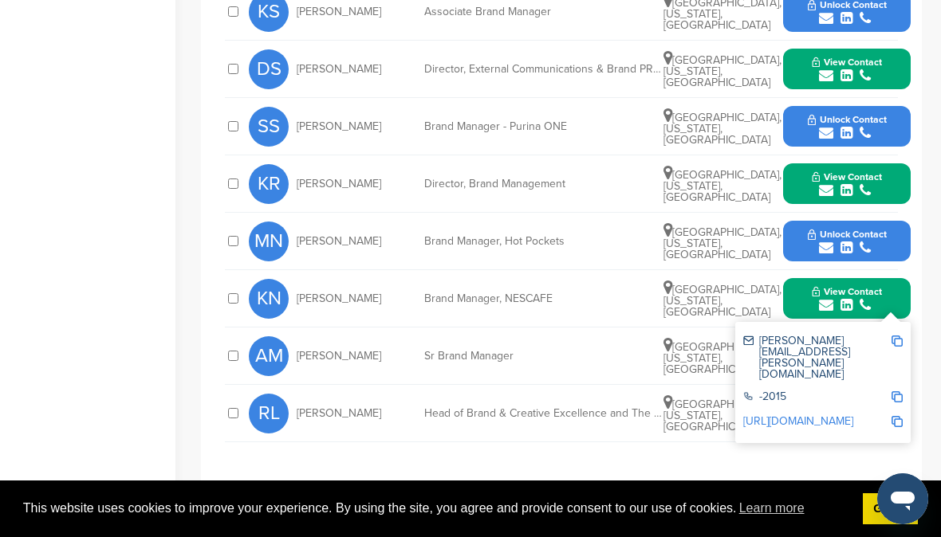
click at [747, 412] on div "**********" at bounding box center [561, 121] width 673 height 666
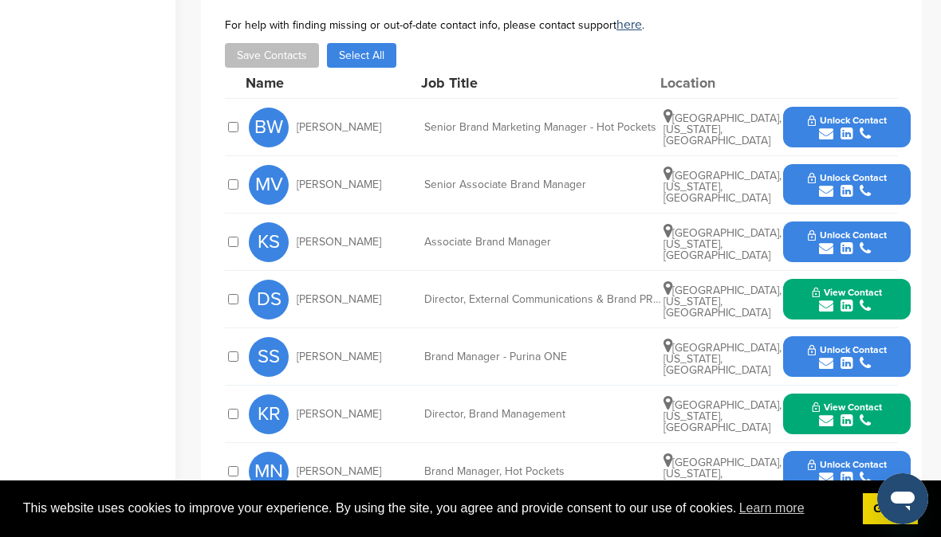
scroll to position [765, 0]
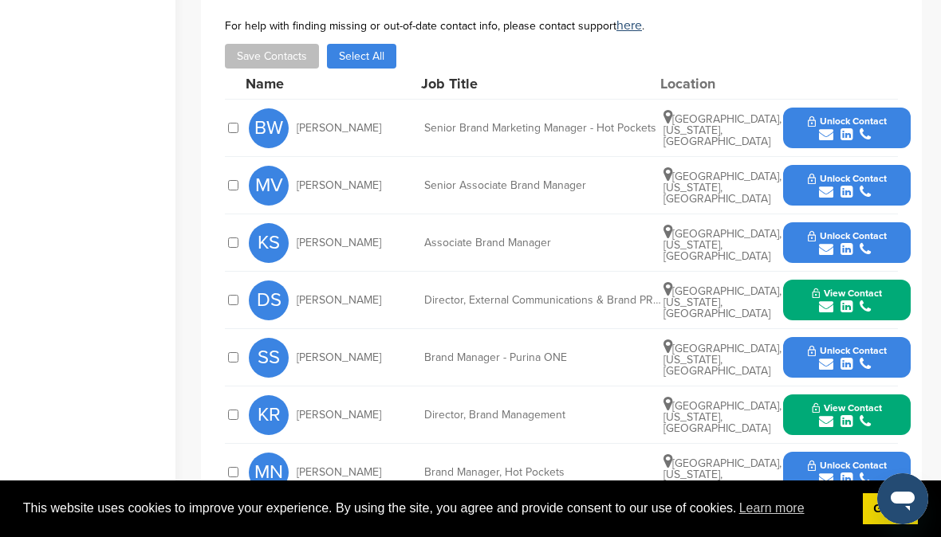
click at [828, 128] on icon "submit" at bounding box center [826, 135] width 14 height 14
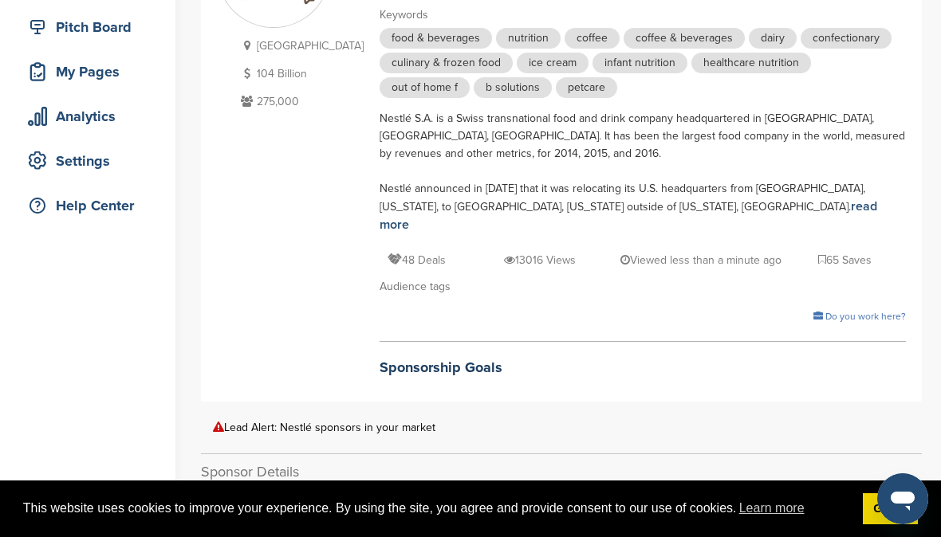
scroll to position [0, 0]
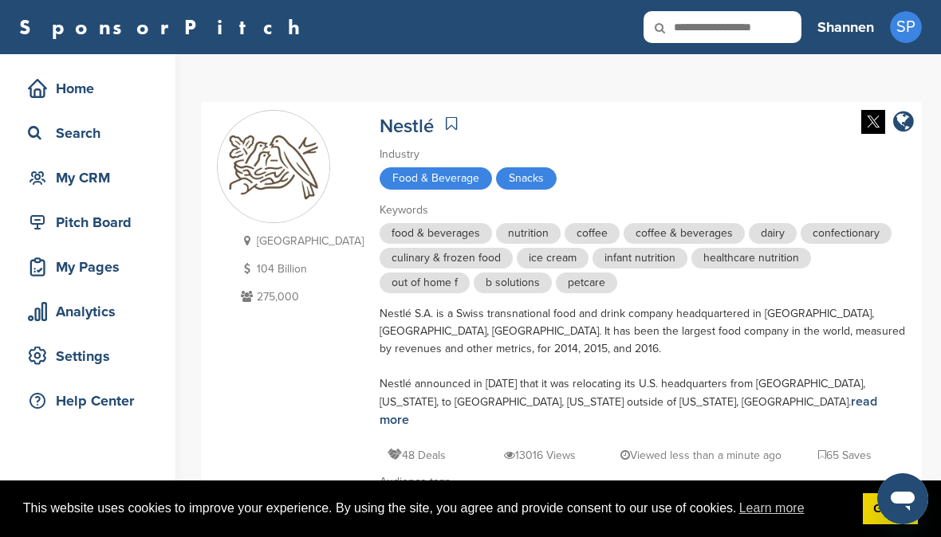
click at [746, 28] on input "text" at bounding box center [722, 27] width 158 height 32
type input "********"
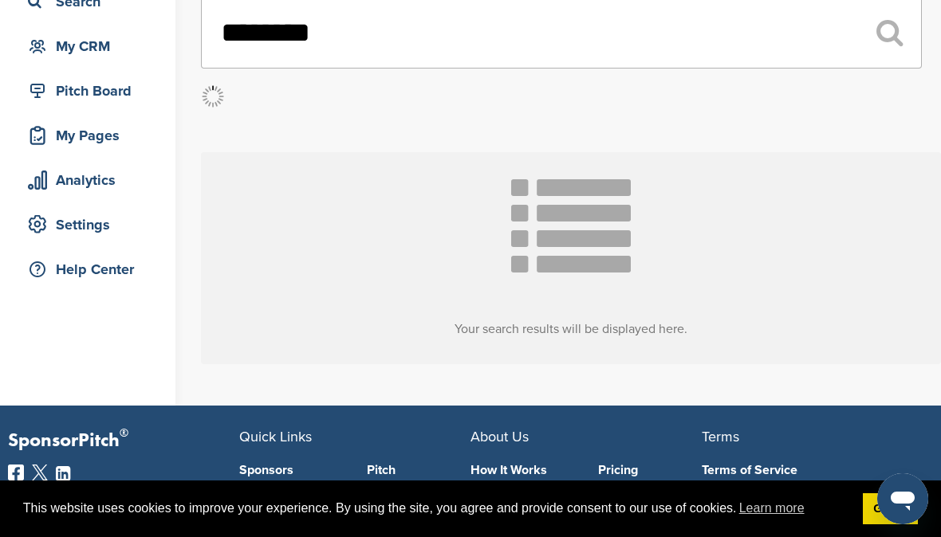
scroll to position [159, 0]
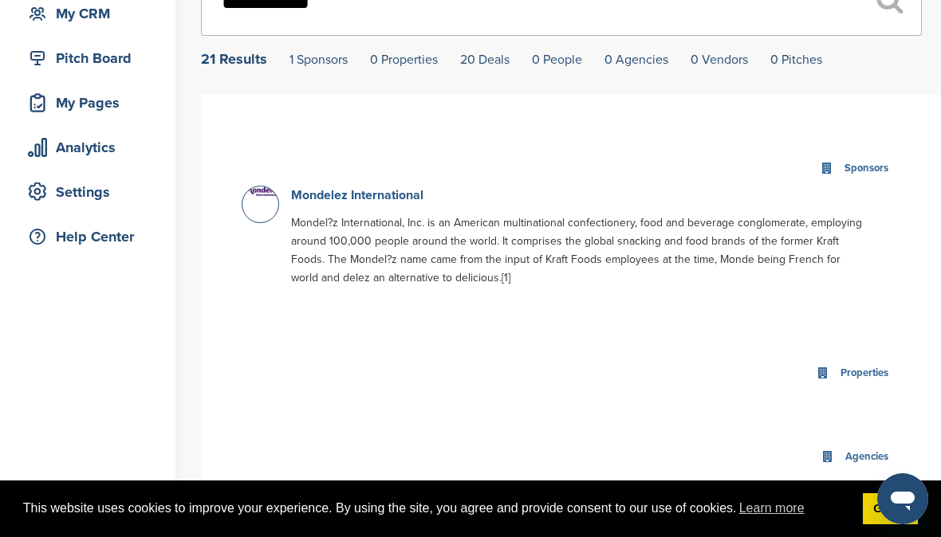
click at [336, 200] on link "Mondelez International" at bounding box center [357, 195] width 132 height 16
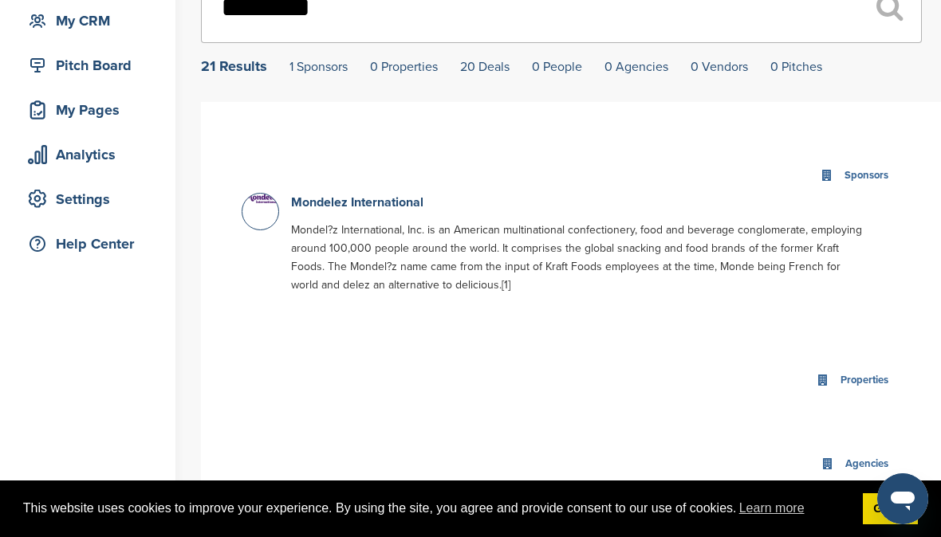
scroll to position [152, 0]
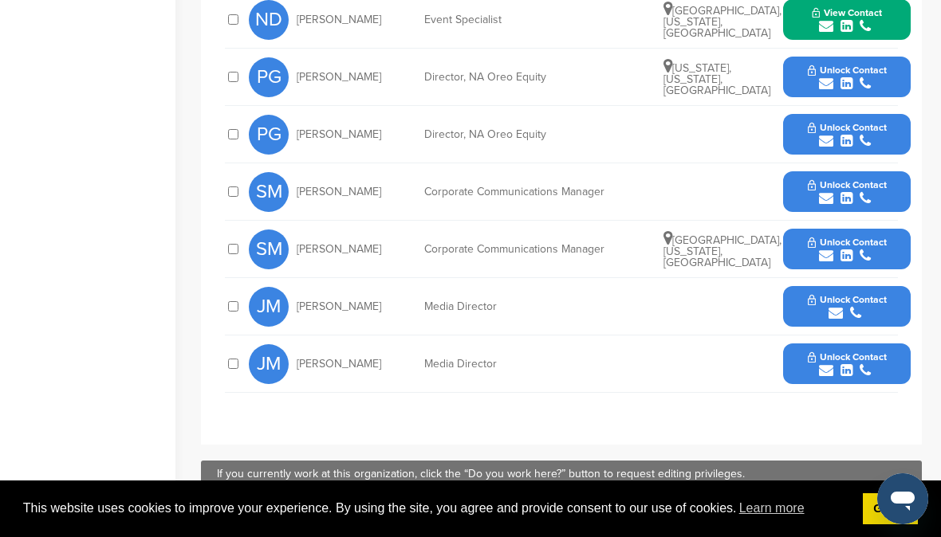
scroll to position [885, 0]
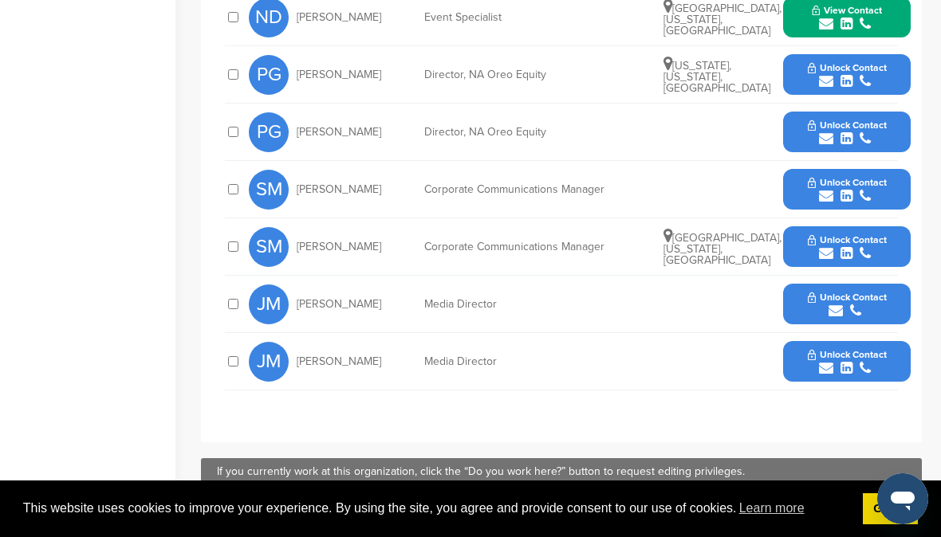
click at [829, 246] on icon "submit" at bounding box center [826, 253] width 14 height 14
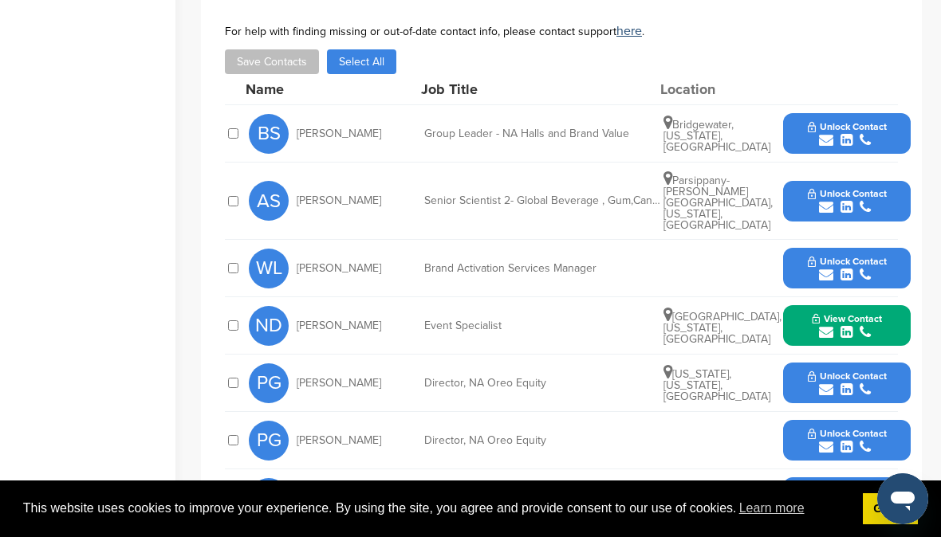
scroll to position [577, 0]
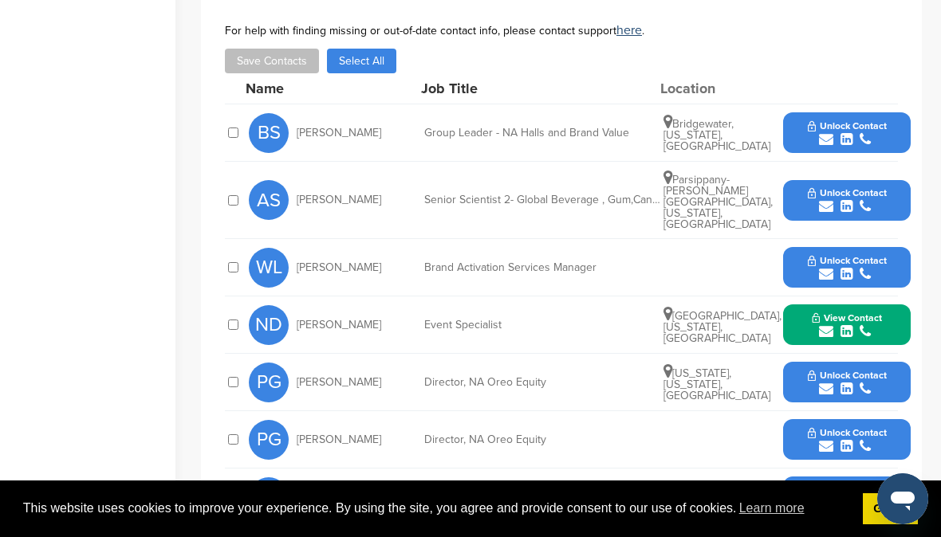
click at [824, 382] on icon "submit" at bounding box center [826, 389] width 14 height 14
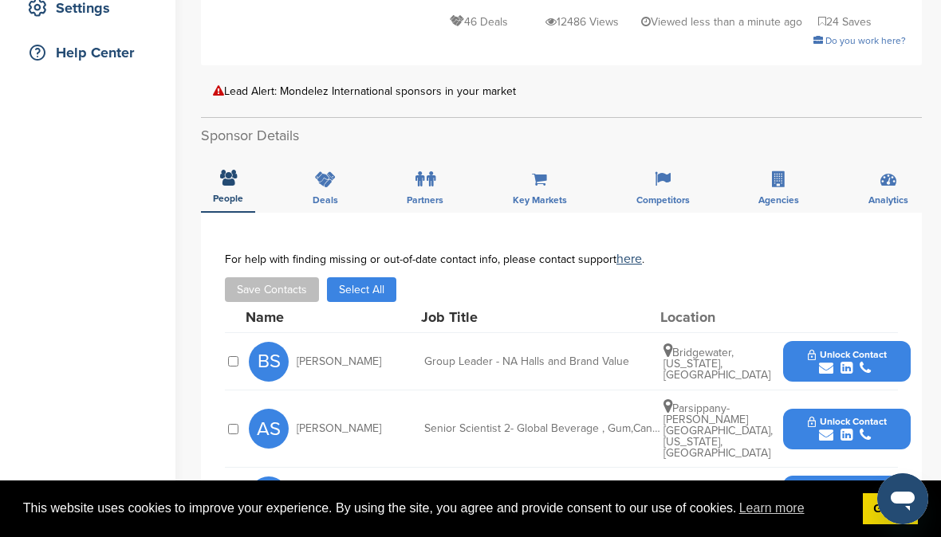
scroll to position [0, 0]
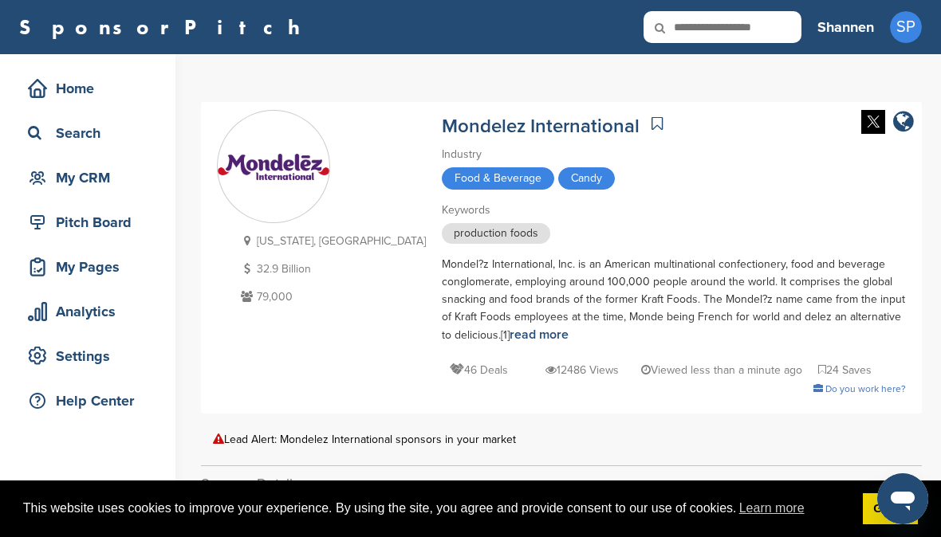
click at [695, 24] on icon at bounding box center [670, 27] width 54 height 33
click at [706, 24] on input "text" at bounding box center [722, 27] width 158 height 32
type input "*********"
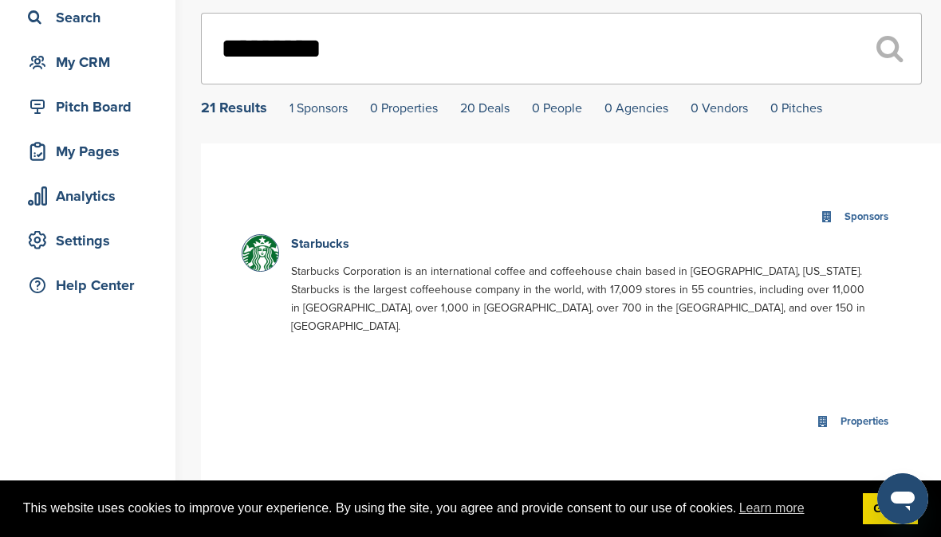
scroll to position [116, 0]
click at [322, 244] on link "Starbucks" at bounding box center [320, 243] width 58 height 16
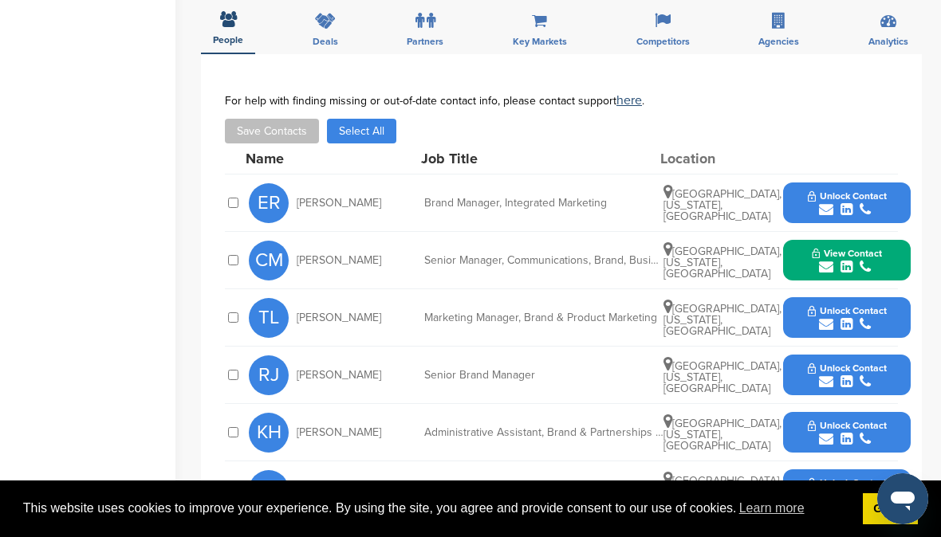
scroll to position [508, 0]
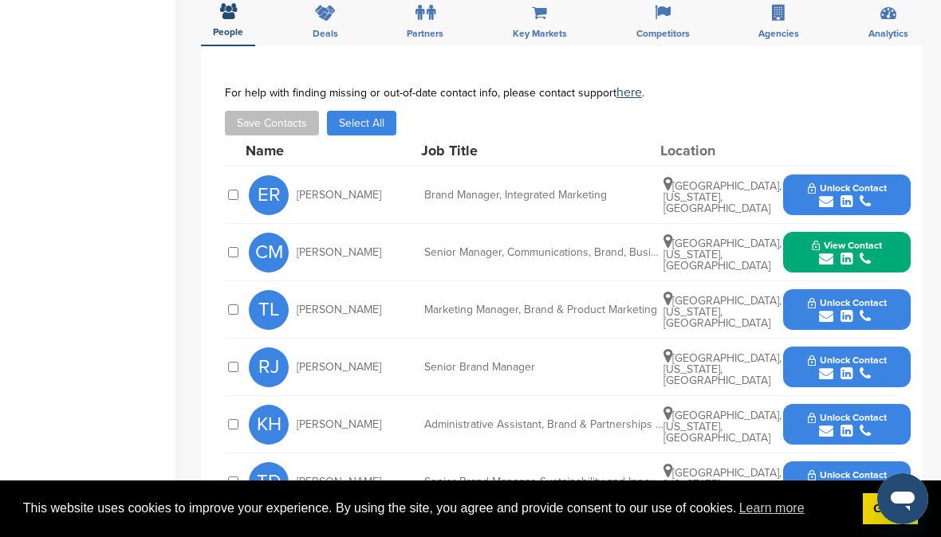
click at [827, 309] on icon "submit" at bounding box center [826, 316] width 14 height 14
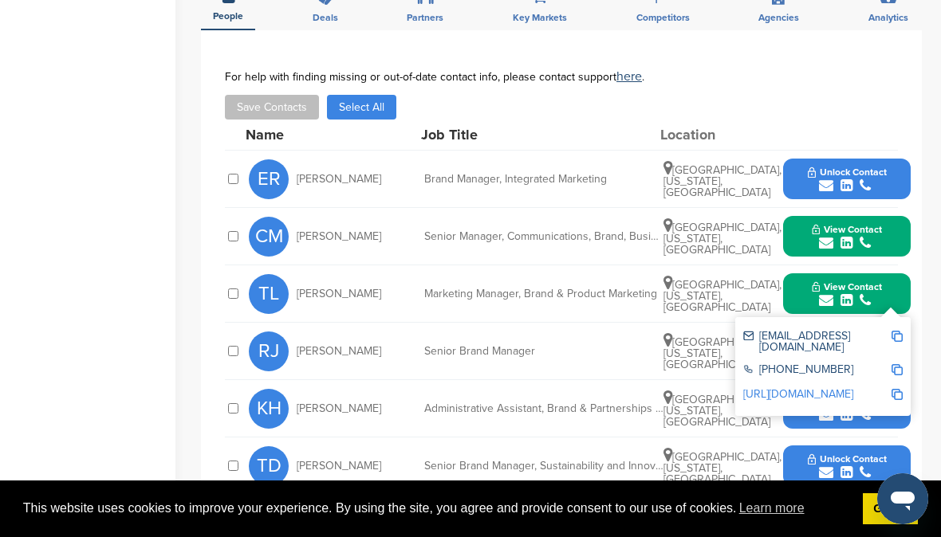
scroll to position [531, 0]
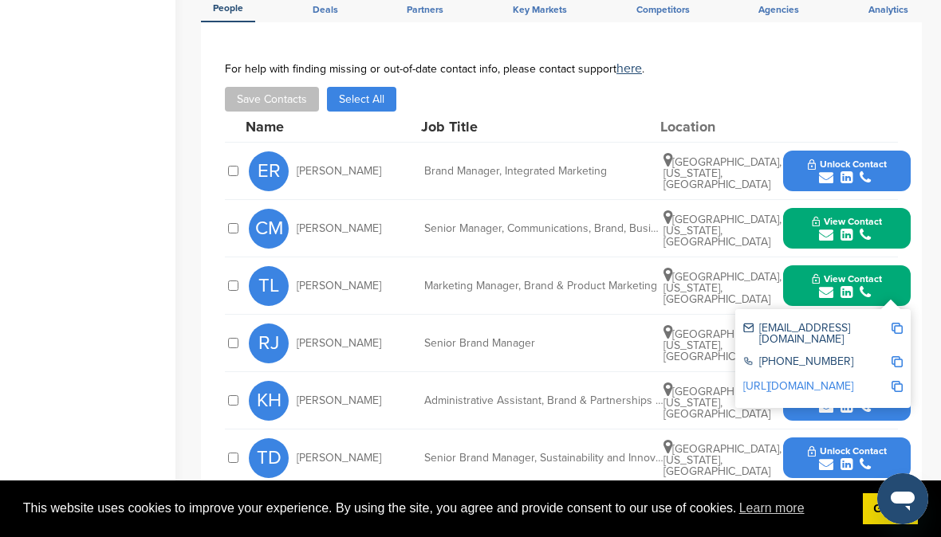
click at [824, 400] on icon "submit" at bounding box center [826, 407] width 14 height 14
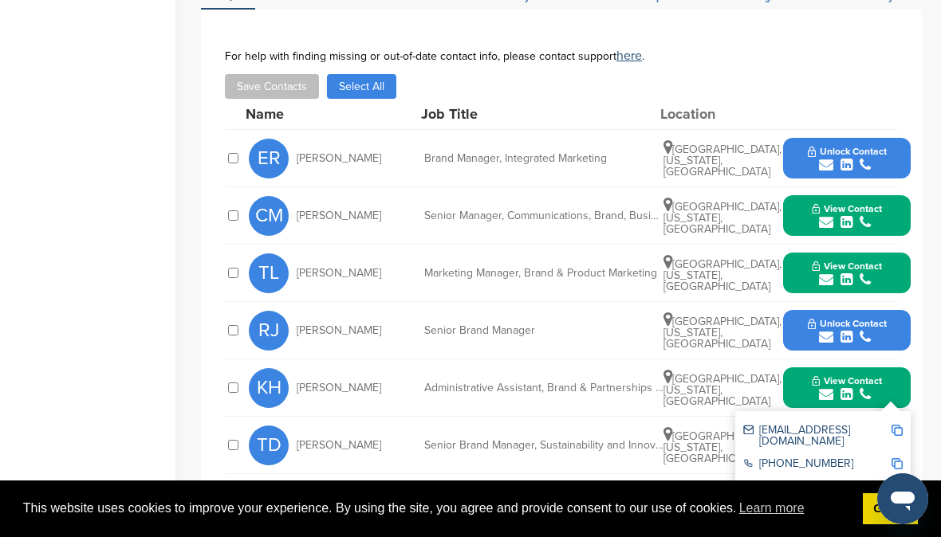
scroll to position [591, 0]
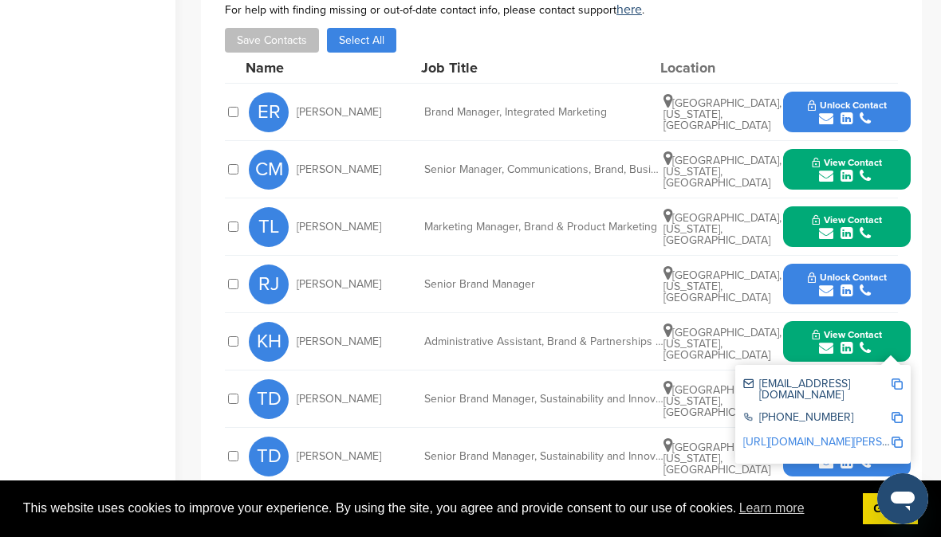
click at [534, 428] on div "[PERSON_NAME] Senior Brand Manager, Sustainability and Innovation (Global Ready…" at bounding box center [580, 456] width 662 height 57
click at [923, 326] on div "You have reached your monthly limit. Please upgrade to access more. Upgrade on …" at bounding box center [571, 163] width 740 height 1401
click at [918, 326] on div "**********" at bounding box center [561, 336] width 721 height 746
click at [895, 318] on button "View Contact" at bounding box center [846, 342] width 108 height 48
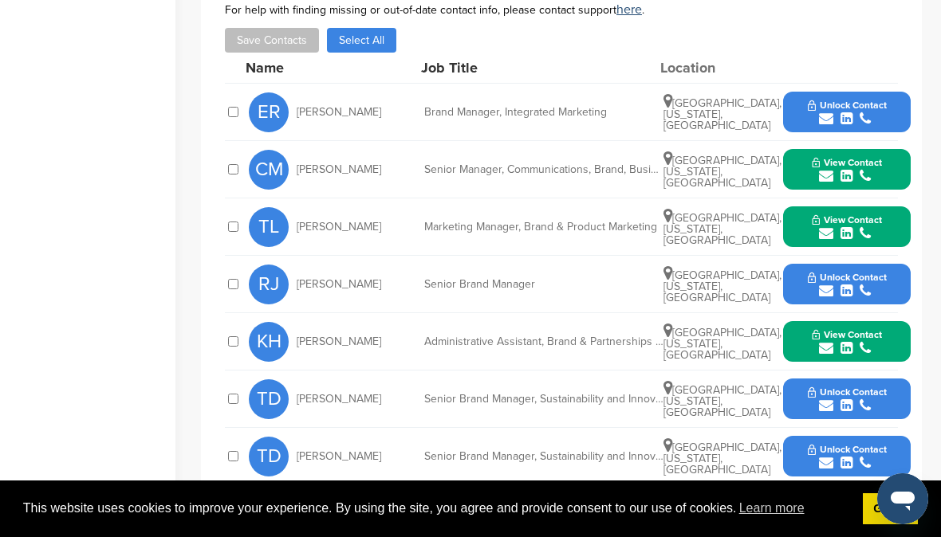
click at [828, 399] on icon "submit" at bounding box center [826, 406] width 14 height 14
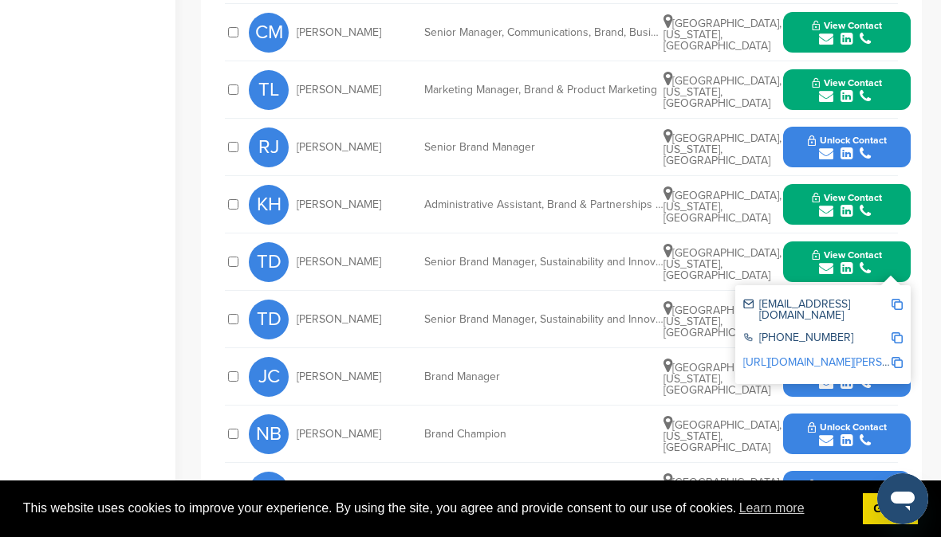
scroll to position [785, 0]
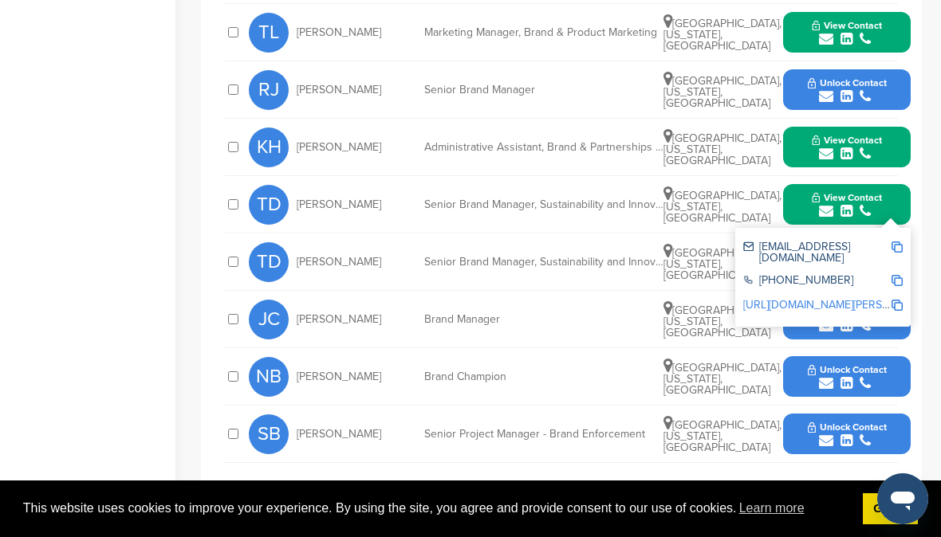
click at [569, 348] on div "NB Nicholas Bethard Brand Champion North East, Maryland, United States Unlock C…" at bounding box center [580, 376] width 662 height 57
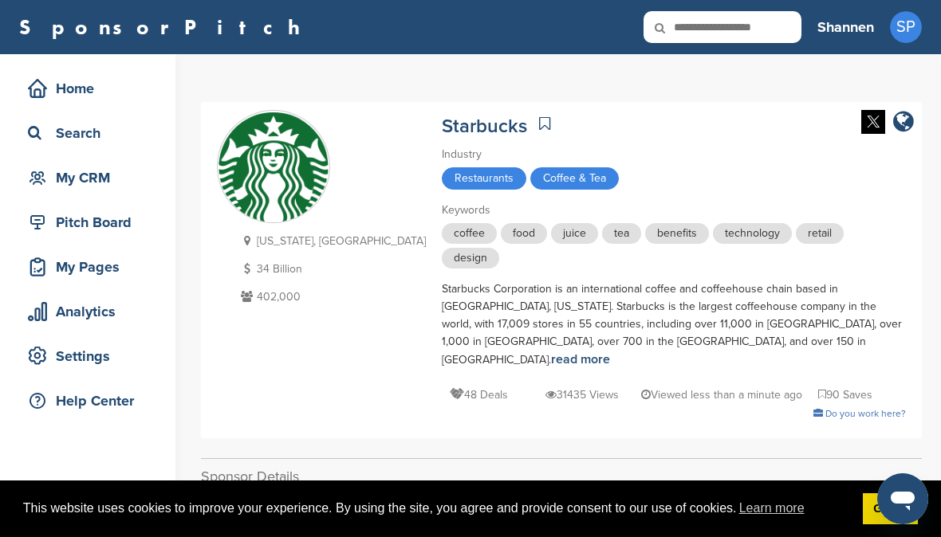
click at [721, 22] on input "text" at bounding box center [722, 27] width 158 height 32
type input "**********"
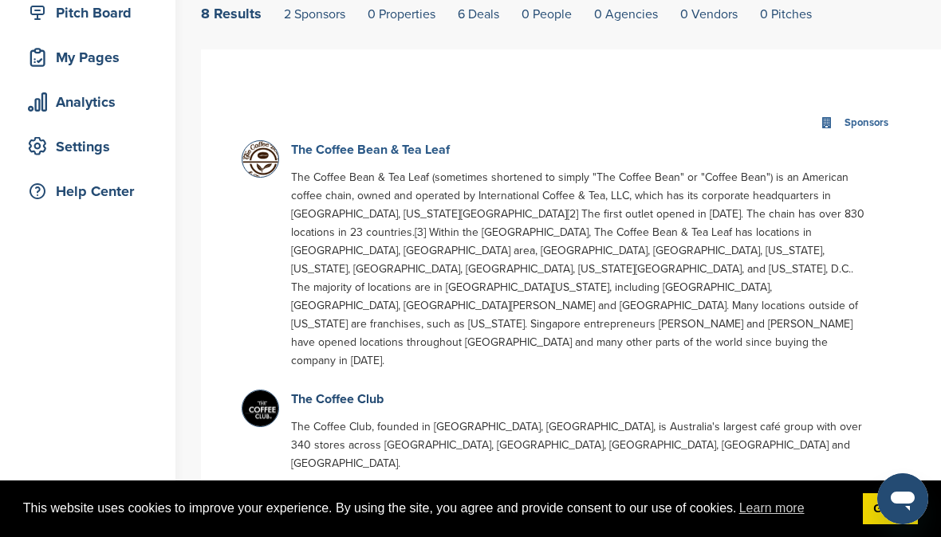
scroll to position [174, 0]
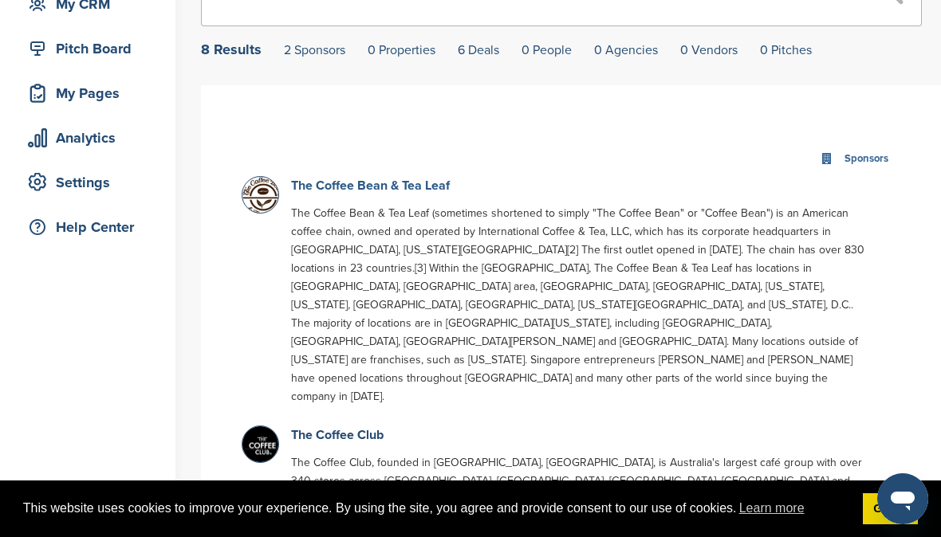
click at [354, 189] on link "The Coffee Bean & Tea Leaf" at bounding box center [370, 186] width 159 height 16
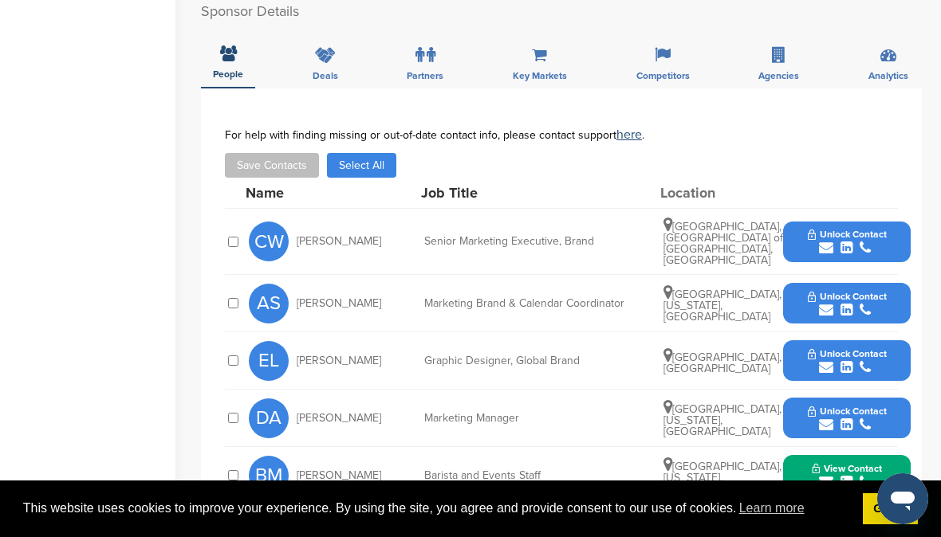
scroll to position [702, 0]
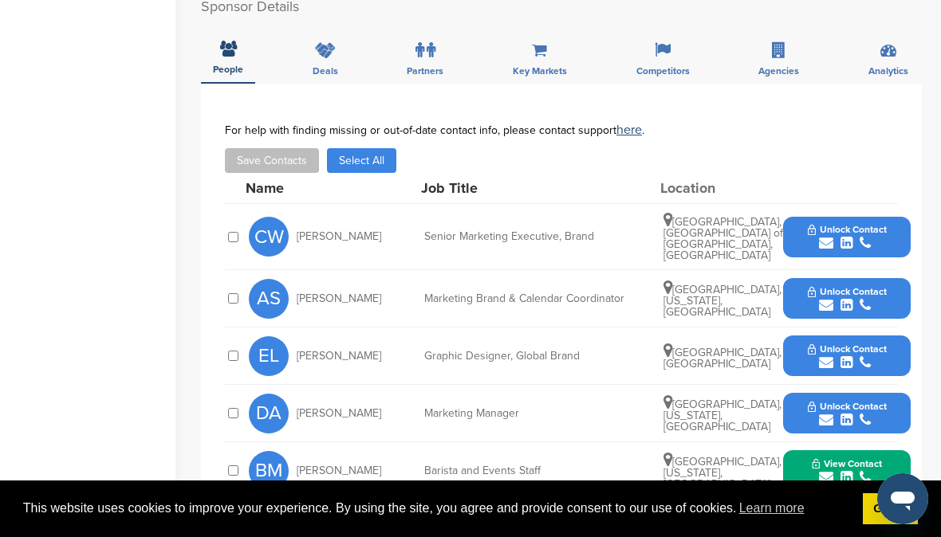
click at [824, 413] on icon "submit" at bounding box center [826, 420] width 14 height 14
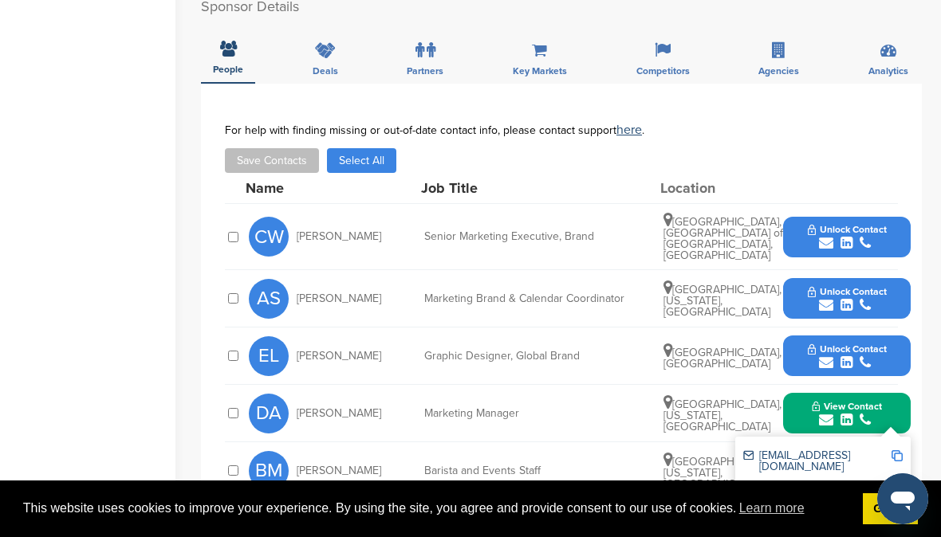
click at [822, 236] on icon "submit" at bounding box center [826, 243] width 14 height 14
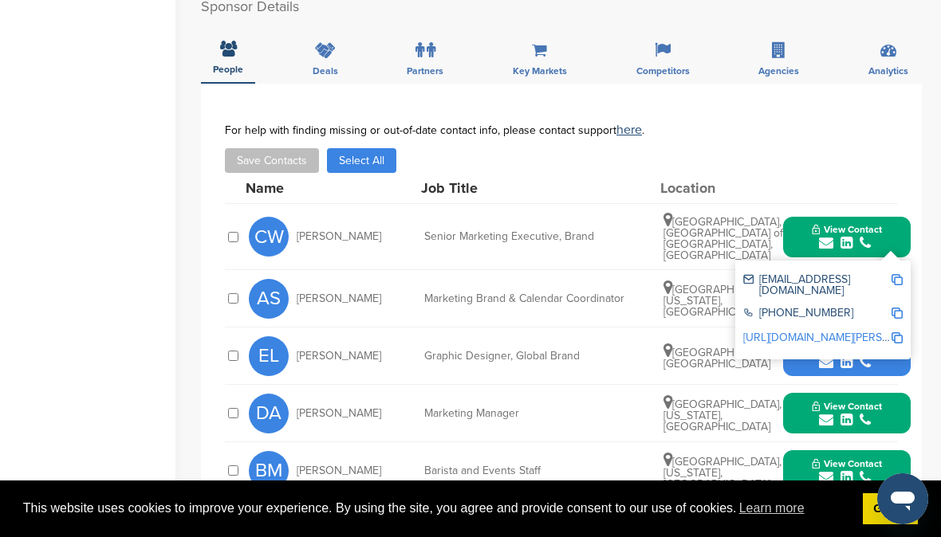
click at [926, 266] on div "You have reached your monthly limit. Please upgrade to access more. Upgrade on …" at bounding box center [571, 114] width 740 height 1524
click at [930, 286] on div "You have reached your monthly limit. Please upgrade to access more. Upgrade on …" at bounding box center [571, 114] width 740 height 1524
click at [511, 328] on div "EL [PERSON_NAME] Graphic Designer, Global Brand [GEOGRAPHIC_DATA], [GEOGRAPHIC_…" at bounding box center [580, 356] width 662 height 57
click at [904, 217] on div "View Contact [EMAIL_ADDRESS][DOMAIN_NAME] [PHONE_NUMBER] [URL][DOMAIN_NAME][PER…" at bounding box center [847, 237] width 128 height 41
click at [896, 213] on button "View Contact" at bounding box center [846, 237] width 108 height 48
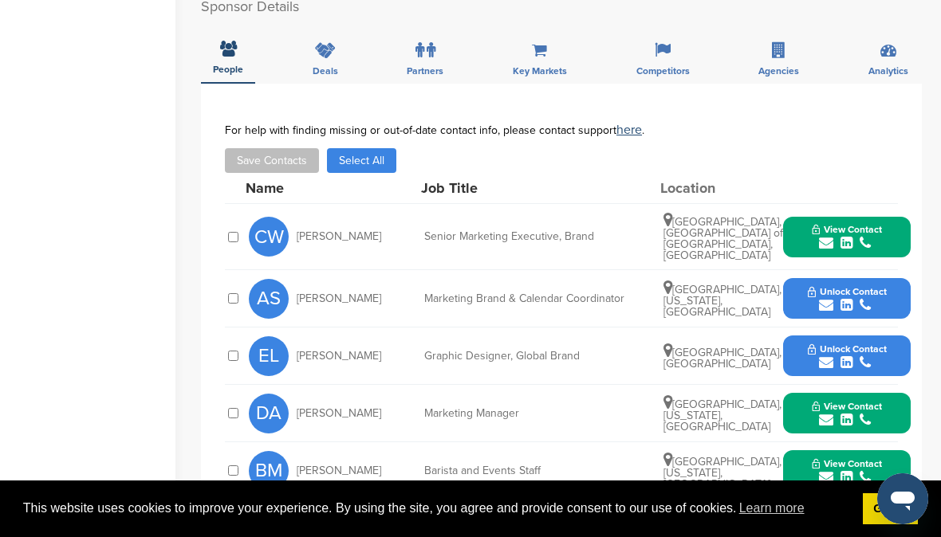
click at [826, 298] on icon "submit" at bounding box center [826, 305] width 14 height 14
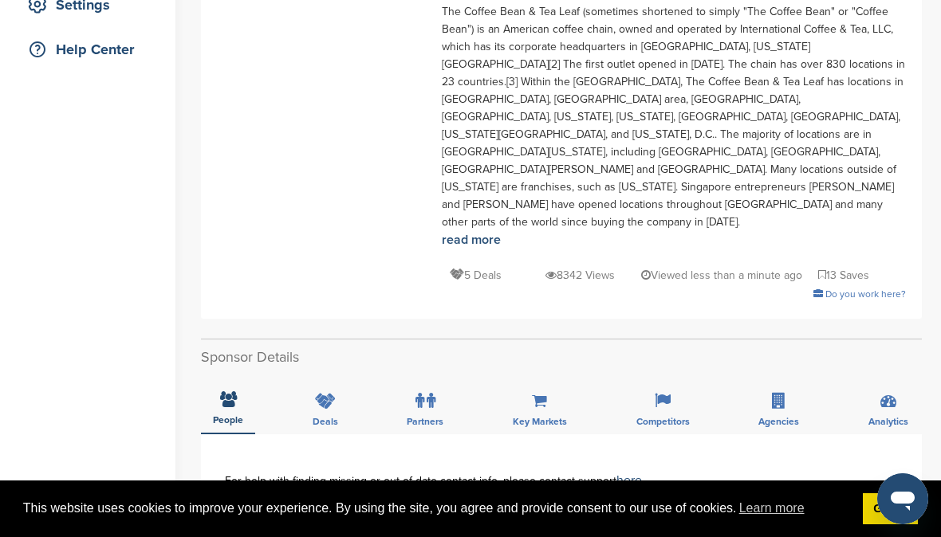
scroll to position [0, 0]
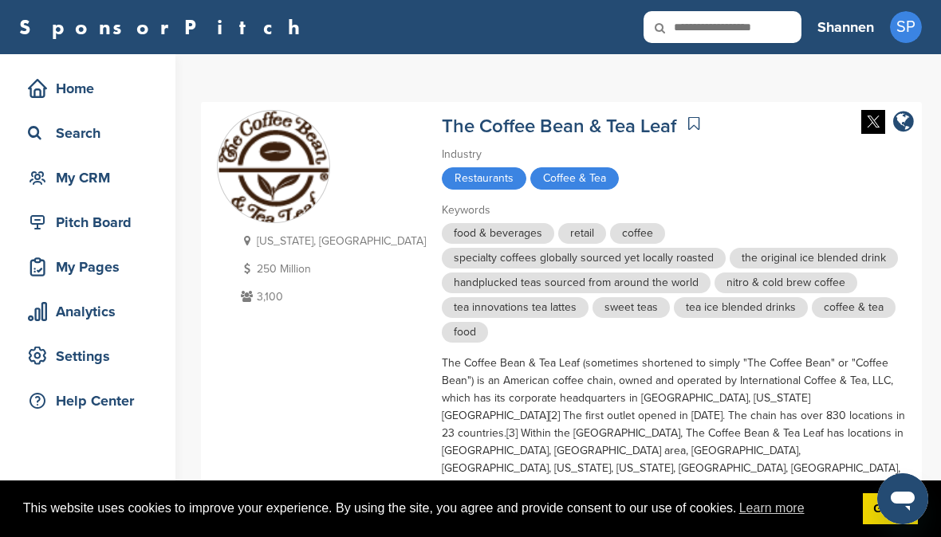
click at [710, 26] on input "text" at bounding box center [722, 27] width 158 height 32
type input "***"
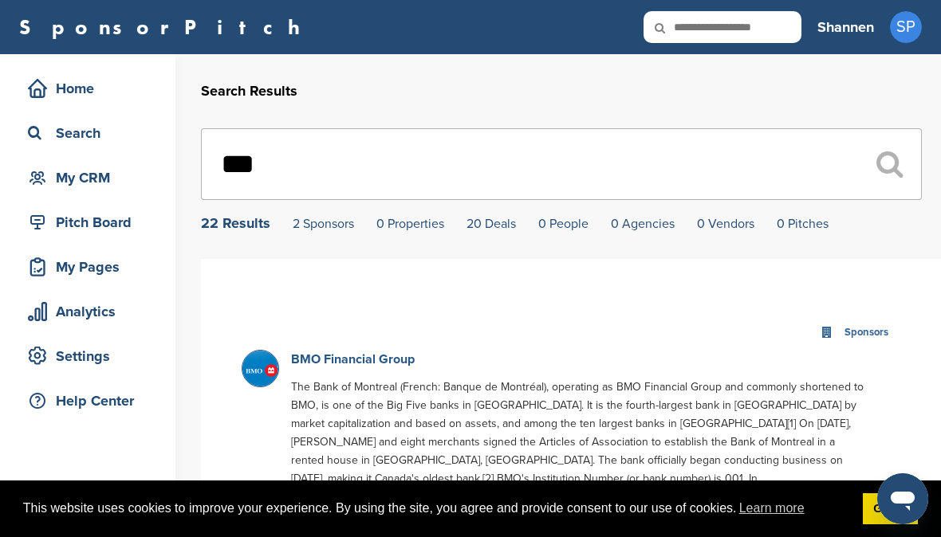
click at [351, 361] on link "BMO Financial Group" at bounding box center [353, 360] width 124 height 16
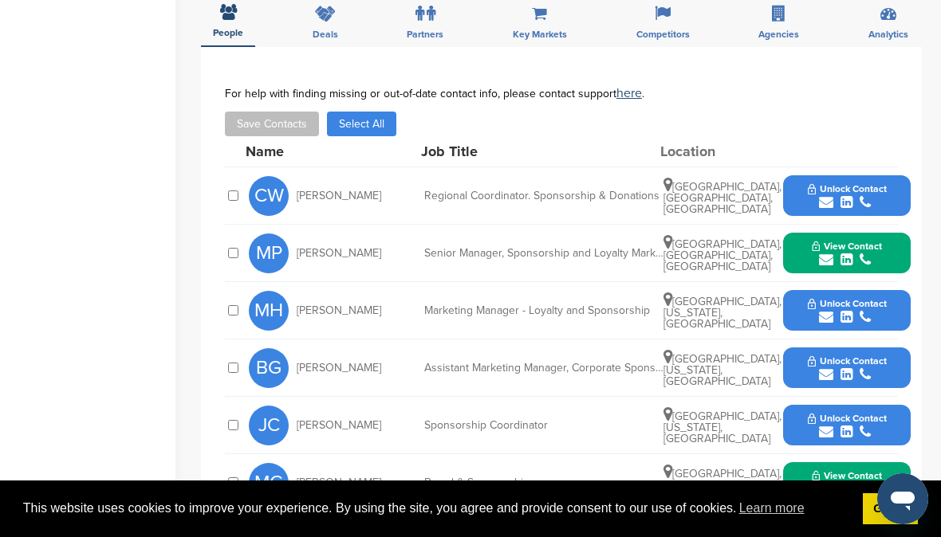
scroll to position [686, 0]
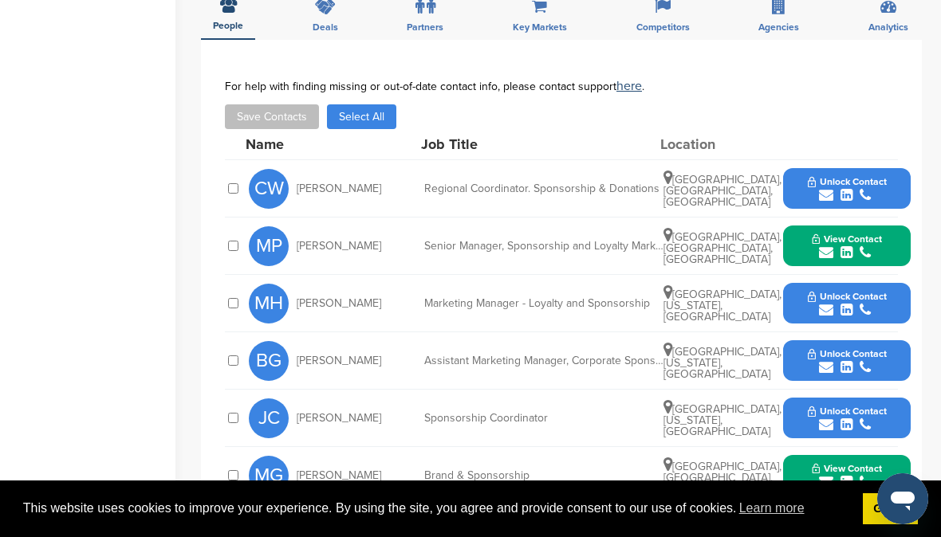
click at [824, 303] on icon "submit" at bounding box center [826, 310] width 14 height 14
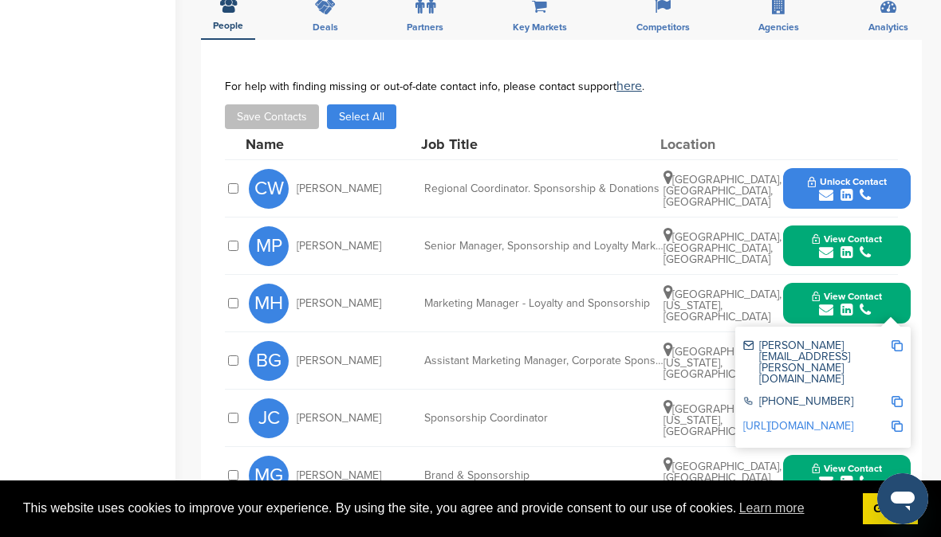
click at [824, 188] on icon "submit" at bounding box center [826, 195] width 14 height 14
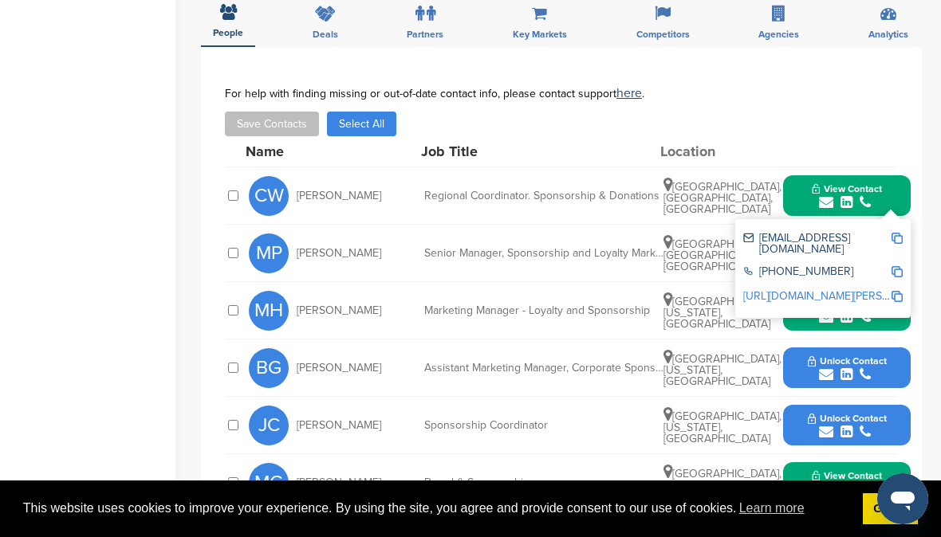
scroll to position [678, 0]
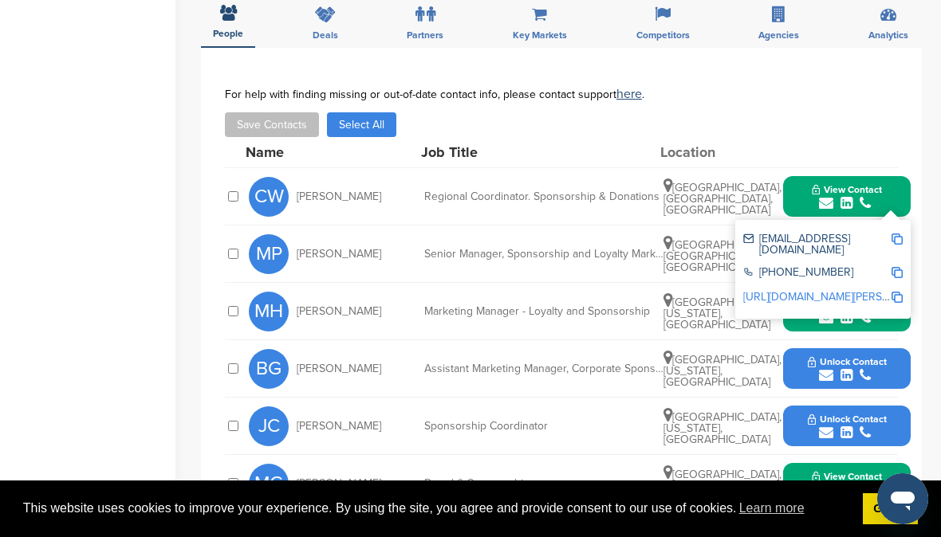
click at [824, 426] on icon "submit" at bounding box center [826, 433] width 14 height 14
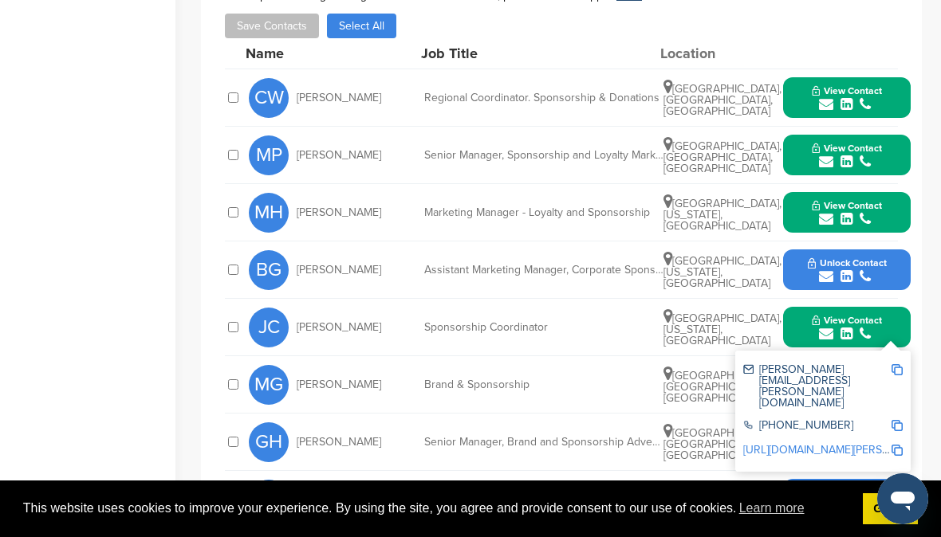
scroll to position [781, 0]
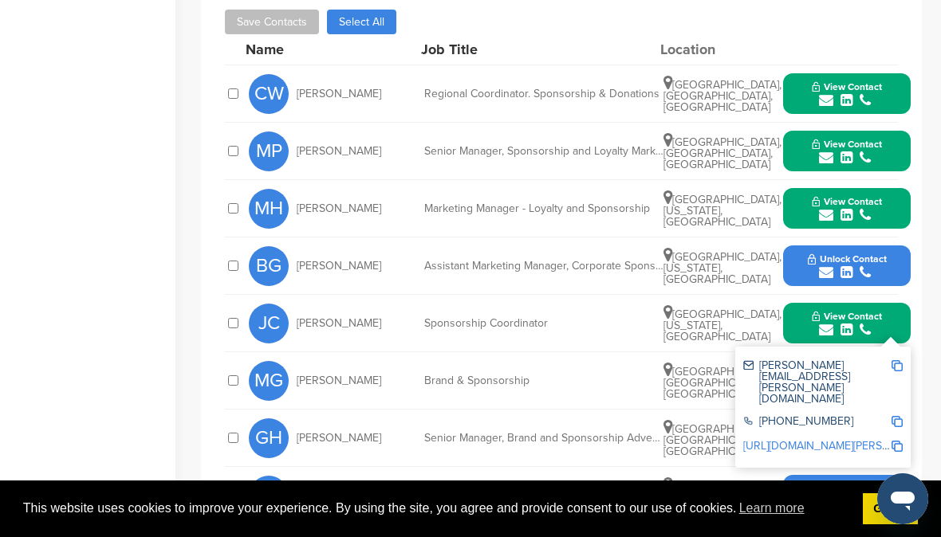
click at [827, 265] on icon "submit" at bounding box center [826, 272] width 14 height 14
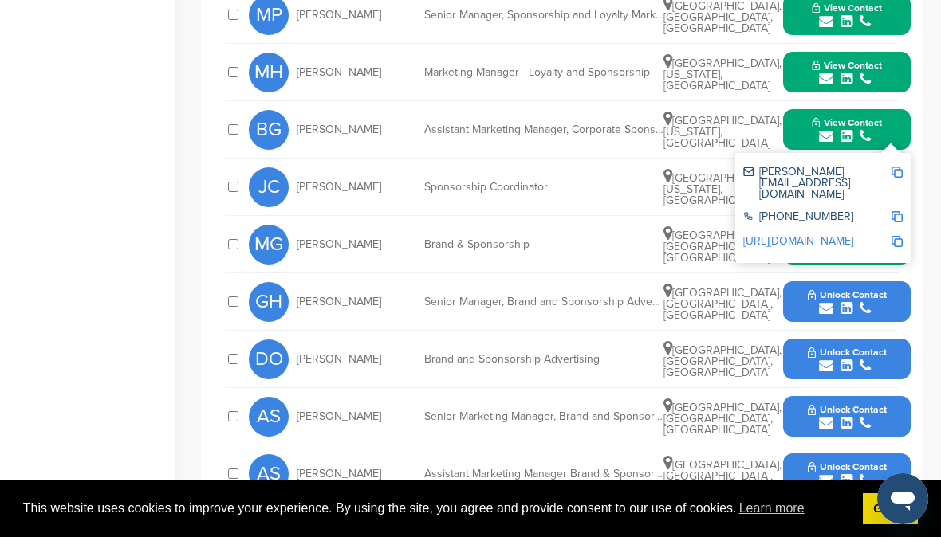
scroll to position [919, 0]
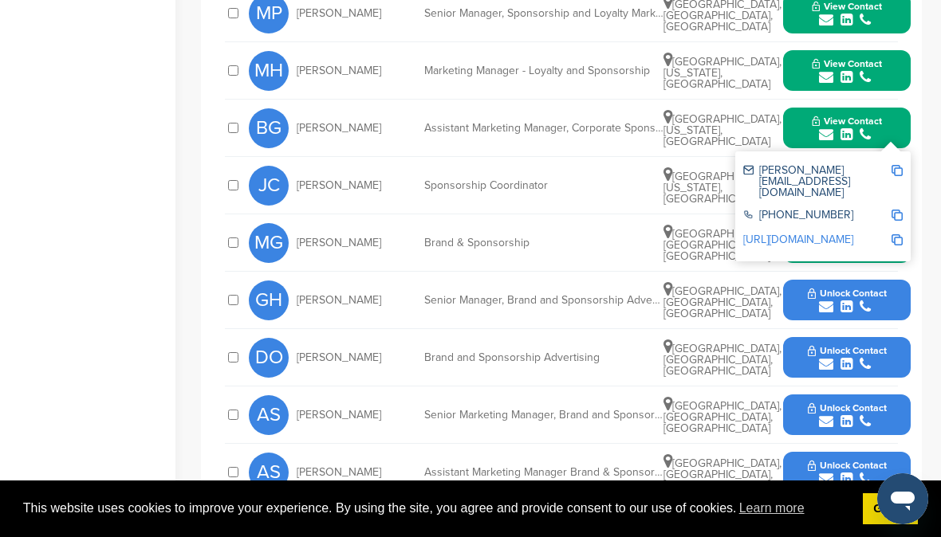
click at [830, 357] on icon "submit" at bounding box center [826, 364] width 14 height 14
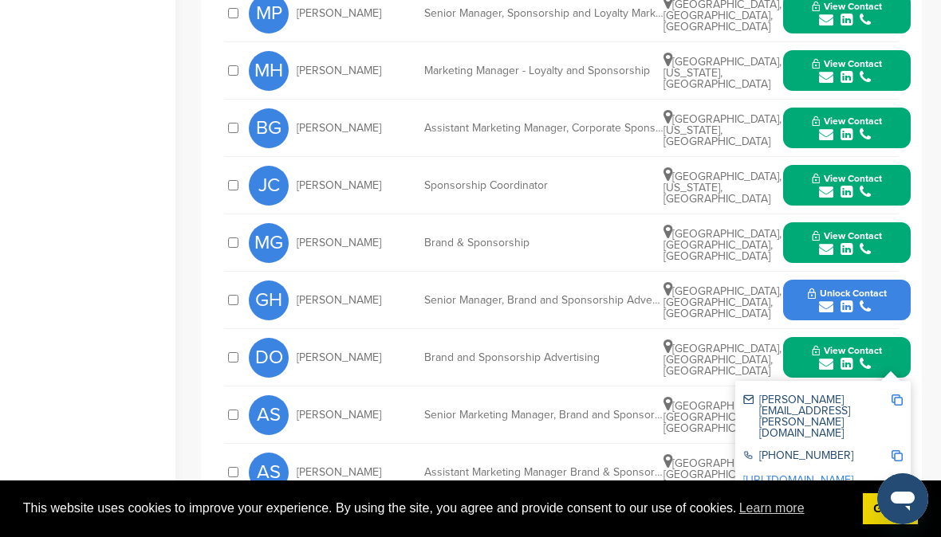
click at [829, 300] on icon "submit" at bounding box center [826, 307] width 14 height 14
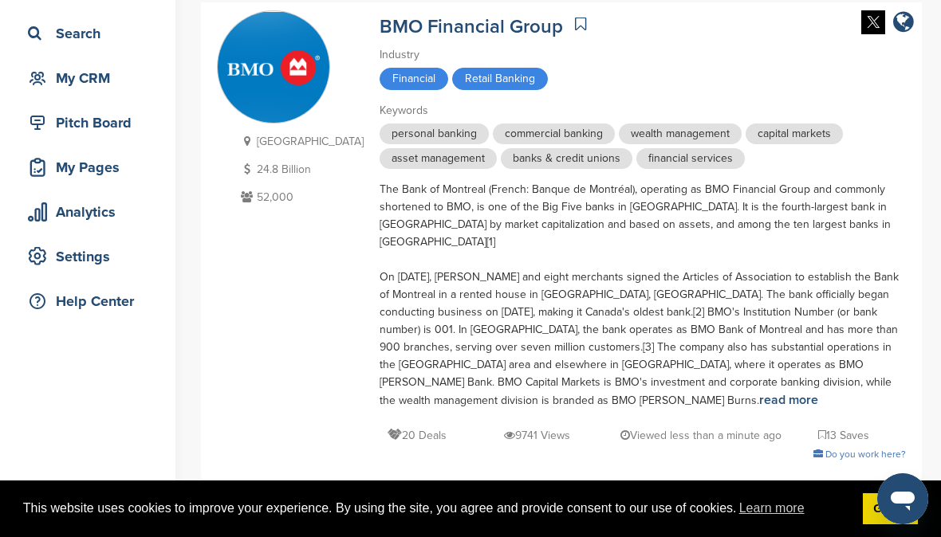
scroll to position [69, 0]
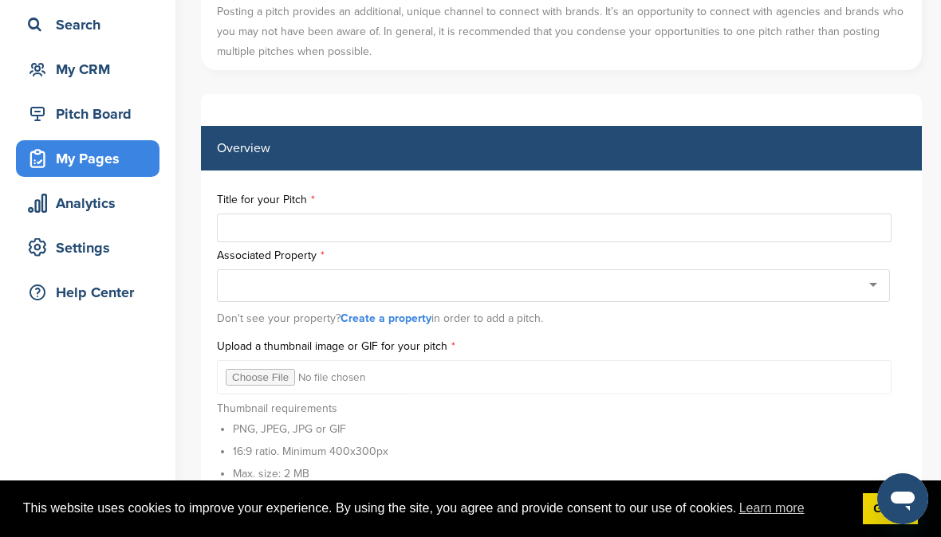
scroll to position [112, 0]
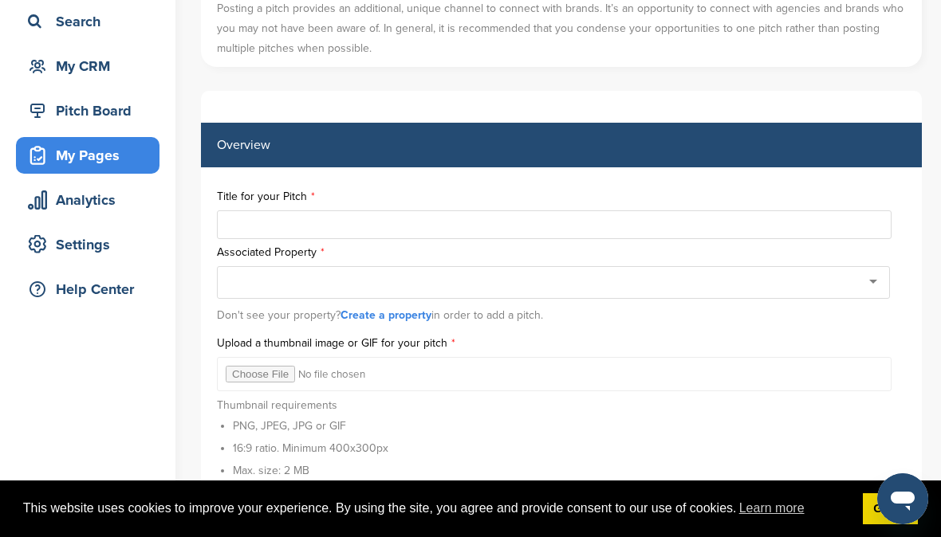
click at [317, 216] on input "text" at bounding box center [554, 224] width 674 height 29
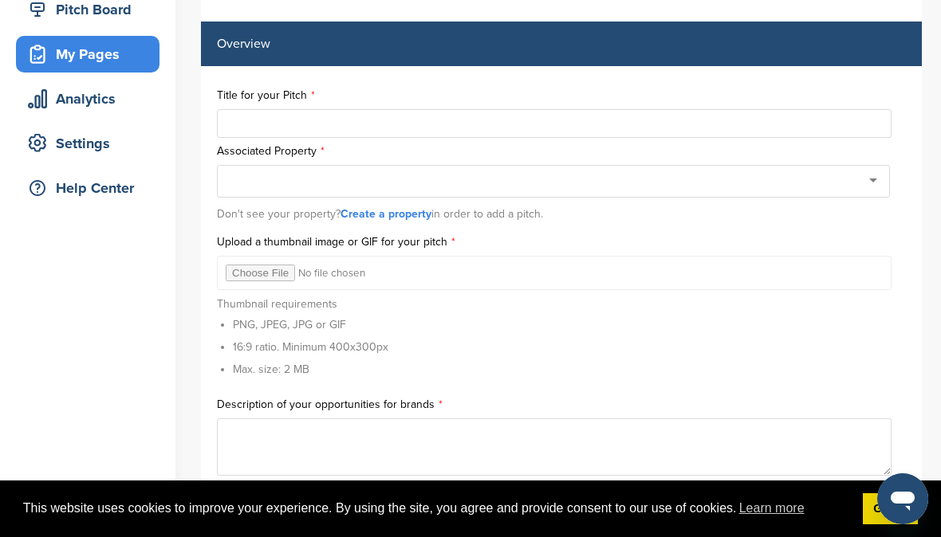
scroll to position [216, 0]
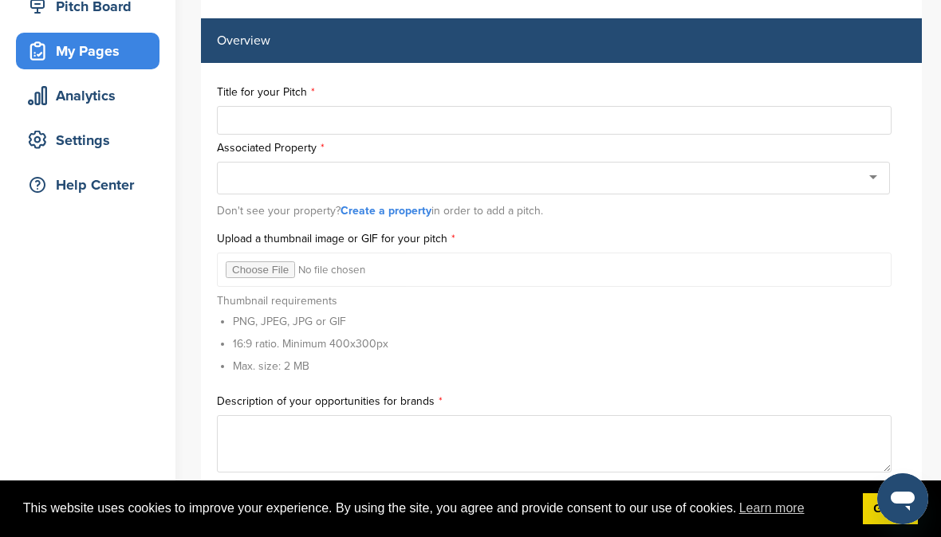
click at [271, 112] on input "text" at bounding box center [554, 120] width 674 height 29
click at [274, 269] on input "file" at bounding box center [554, 270] width 674 height 34
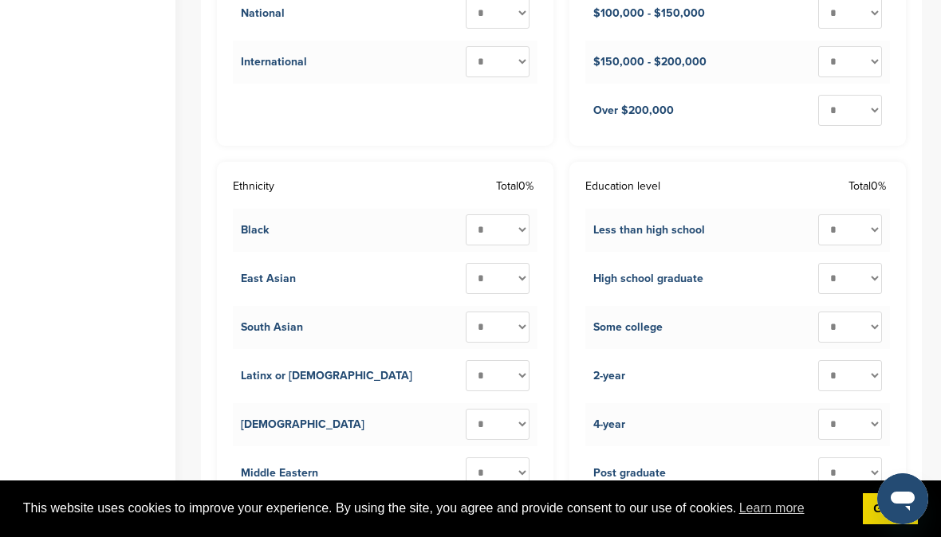
scroll to position [2459, 0]
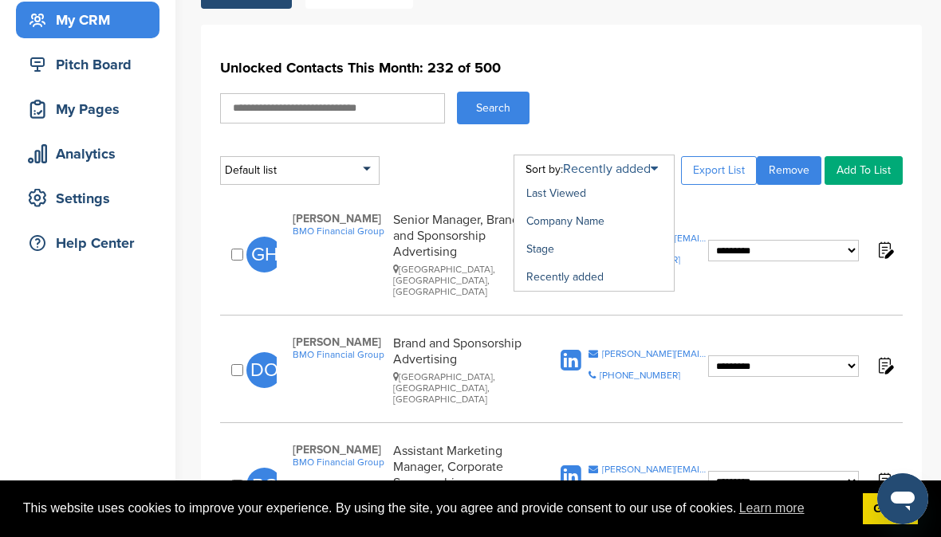
click at [637, 165] on link "Recently added" at bounding box center [610, 169] width 95 height 16
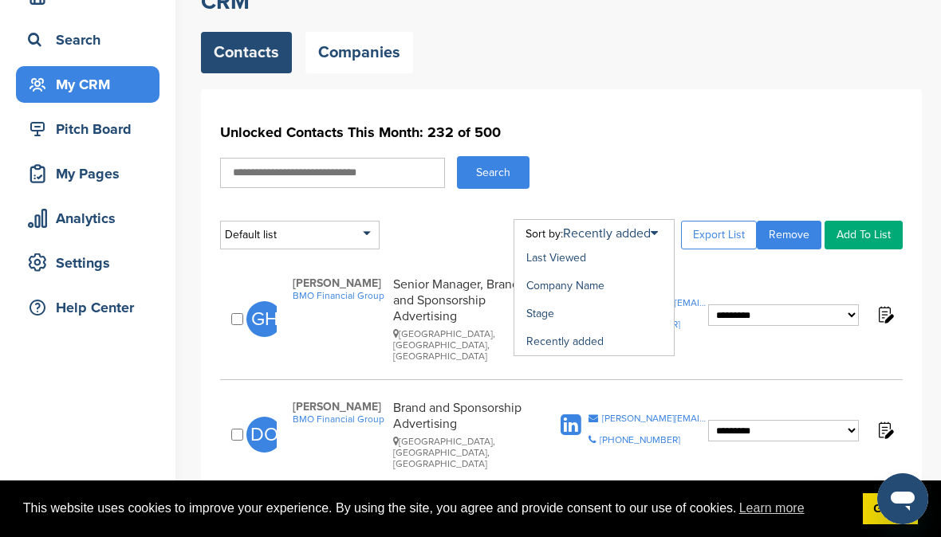
scroll to position [92, 0]
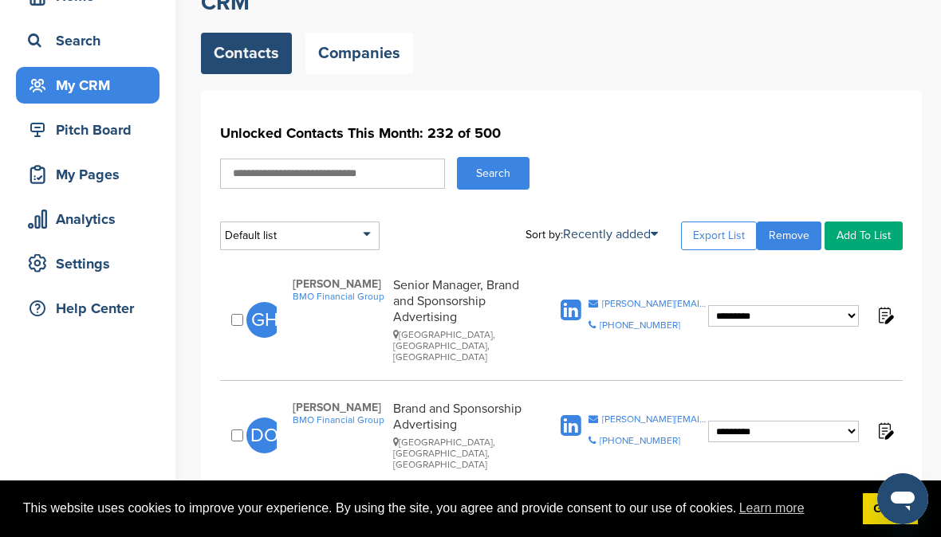
click at [721, 232] on link "Export List" at bounding box center [719, 236] width 76 height 29
click at [356, 225] on div "Default list" at bounding box center [299, 236] width 159 height 29
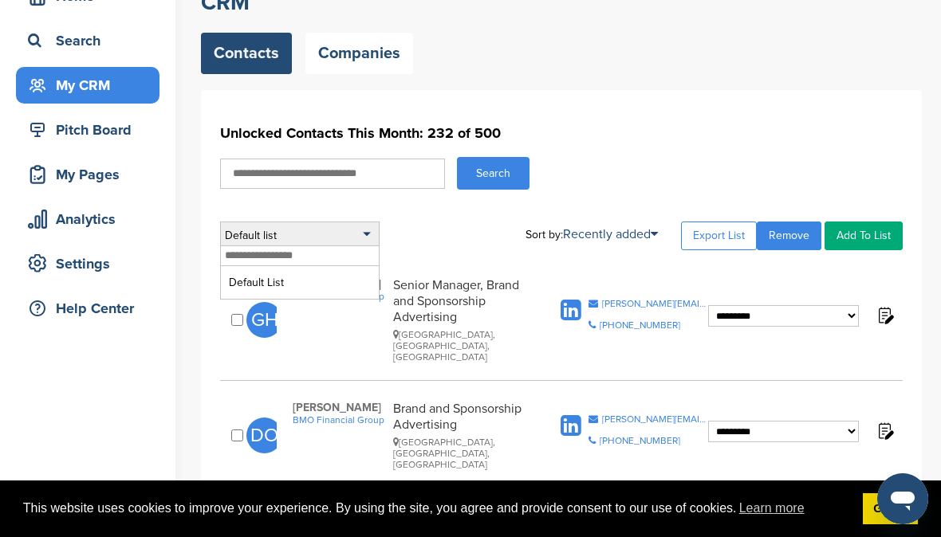
click at [355, 231] on div "Default list" at bounding box center [299, 236] width 159 height 29
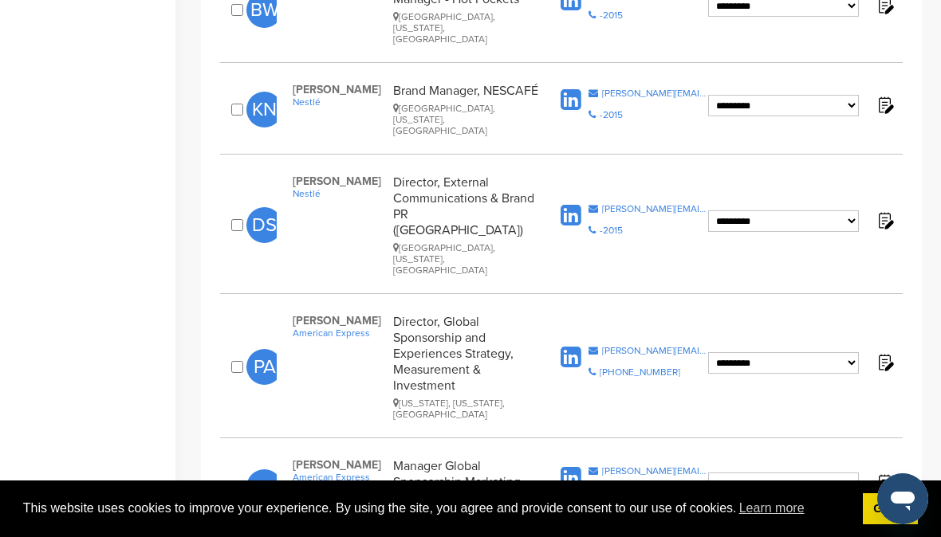
scroll to position [1978, 0]
